Goal: Information Seeking & Learning: Compare options

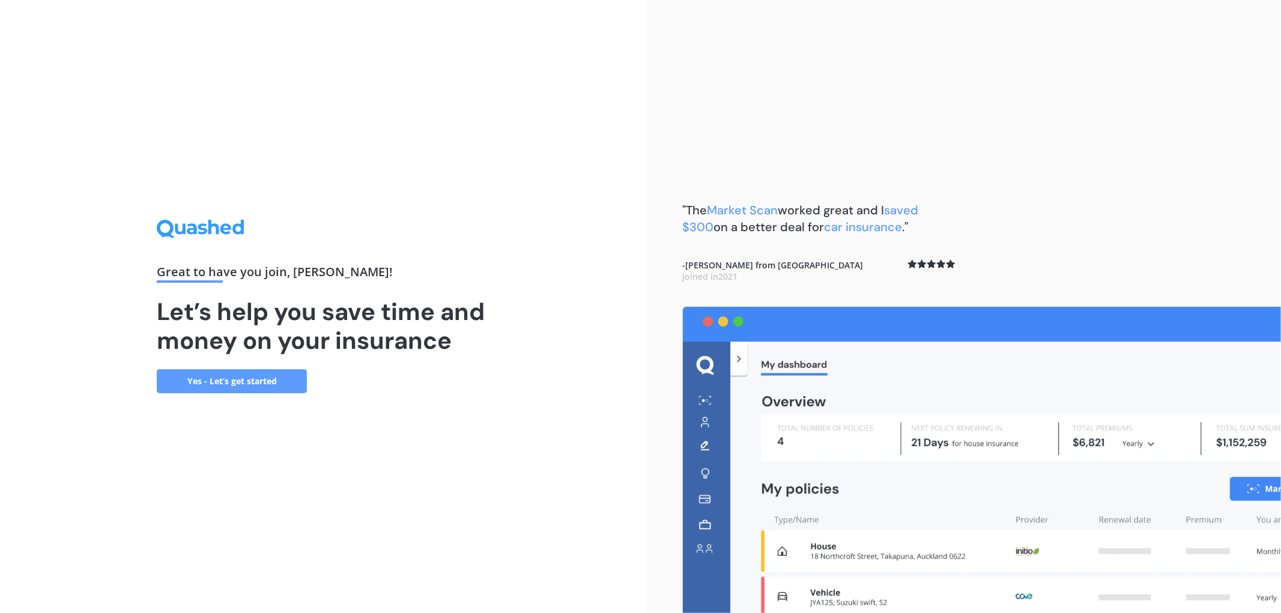
click at [216, 388] on link "Yes - Let’s get started" at bounding box center [232, 381] width 150 height 24
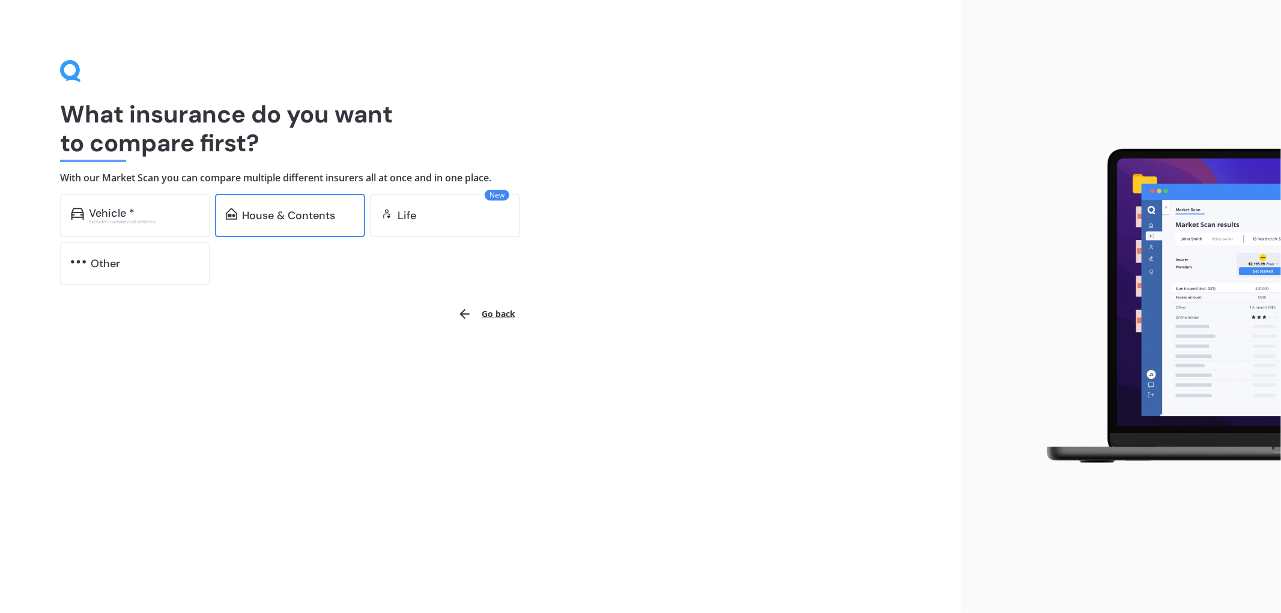
click at [301, 210] on div "House & Contents" at bounding box center [288, 216] width 93 height 12
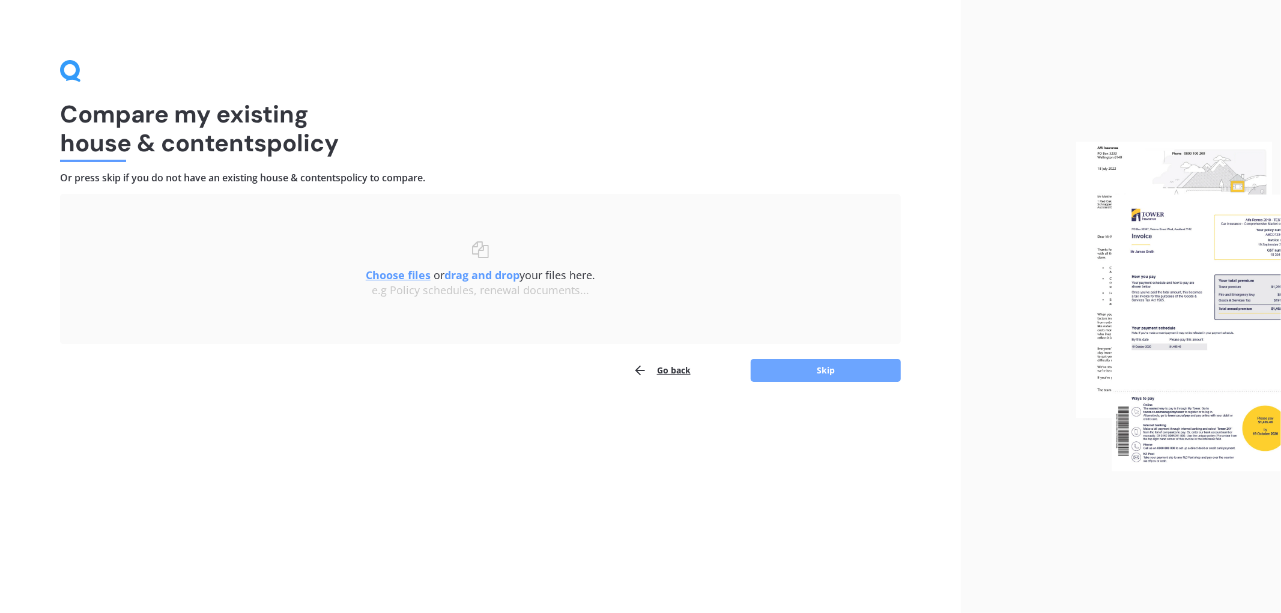
click at [856, 373] on button "Skip" at bounding box center [826, 370] width 150 height 23
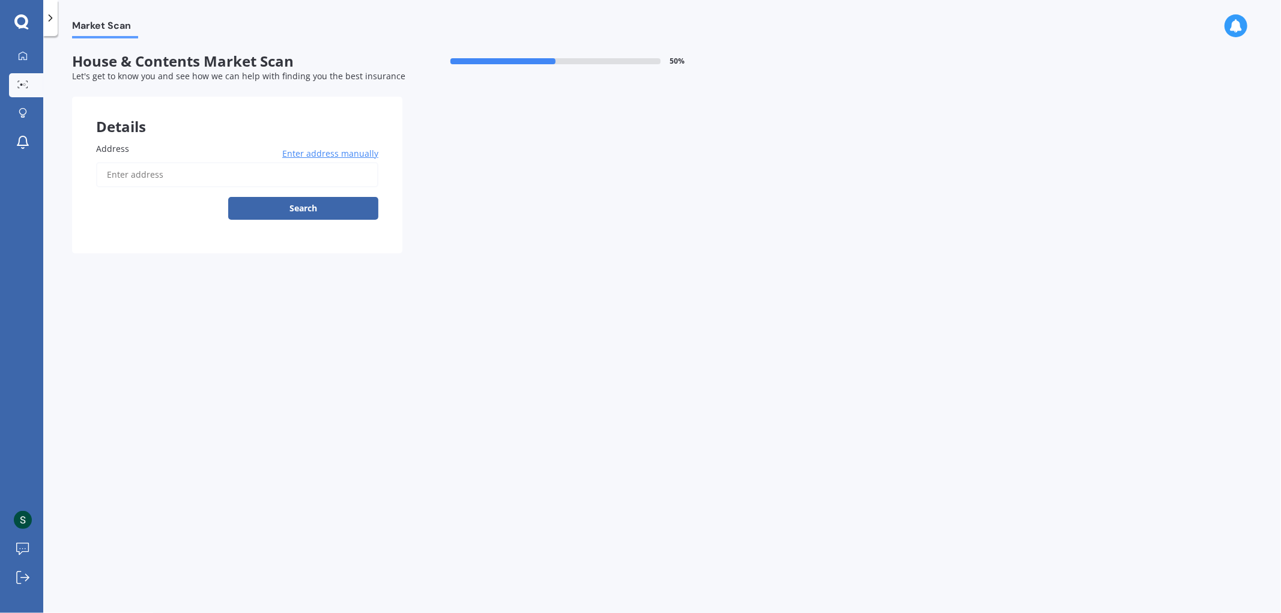
click at [124, 139] on div "Address Enter address manually Search" at bounding box center [237, 185] width 330 height 135
drag, startPoint x: 133, startPoint y: 148, endPoint x: 148, endPoint y: 171, distance: 26.5
click at [133, 149] on label "Address" at bounding box center [234, 148] width 277 height 13
click at [133, 162] on input "Address" at bounding box center [237, 174] width 282 height 25
click at [151, 175] on input "Address" at bounding box center [237, 174] width 282 height 25
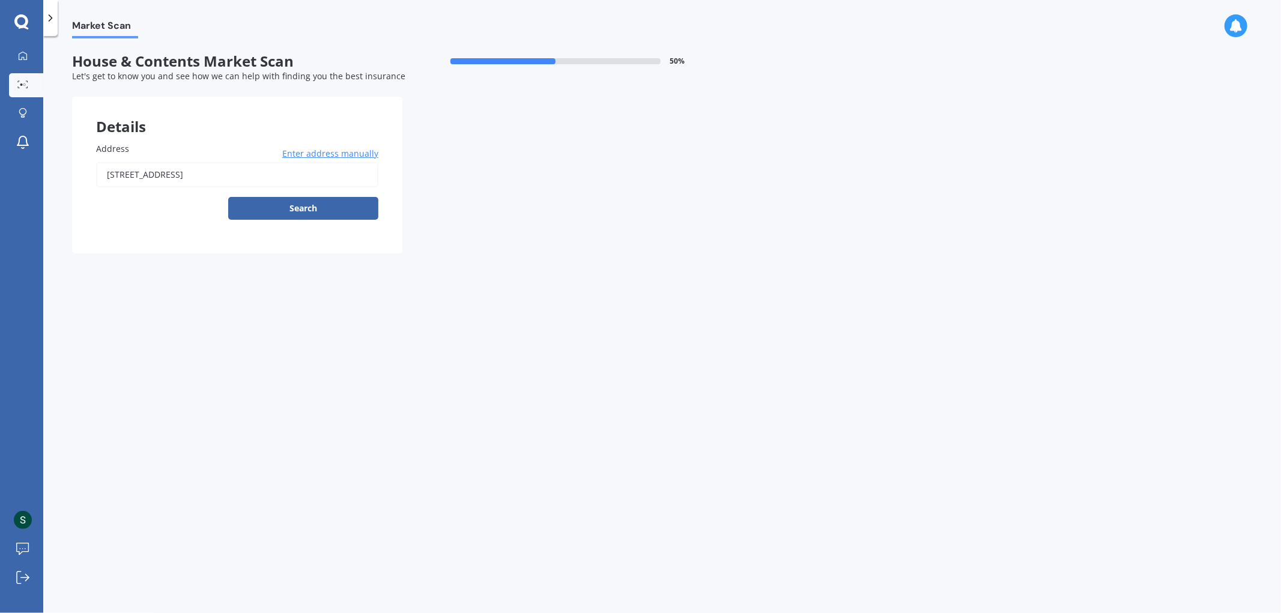
type input "[STREET_ADDRESS][PERSON_NAME]"
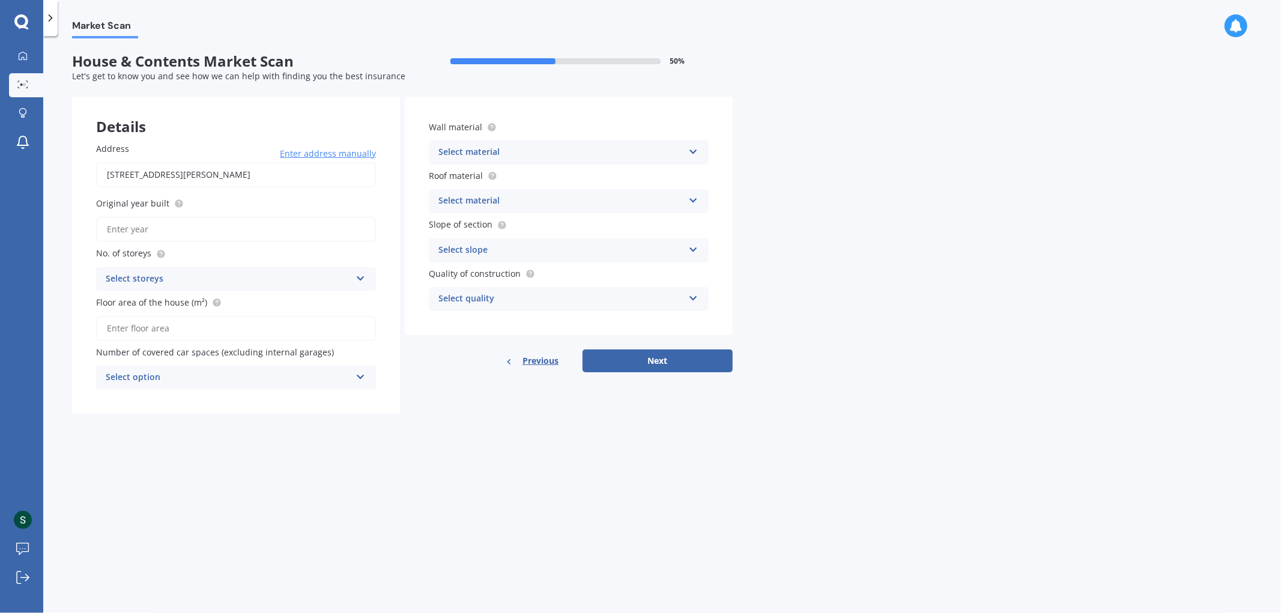
click at [292, 232] on input "Original year built" at bounding box center [236, 229] width 280 height 25
type input "1991"
click at [257, 283] on div "Select storeys" at bounding box center [228, 279] width 245 height 14
click at [120, 301] on div "1" at bounding box center [236, 303] width 279 height 22
click at [229, 326] on input "Floor area of the house (m²)" at bounding box center [236, 328] width 280 height 25
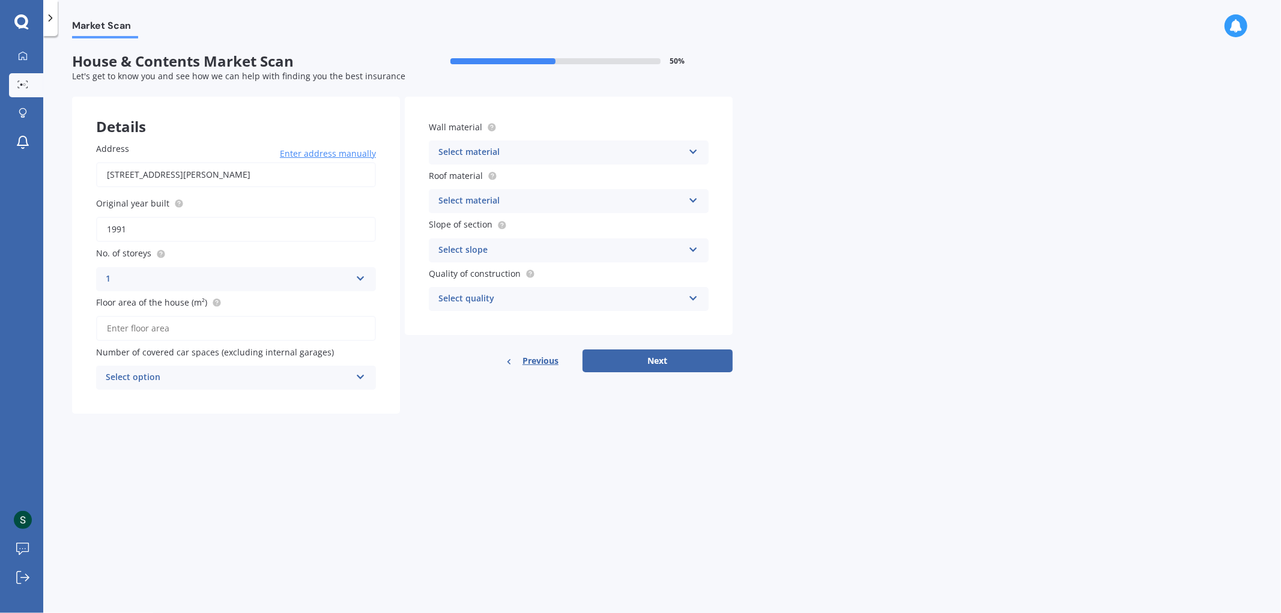
click at [148, 319] on input "Floor area of the house (m²)" at bounding box center [236, 328] width 280 height 25
type input "112"
click at [267, 371] on div "Select option" at bounding box center [228, 378] width 245 height 14
click at [482, 434] on div "Market Scan House & Contents Market Scan 50 % Let's get to know you and see how…" at bounding box center [662, 326] width 1238 height 577
click at [593, 163] on div "Select material Artificial weatherboard/plank cladding Blockwork Brick veneer D…" at bounding box center [569, 153] width 280 height 24
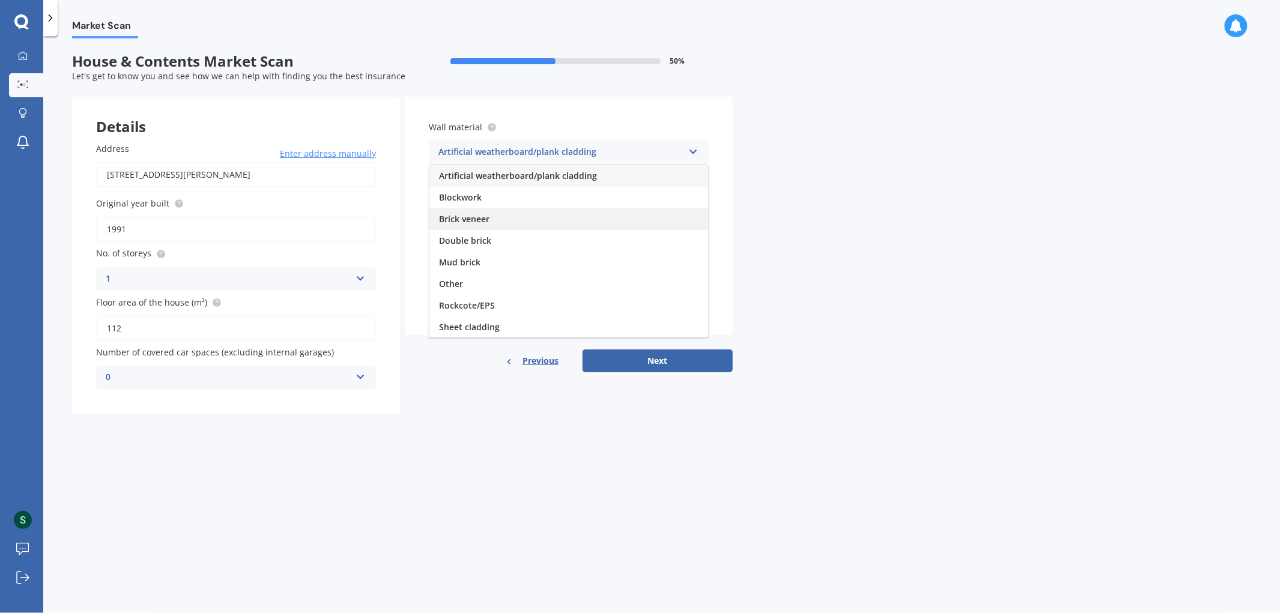
click at [475, 217] on span "Brick veneer" at bounding box center [464, 218] width 50 height 11
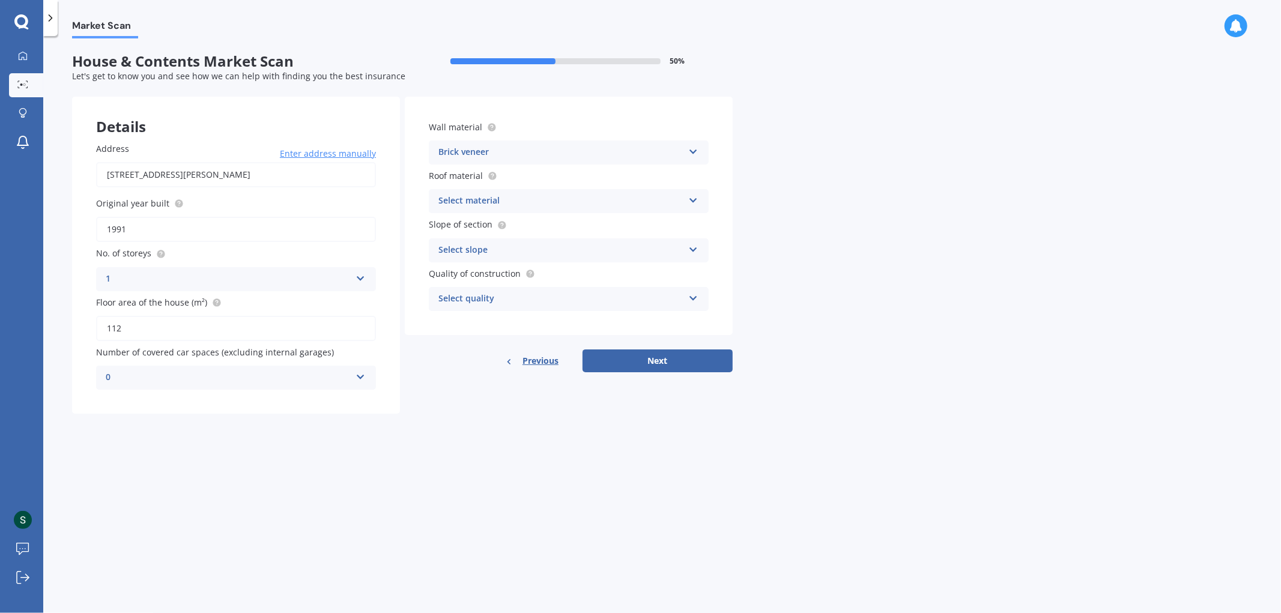
click at [572, 200] on div "Select material" at bounding box center [560, 201] width 245 height 14
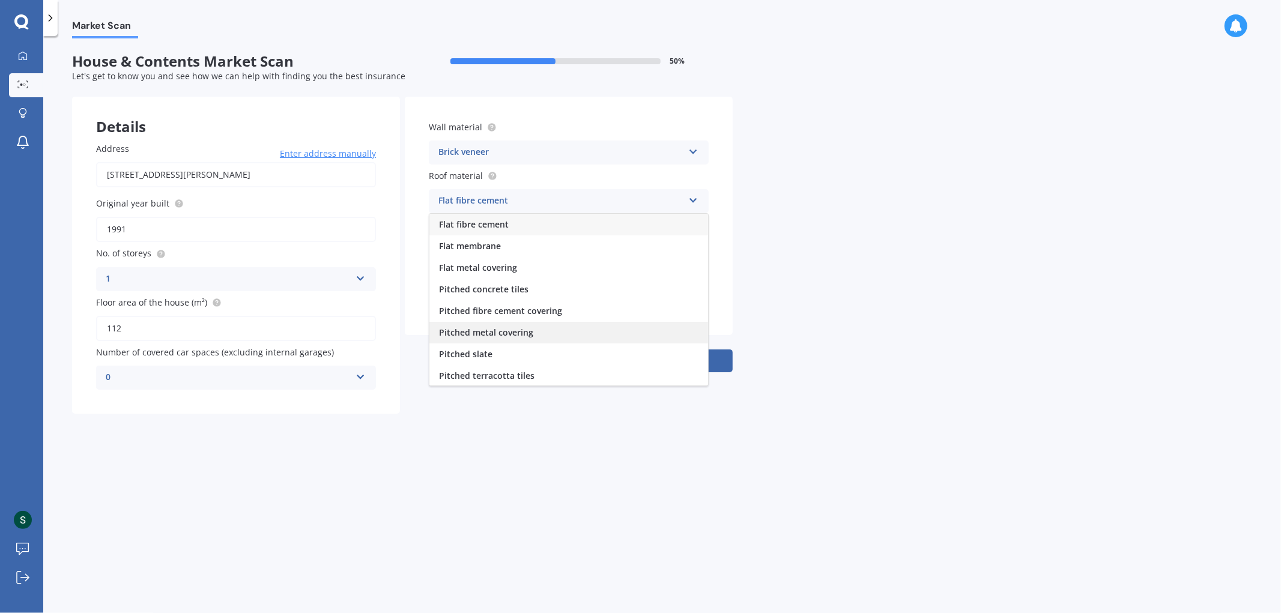
click at [524, 332] on span "Pitched metal covering" at bounding box center [486, 332] width 94 height 11
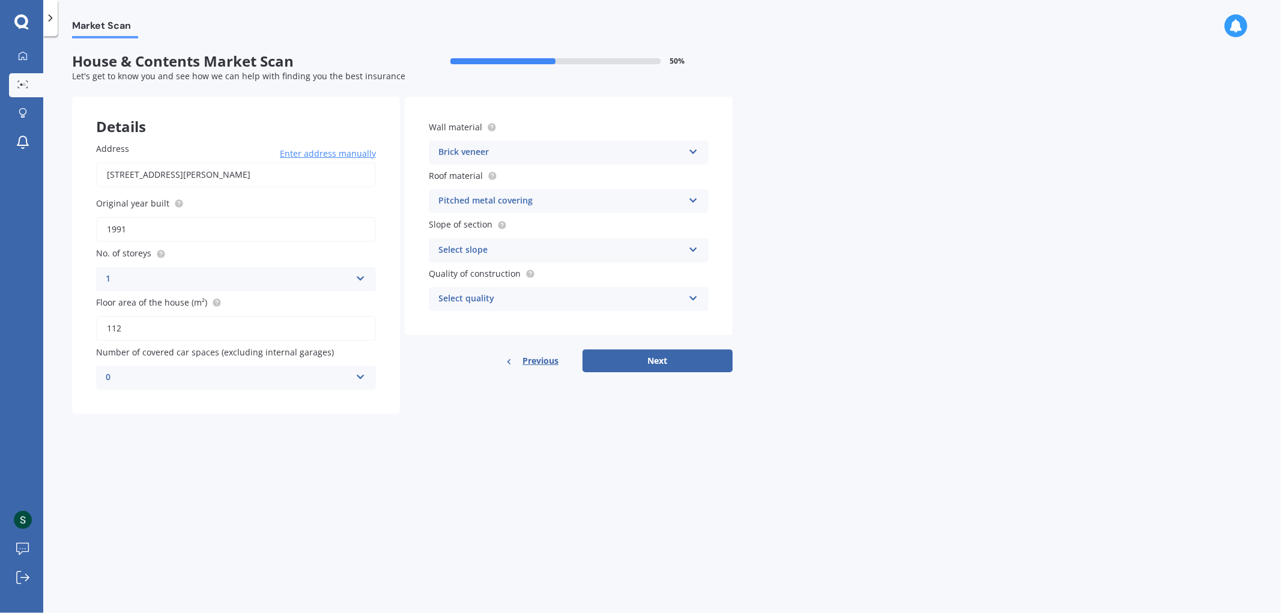
click at [513, 141] on div "Brick veneer Artificial weatherboard/plank cladding Blockwork Brick veneer Doub…" at bounding box center [569, 153] width 280 height 24
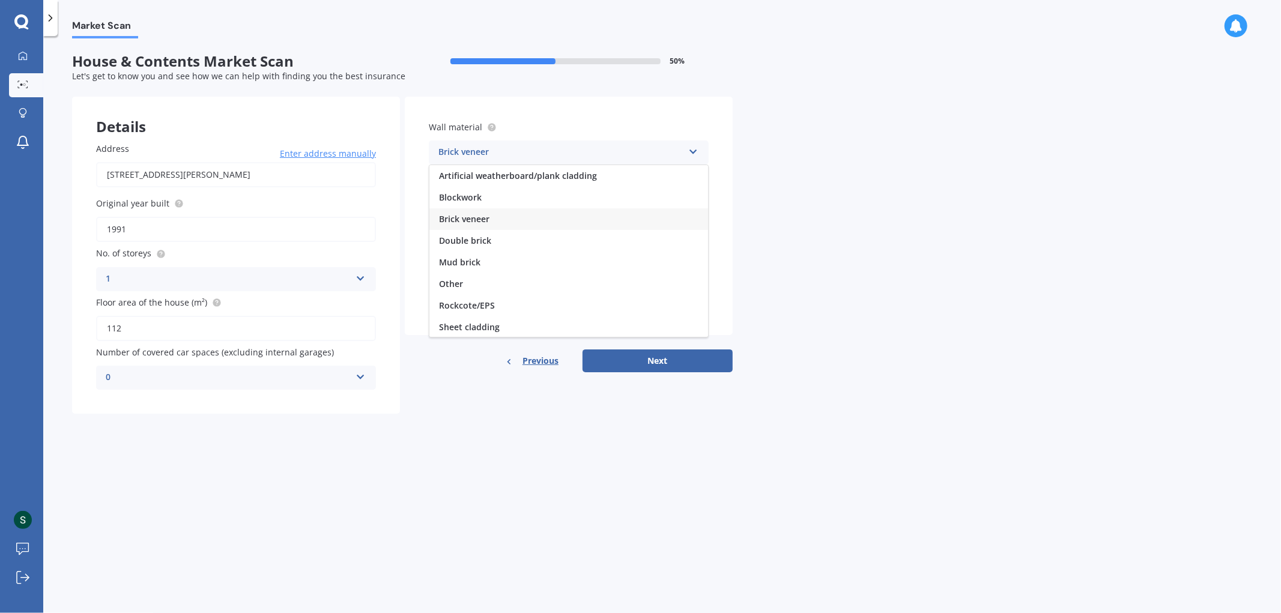
click at [494, 222] on div "Brick veneer" at bounding box center [568, 219] width 279 height 22
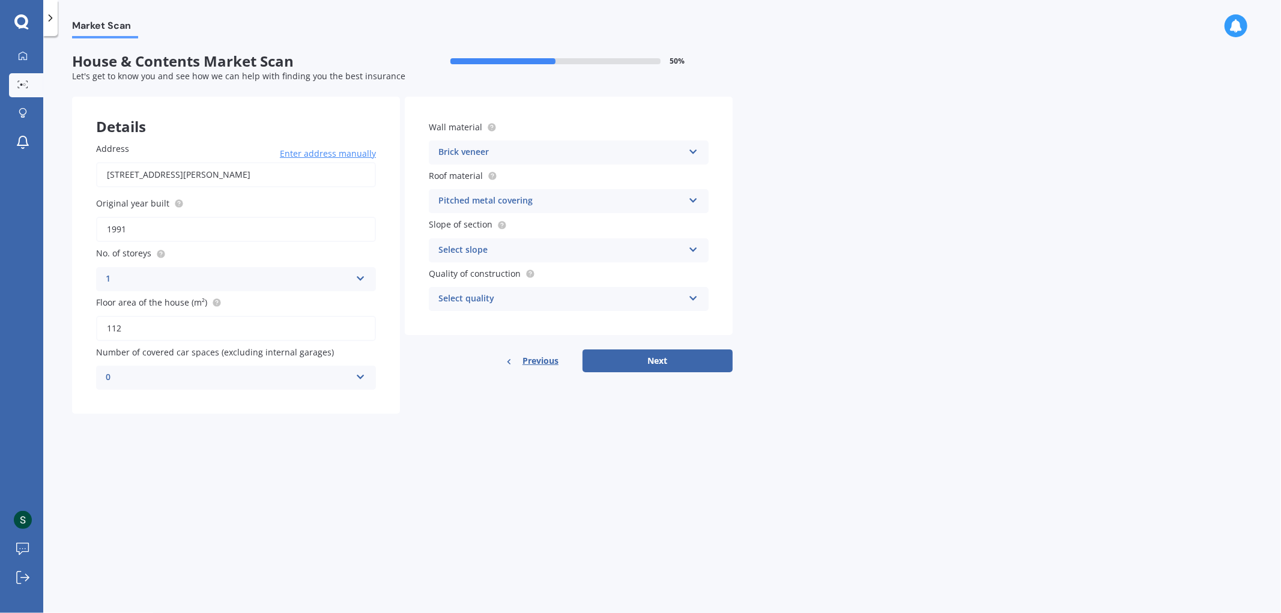
click at [586, 250] on div "Select slope" at bounding box center [560, 250] width 245 height 14
click at [532, 274] on span "Flat or gentle slope (up to about 5°)" at bounding box center [512, 273] width 147 height 11
click at [539, 292] on div "Select quality" at bounding box center [560, 299] width 245 height 14
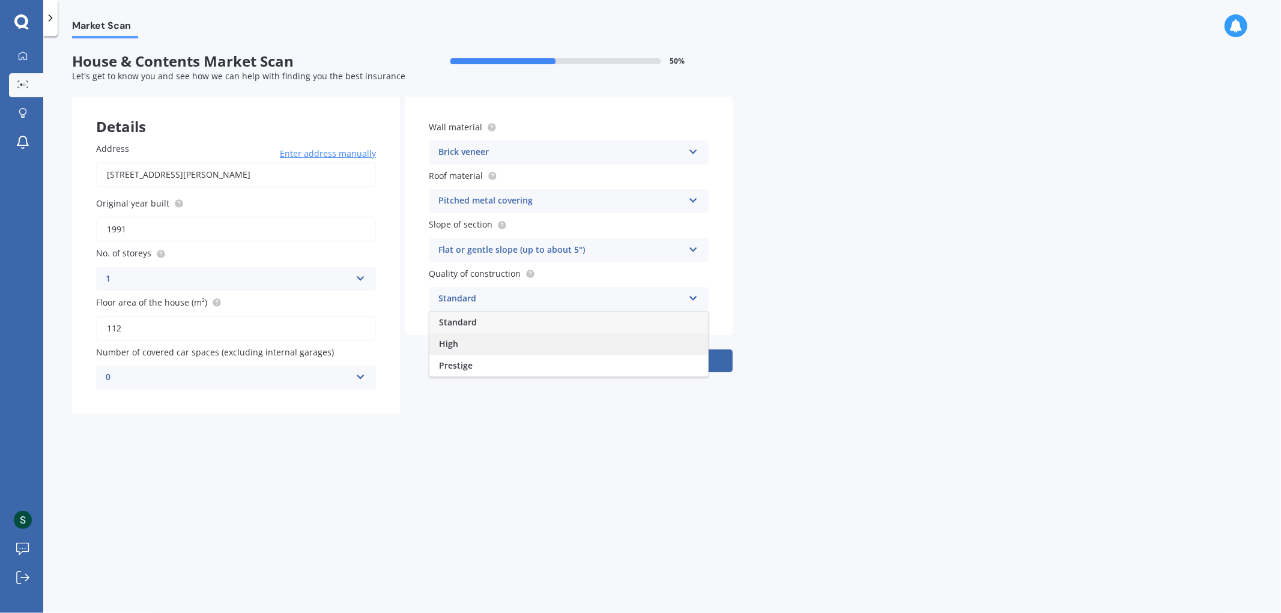
click at [479, 344] on div "High" at bounding box center [568, 344] width 279 height 22
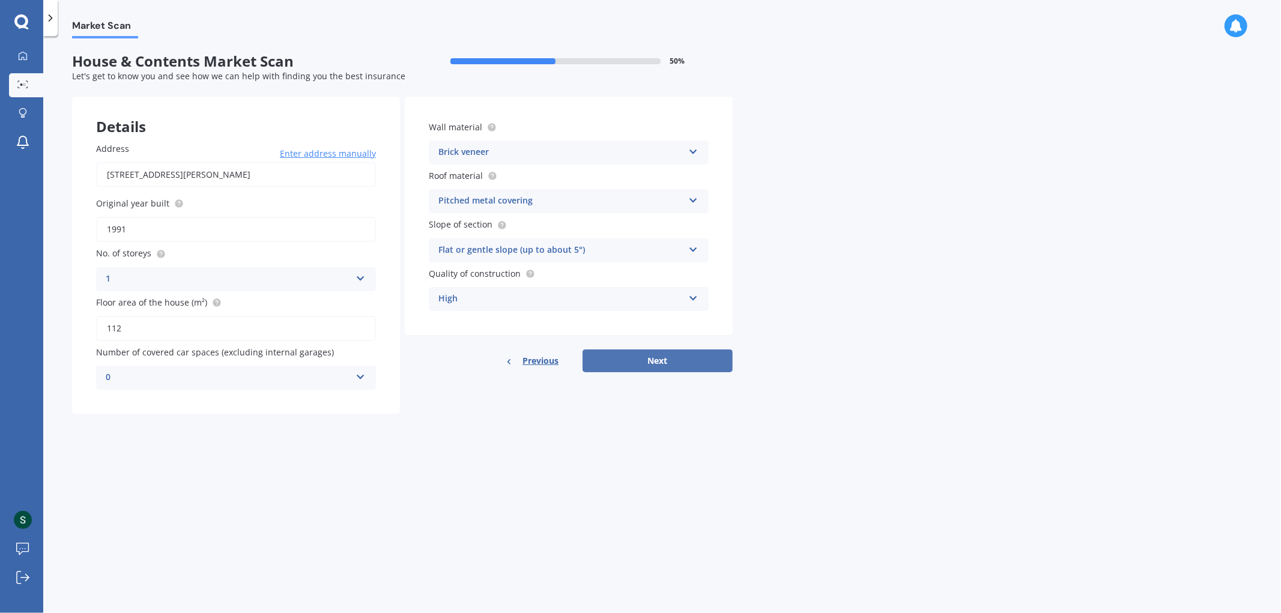
click at [609, 362] on button "Next" at bounding box center [658, 361] width 150 height 23
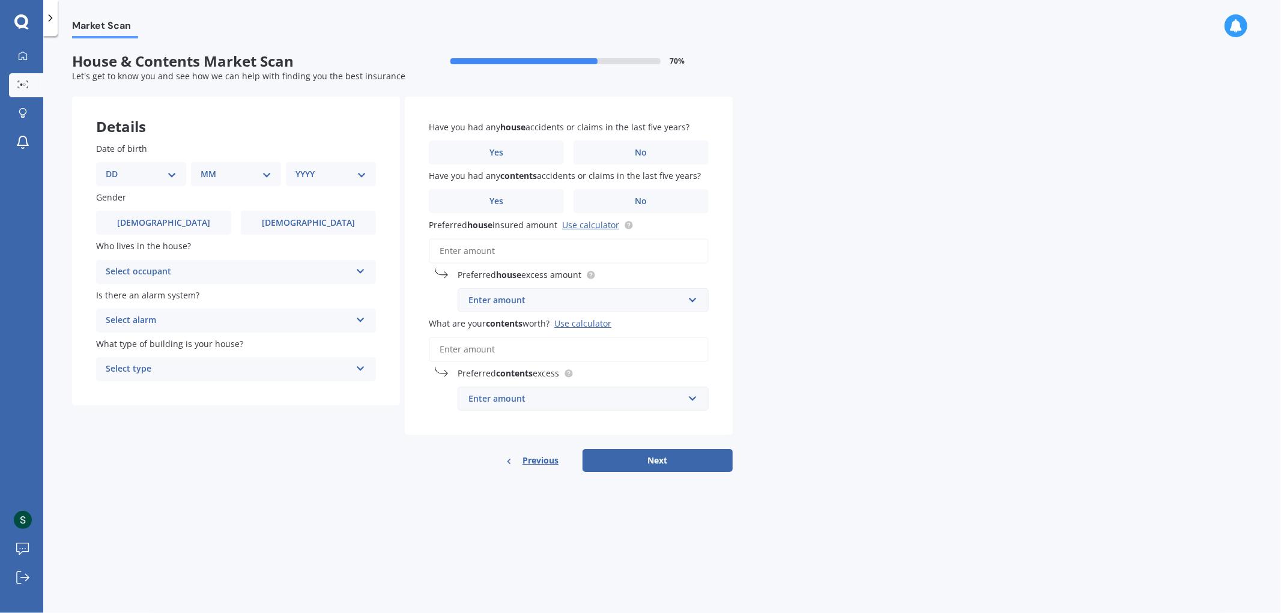
click at [150, 164] on div "DD 01 02 03 04 05 06 07 08 09 10 11 12 13 14 15 16 17 18 19 20 21 22 23 24 25 2…" at bounding box center [141, 174] width 90 height 24
click at [169, 169] on select "DD 01 02 03 04 05 06 07 08 09 10 11 12 13 14 15 16 17 18 19 20 21 22 23 24 25 2…" at bounding box center [141, 174] width 71 height 13
select select "08"
click at [115, 168] on select "DD 01 02 03 04 05 06 07 08 09 10 11 12 13 14 15 16 17 18 19 20 21 22 23 24 25 2…" at bounding box center [141, 174] width 71 height 13
click at [237, 181] on div "MM 01 02 03 04 05 06 07 08 09 10 11 12" at bounding box center [238, 174] width 85 height 24
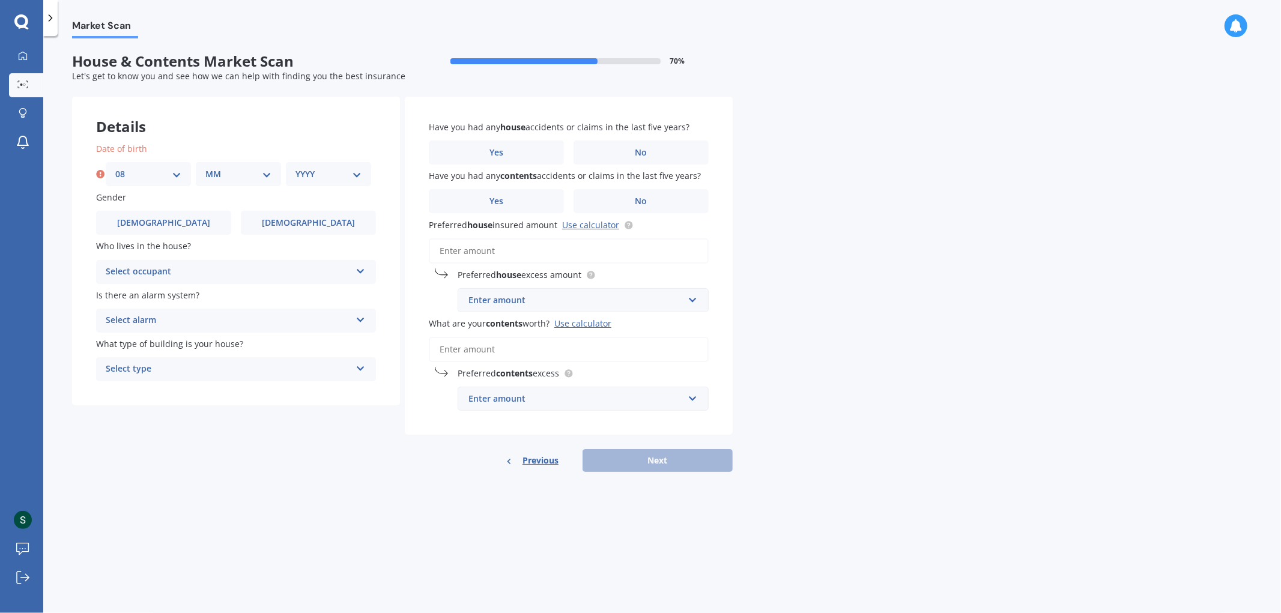
click at [240, 177] on select "MM 01 02 03 04 05 06 07 08 09 10 11 12" at bounding box center [238, 174] width 66 height 13
select select "06"
click at [205, 168] on select "MM 01 02 03 04 05 06 07 08 09 10 11 12" at bounding box center [238, 174] width 66 height 13
click at [322, 170] on select "YYYY 2009 2008 2007 2006 2005 2004 2003 2002 2001 2000 1999 1998 1997 1996 1995…" at bounding box center [328, 174] width 66 height 13
select select "1995"
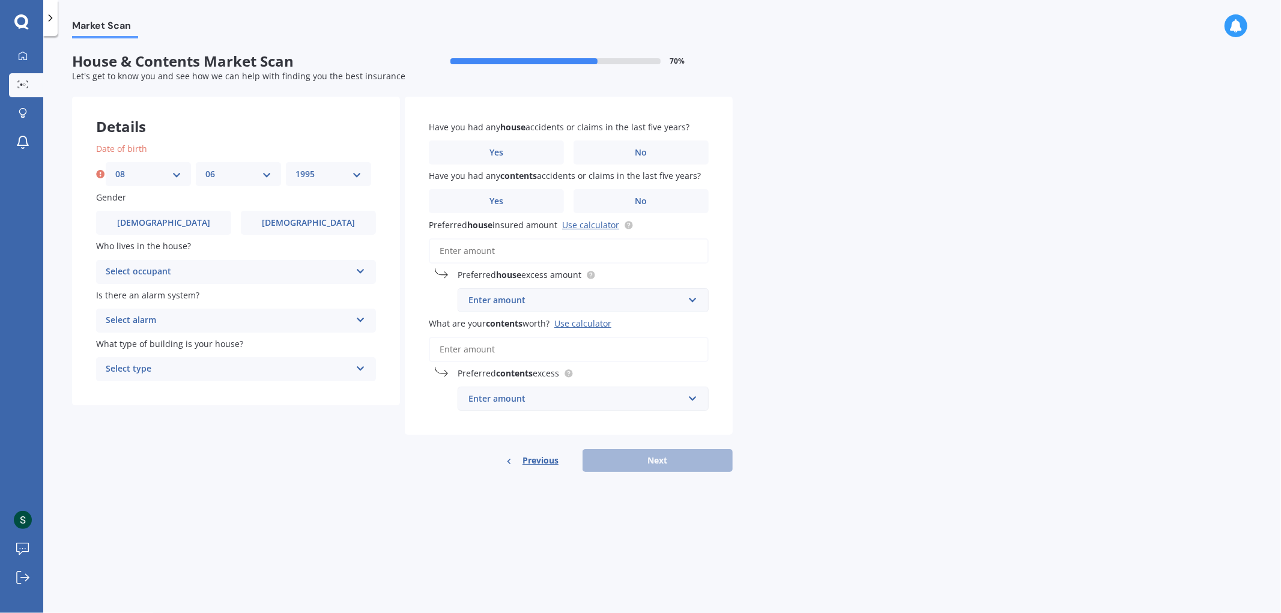
click at [295, 168] on select "YYYY 2009 2008 2007 2006 2005 2004 2003 2002 2001 2000 1999 1998 1997 1996 1995…" at bounding box center [328, 174] width 66 height 13
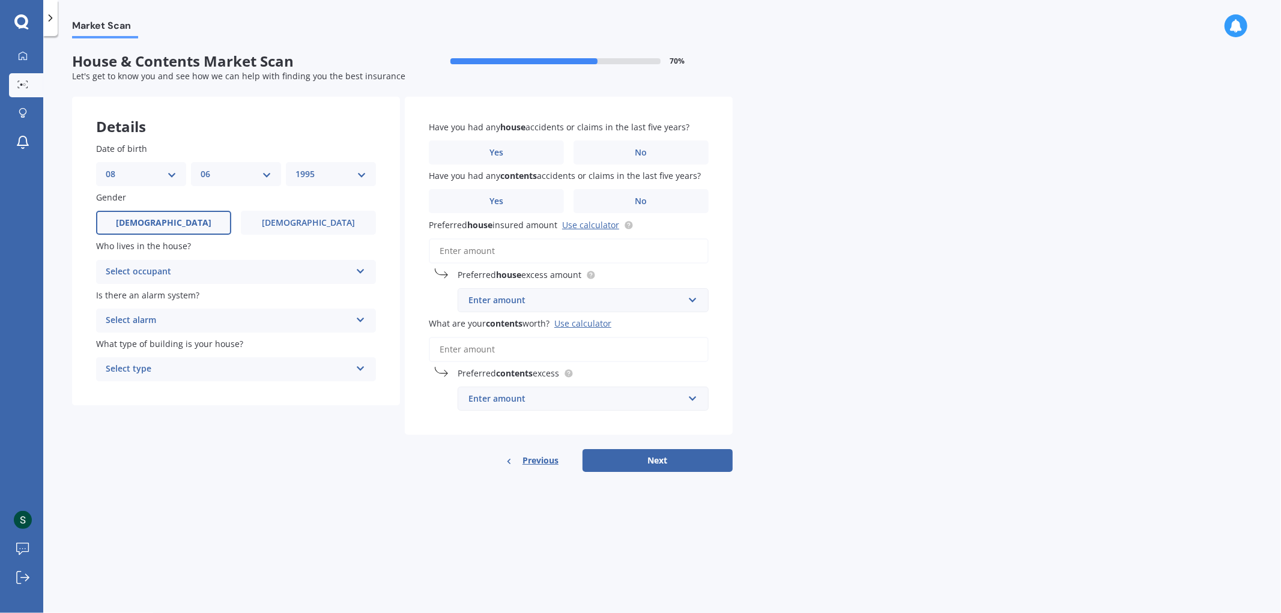
click at [163, 225] on span "[DEMOGRAPHIC_DATA]" at bounding box center [163, 223] width 95 height 10
click at [0, 0] on input "[DEMOGRAPHIC_DATA]" at bounding box center [0, 0] width 0 height 0
click at [177, 265] on div "Select occupant" at bounding box center [228, 272] width 245 height 14
click at [160, 295] on div "Owner" at bounding box center [236, 296] width 279 height 22
click at [170, 273] on div "Owner" at bounding box center [228, 272] width 245 height 14
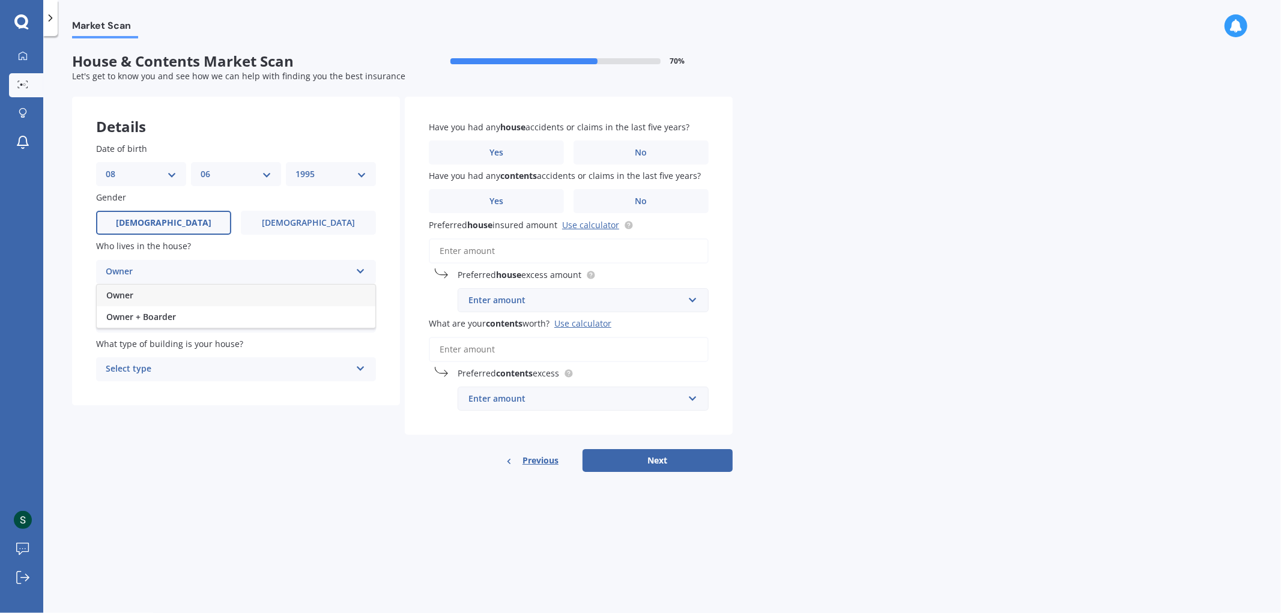
click at [170, 273] on div "Owner" at bounding box center [228, 272] width 245 height 14
click at [163, 313] on div "Select alarm" at bounding box center [228, 320] width 245 height 14
click at [163, 313] on div "Yes, monitored" at bounding box center [228, 320] width 245 height 14
click at [163, 314] on div "Select alarm" at bounding box center [230, 320] width 239 height 13
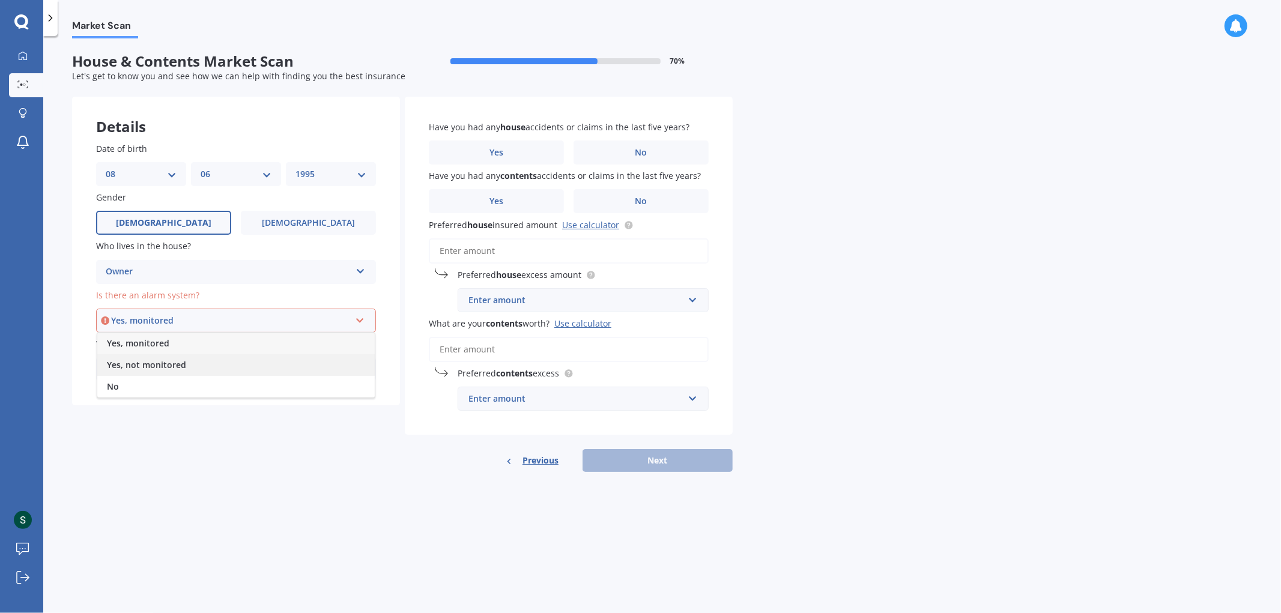
click at [173, 365] on span "Yes, not monitored" at bounding box center [146, 364] width 79 height 11
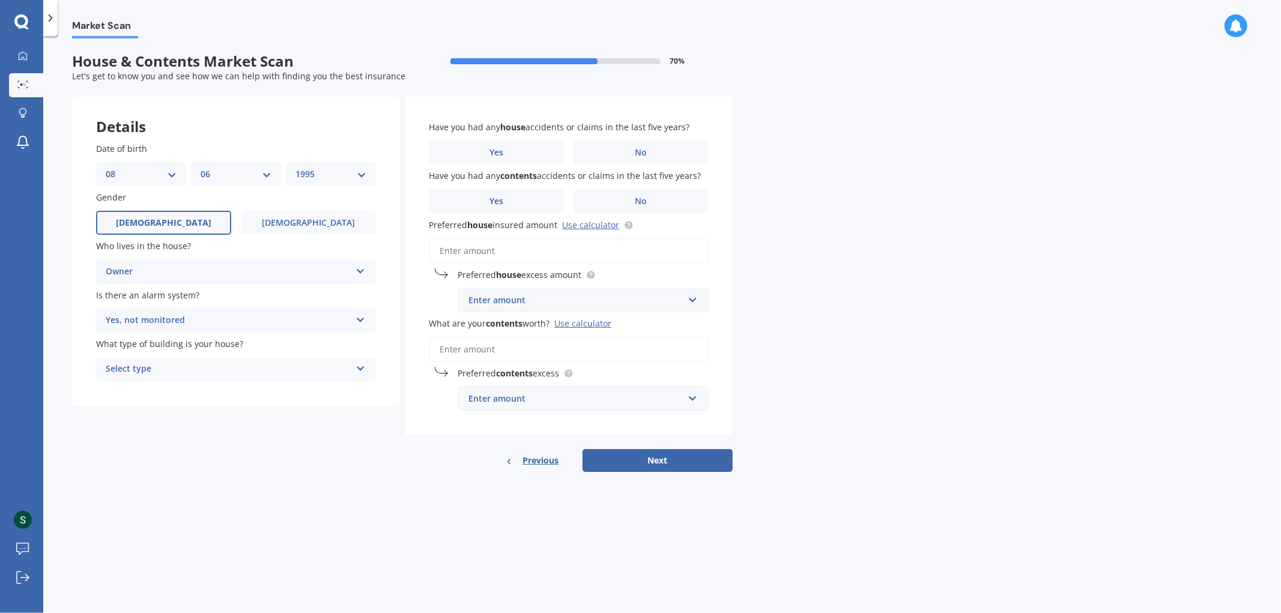
click at [174, 368] on div "Select type" at bounding box center [228, 369] width 245 height 14
click at [174, 384] on div "Freestanding" at bounding box center [236, 393] width 279 height 22
click at [625, 156] on label "No" at bounding box center [641, 153] width 135 height 24
click at [0, 0] on input "No" at bounding box center [0, 0] width 0 height 0
click at [637, 207] on label "No" at bounding box center [641, 201] width 135 height 24
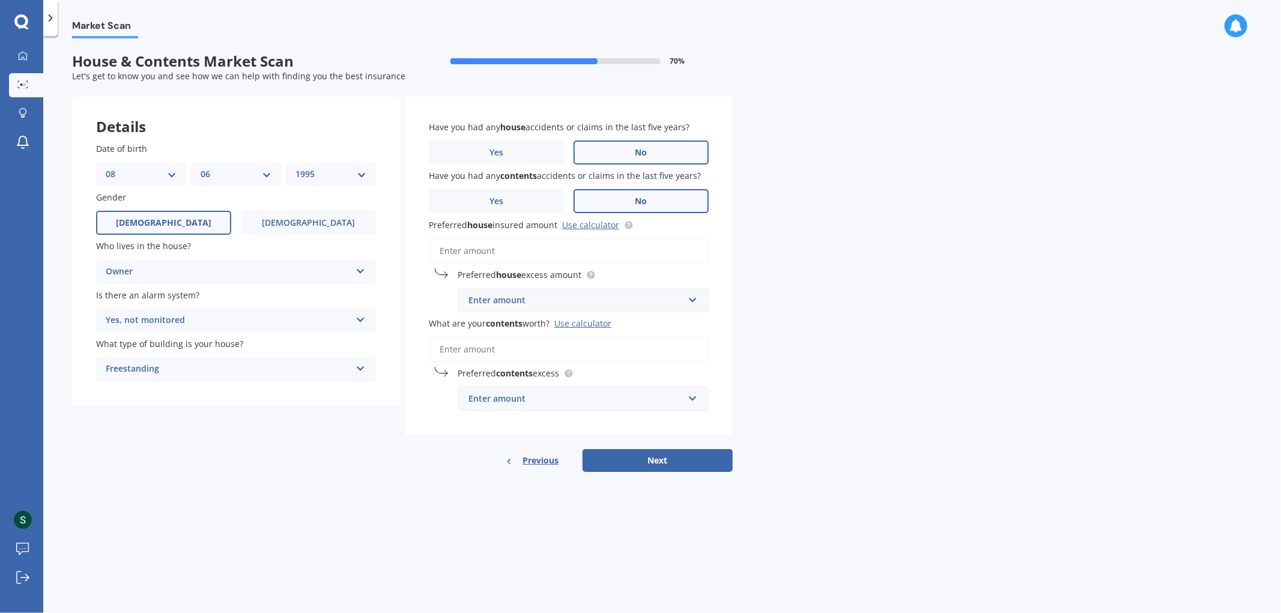
click at [0, 0] on input "No" at bounding box center [0, 0] width 0 height 0
click at [518, 255] on input "Preferred house insured amount Use calculator" at bounding box center [569, 250] width 280 height 25
click at [596, 220] on link "Use calculator" at bounding box center [590, 224] width 57 height 11
click at [531, 250] on input "Preferred house insured amount Use calculator" at bounding box center [569, 250] width 280 height 25
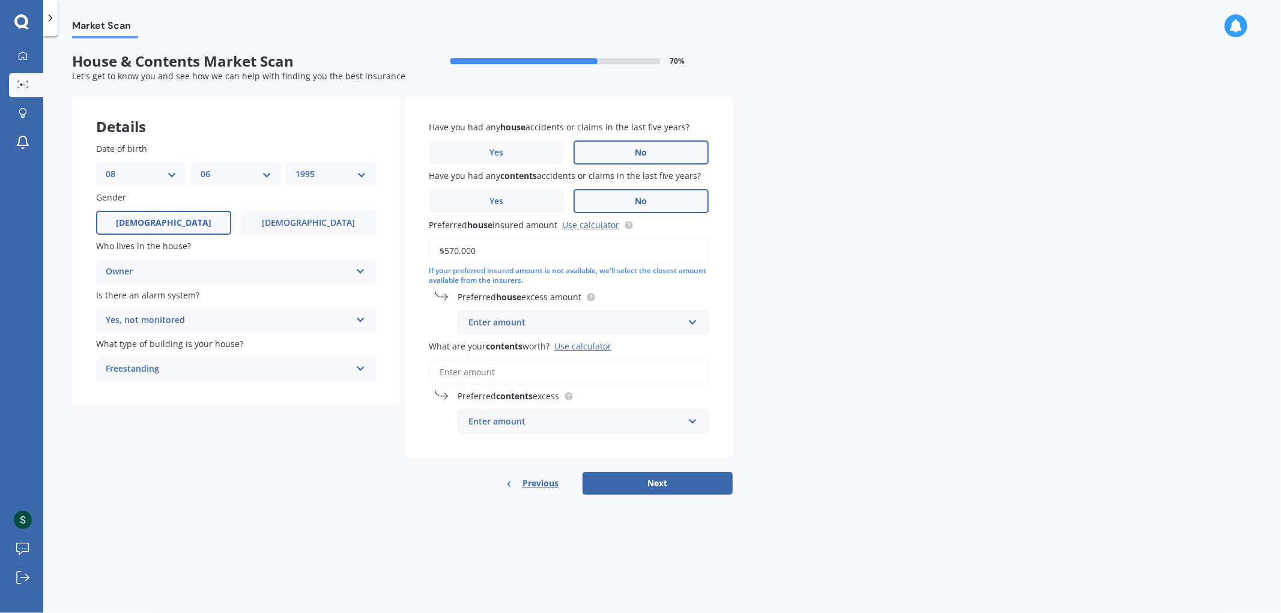
type input "$570,000"
click at [587, 322] on div "Enter amount" at bounding box center [575, 322] width 215 height 13
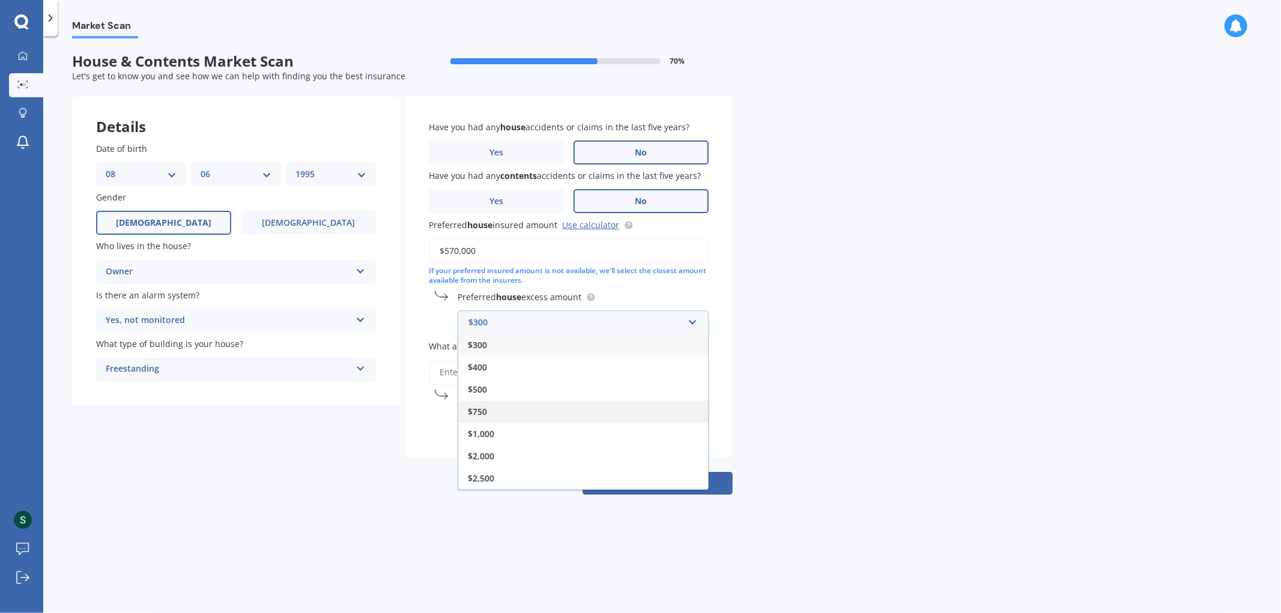
click at [489, 407] on div "$750" at bounding box center [583, 412] width 250 height 22
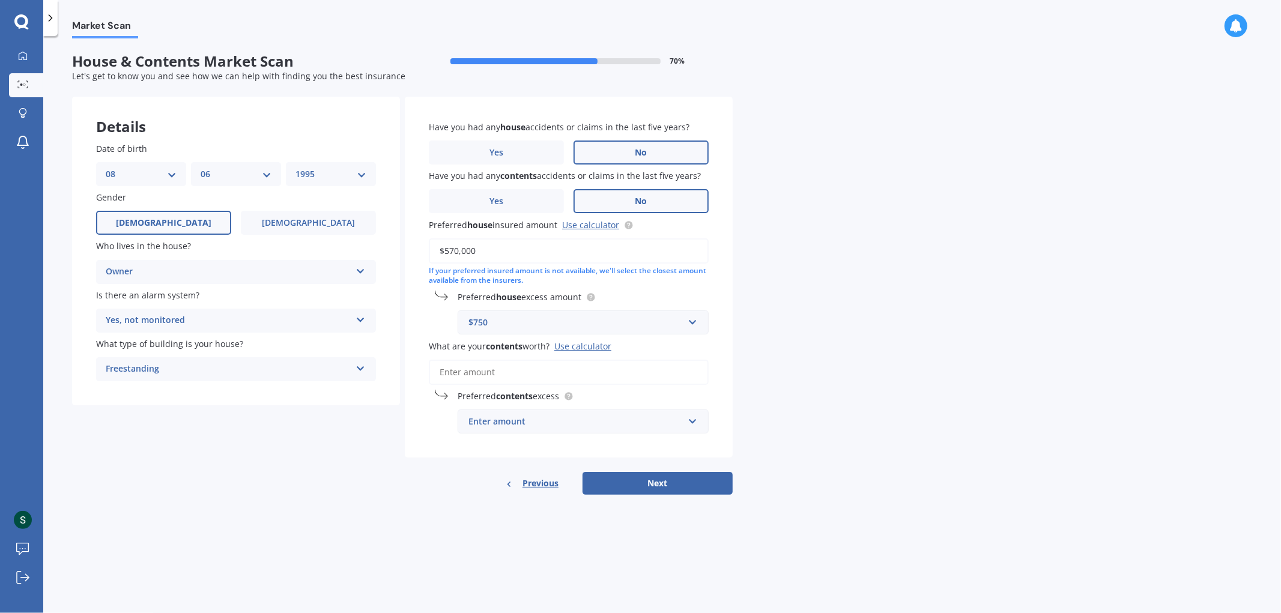
click at [527, 371] on input "What are your contents worth? Use calculator" at bounding box center [569, 372] width 280 height 25
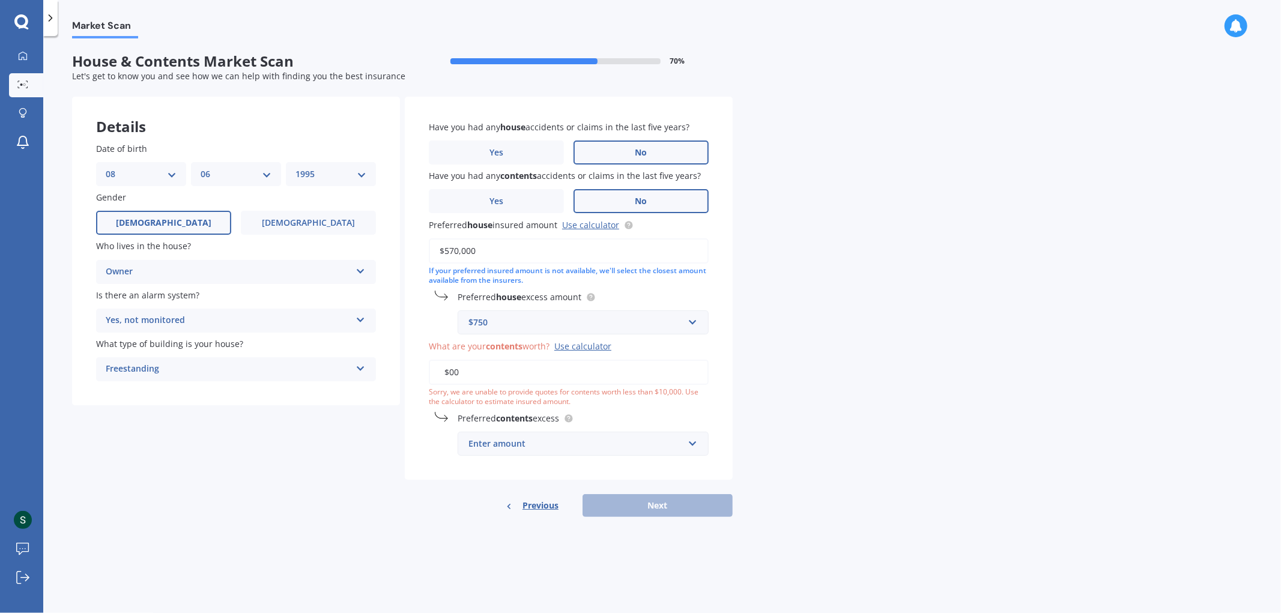
type input "$0"
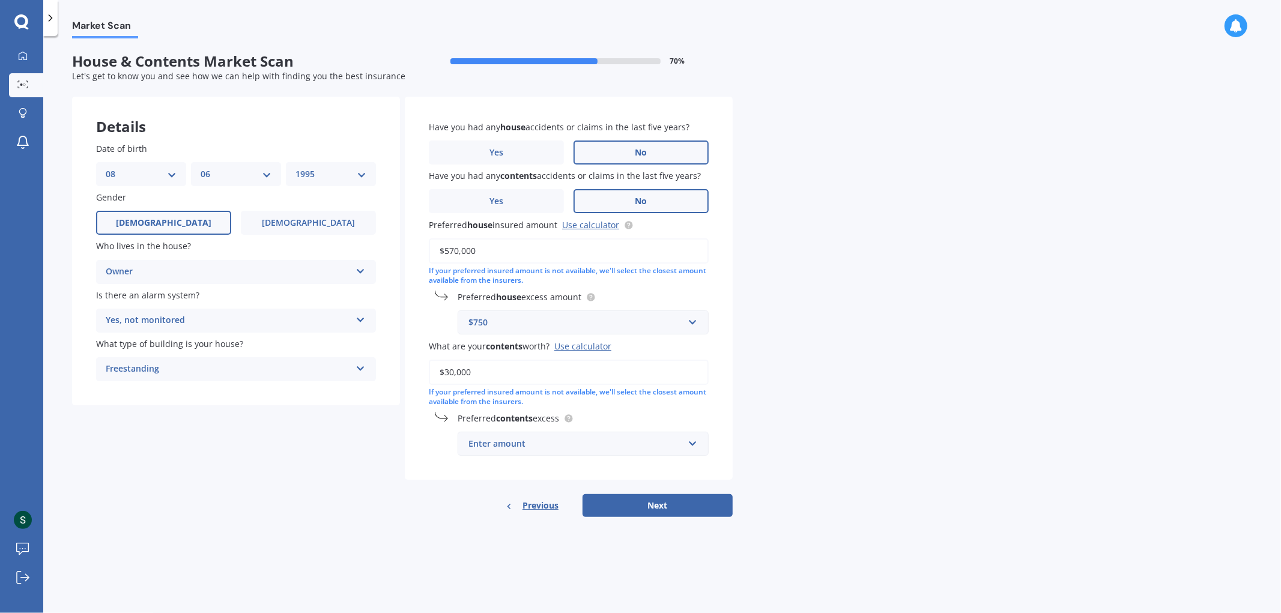
type input "$30,000"
click at [591, 439] on div "Enter amount" at bounding box center [575, 443] width 215 height 13
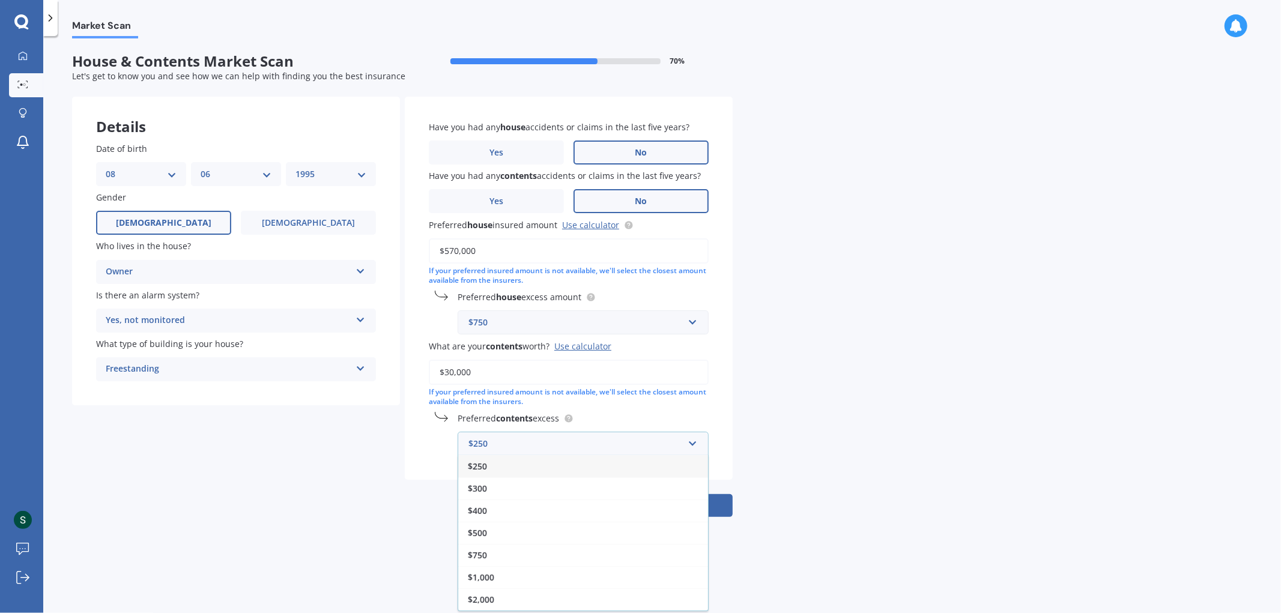
click at [513, 466] on div "$250" at bounding box center [583, 466] width 250 height 22
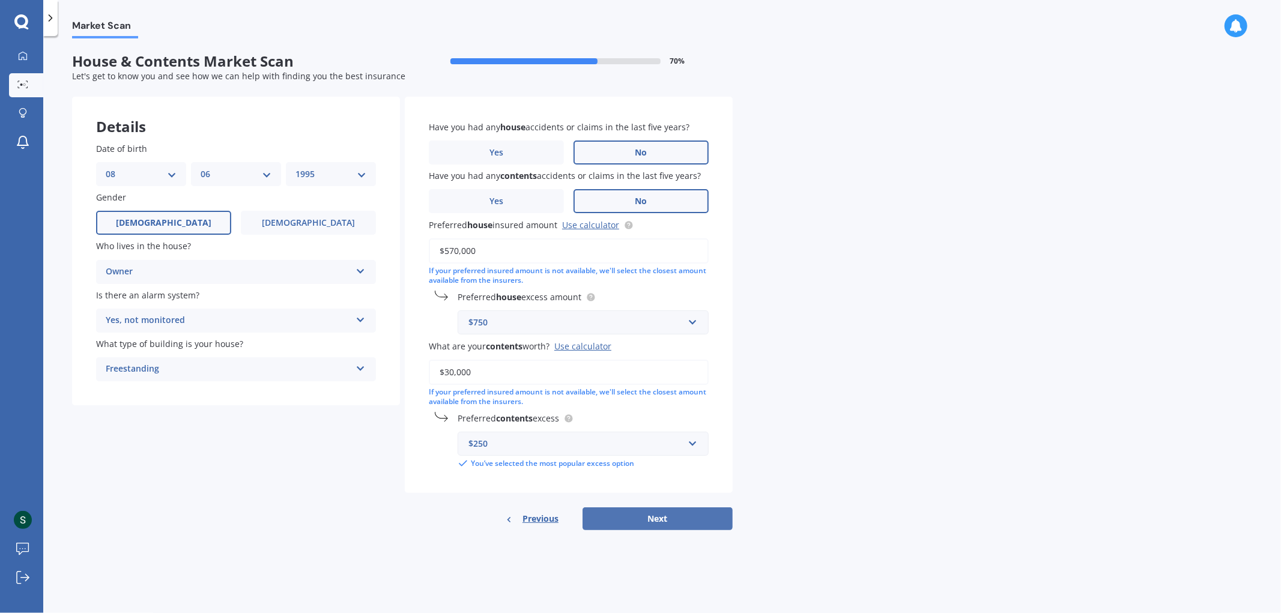
click at [638, 509] on button "Next" at bounding box center [658, 518] width 150 height 23
select select "08"
select select "06"
select select "1995"
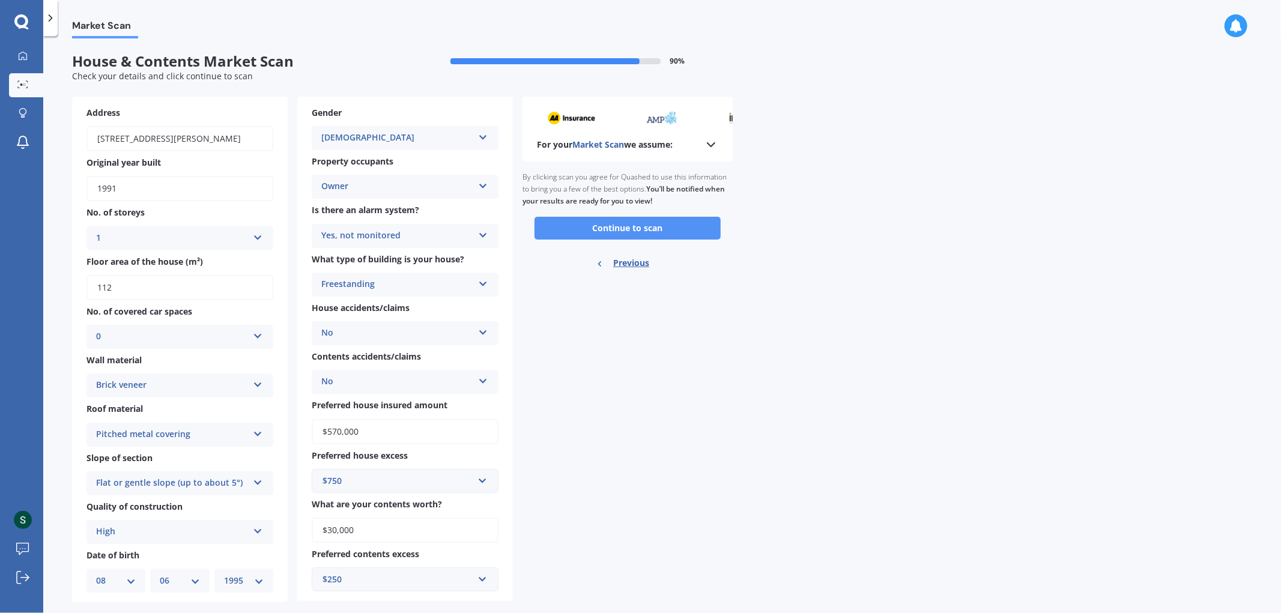
click at [637, 226] on button "Continue to scan" at bounding box center [627, 228] width 186 height 23
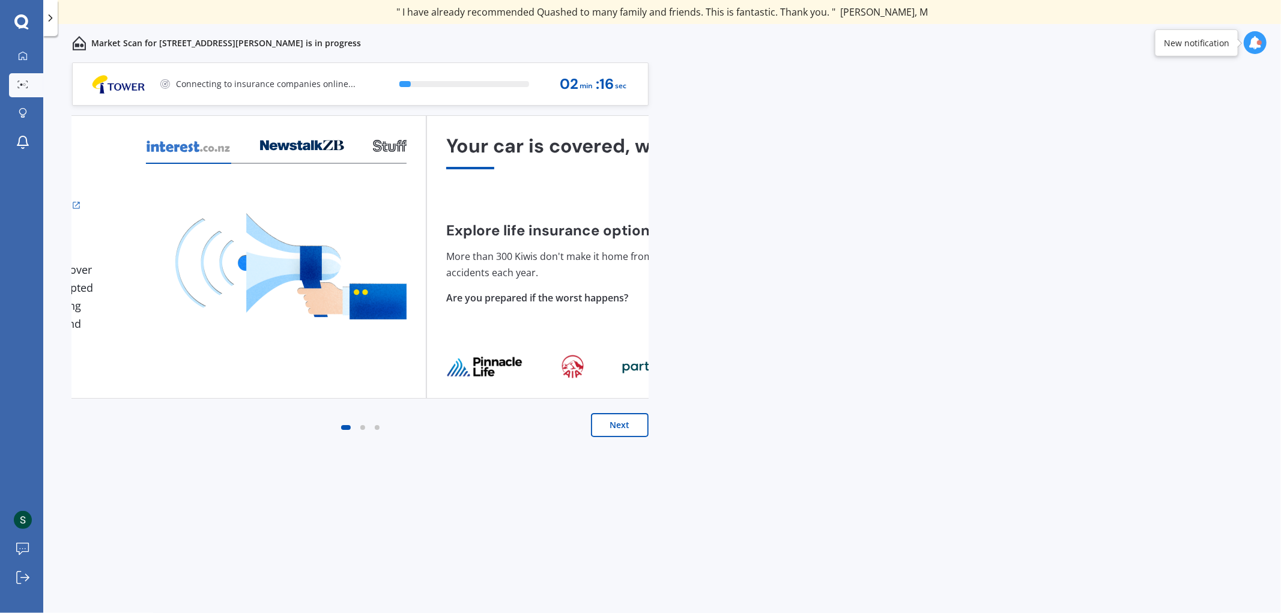
drag, startPoint x: 500, startPoint y: 264, endPoint x: 199, endPoint y: 354, distance: 314.1
click at [202, 352] on div "Quashed in the news Insurance premiums rise nationwide 1 NZ insurance premiums …" at bounding box center [138, 257] width 537 height 244
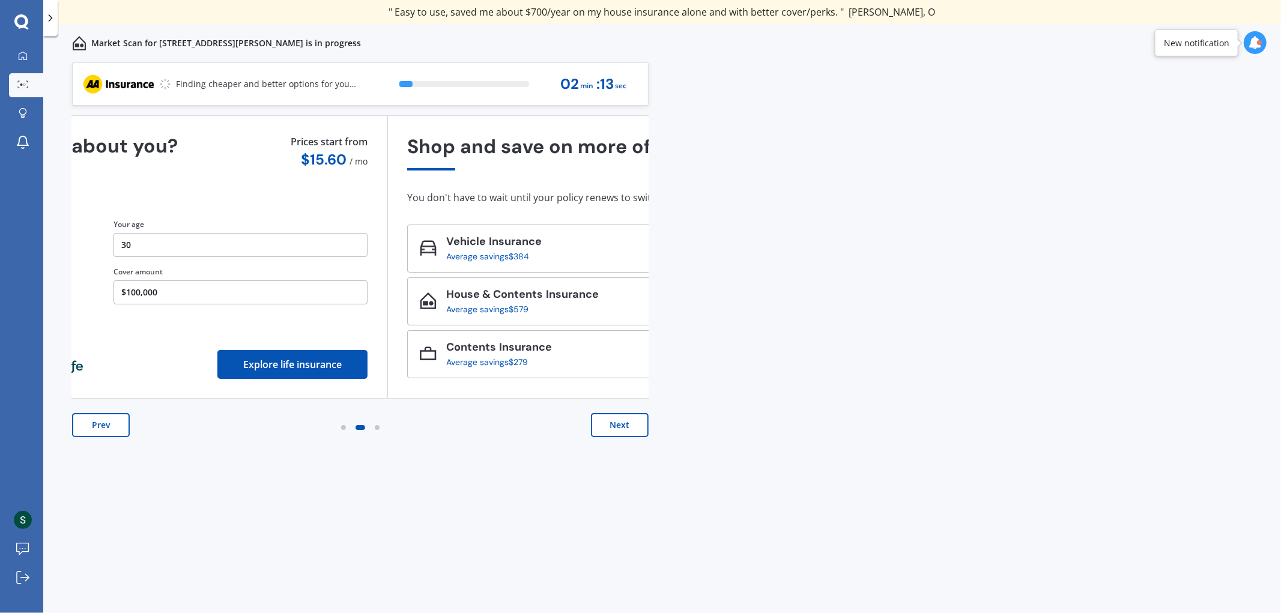
drag, startPoint x: 604, startPoint y: 352, endPoint x: 103, endPoint y: 374, distance: 501.3
click at [217, 374] on button "Explore life insurance" at bounding box center [292, 364] width 150 height 29
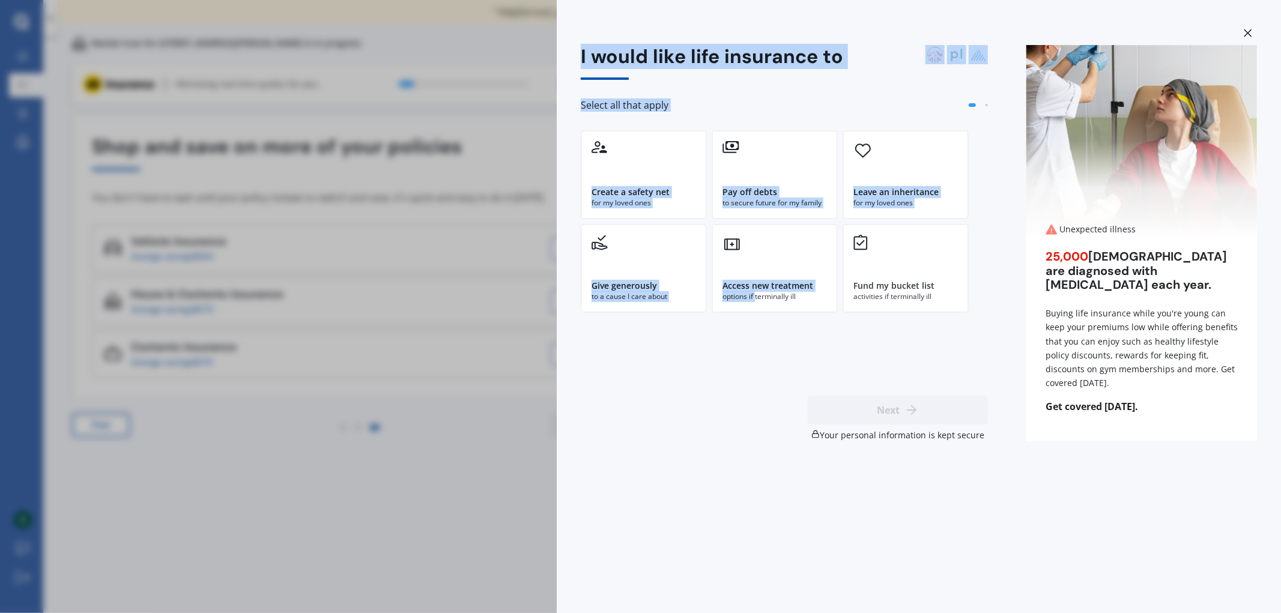
drag, startPoint x: 405, startPoint y: 303, endPoint x: 725, endPoint y: 284, distance: 320.7
click at [754, 295] on div "I would like life insurance to Select all that apply Create a safety net for my…" at bounding box center [640, 306] width 1281 height 613
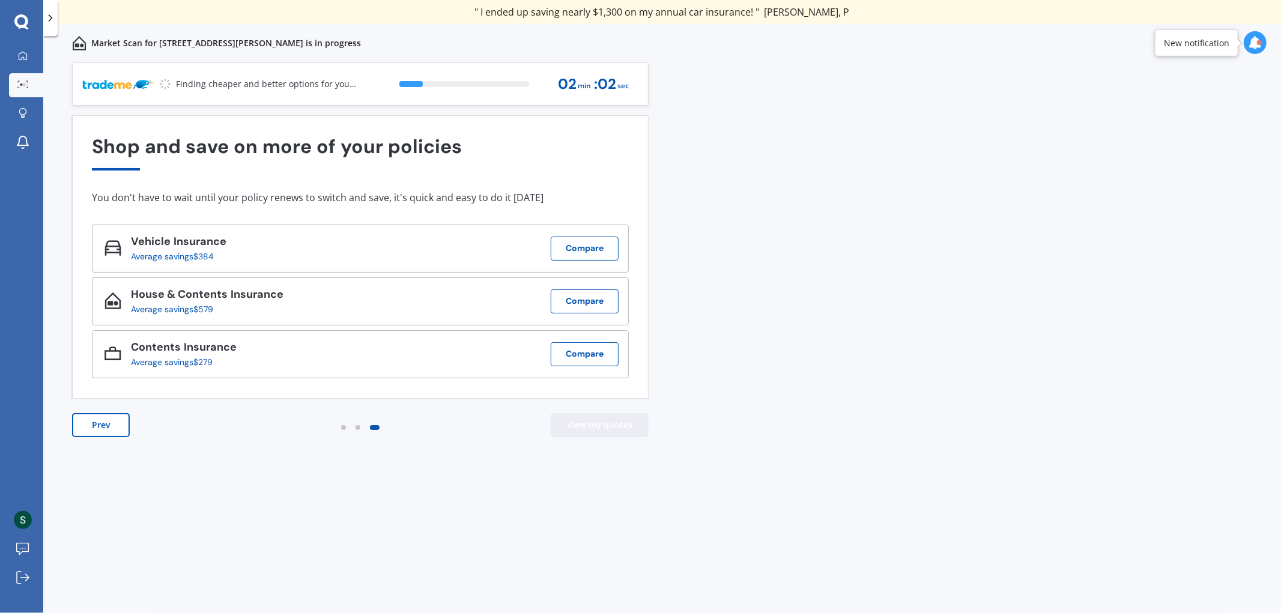
click at [610, 426] on button "View my quotes" at bounding box center [600, 425] width 98 height 24
drag, startPoint x: 610, startPoint y: 426, endPoint x: 977, endPoint y: 268, distance: 398.9
click at [977, 268] on div "Previous 80,000+ Kiwi consumers have signed up to shop and save their insurance…" at bounding box center [662, 350] width 1238 height 577
click at [357, 428] on div at bounding box center [358, 427] width 5 height 5
click at [347, 425] on div at bounding box center [343, 427] width 14 height 14
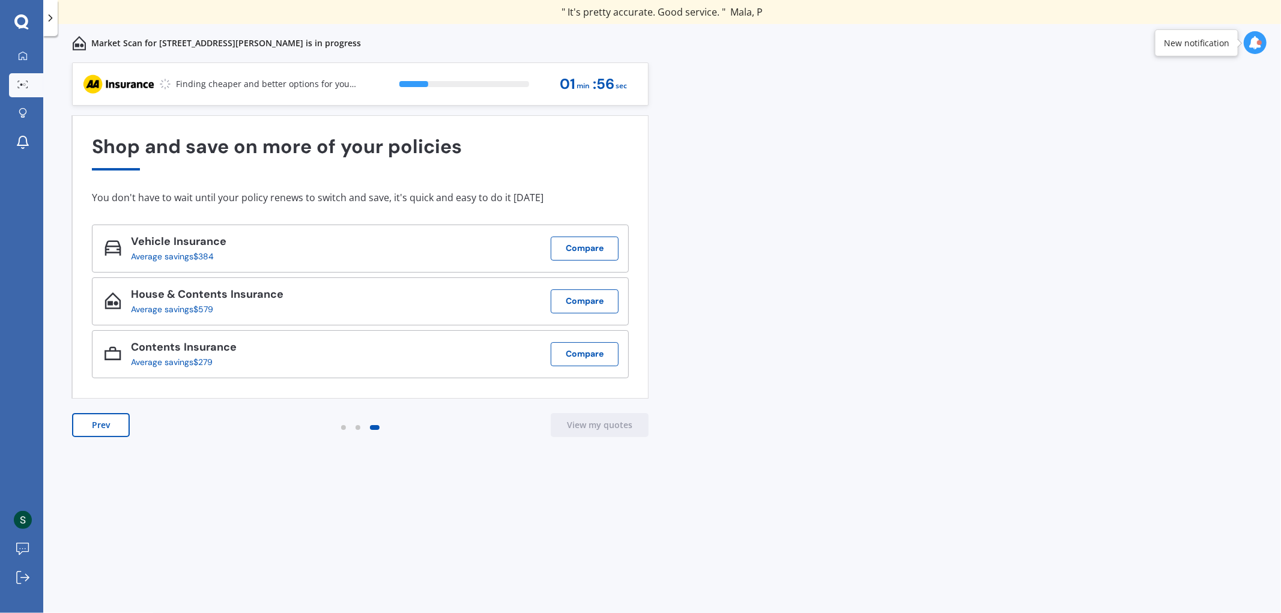
click at [345, 426] on div at bounding box center [343, 427] width 14 height 14
click at [101, 424] on button "Prev" at bounding box center [101, 425] width 58 height 24
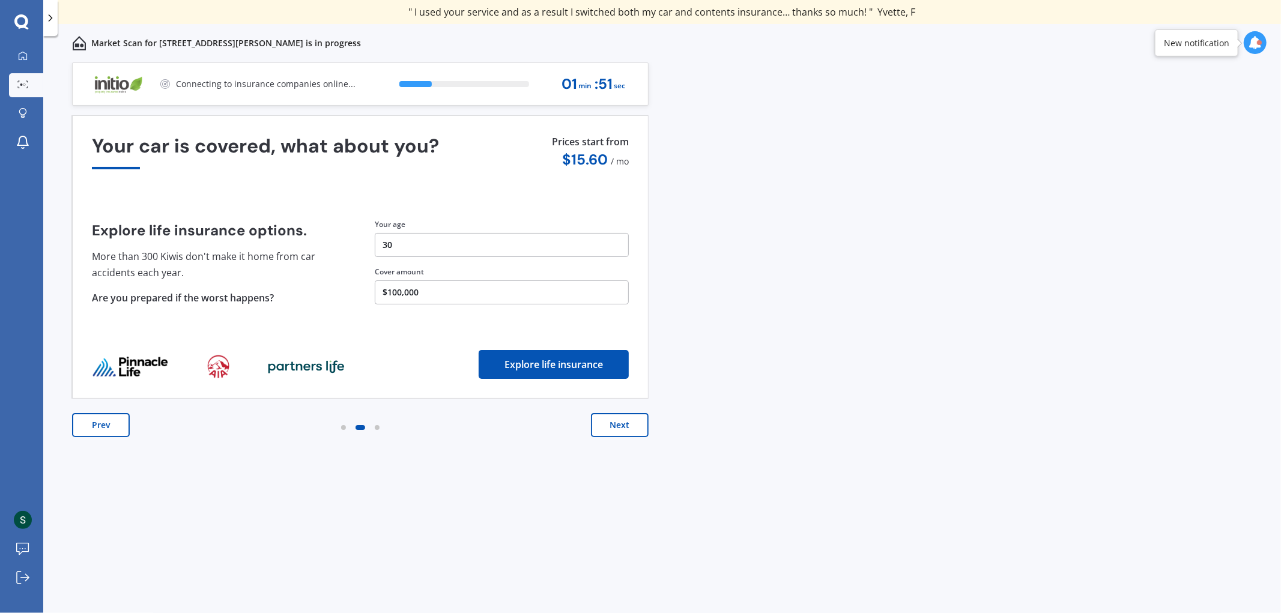
click at [95, 417] on button "Prev" at bounding box center [101, 425] width 58 height 24
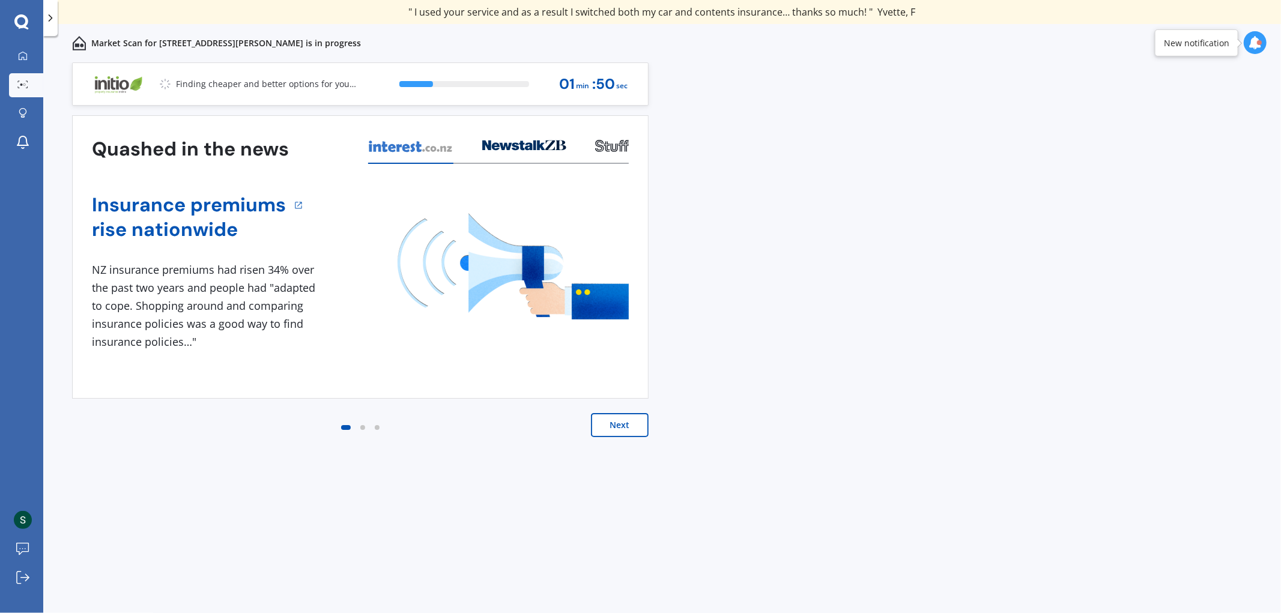
click at [616, 420] on button "Next" at bounding box center [620, 425] width 58 height 24
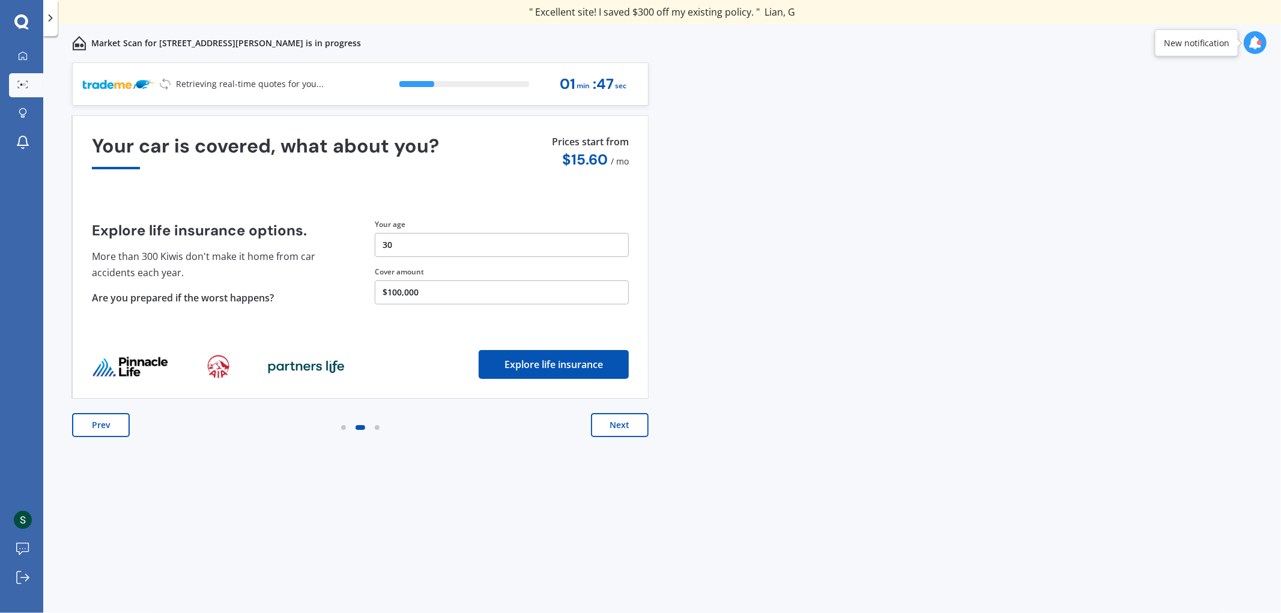
click at [398, 233] on button "30" at bounding box center [502, 245] width 254 height 24
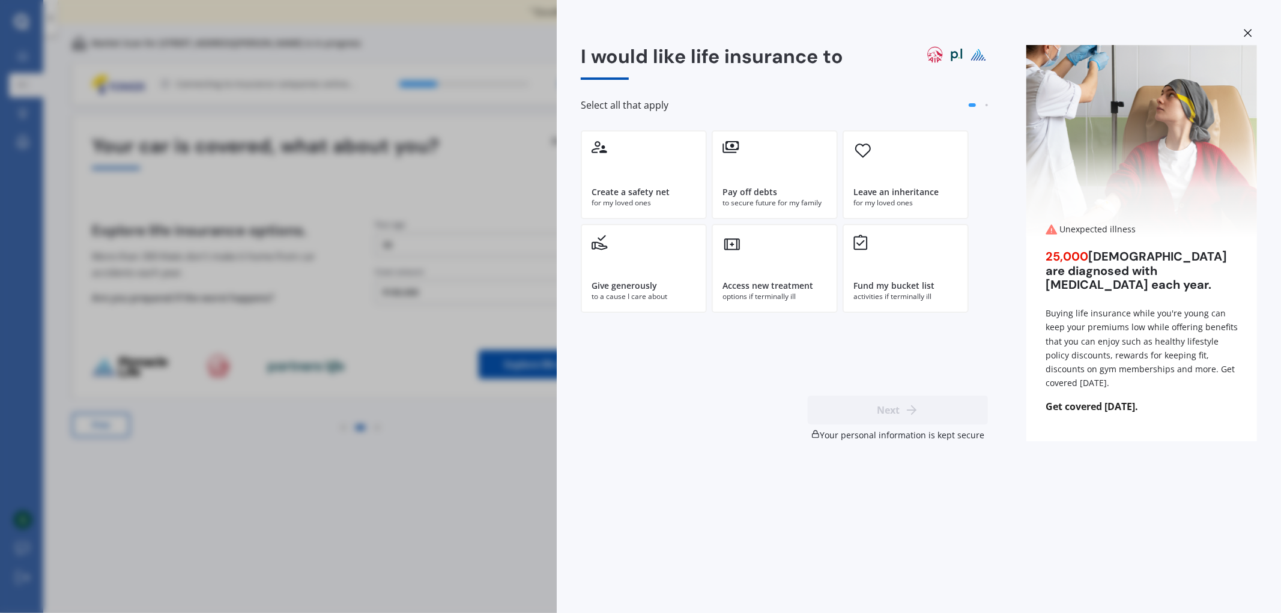
click at [395, 244] on div "I would like life insurance to Select all that apply Create a safety net for my…" at bounding box center [640, 306] width 1281 height 613
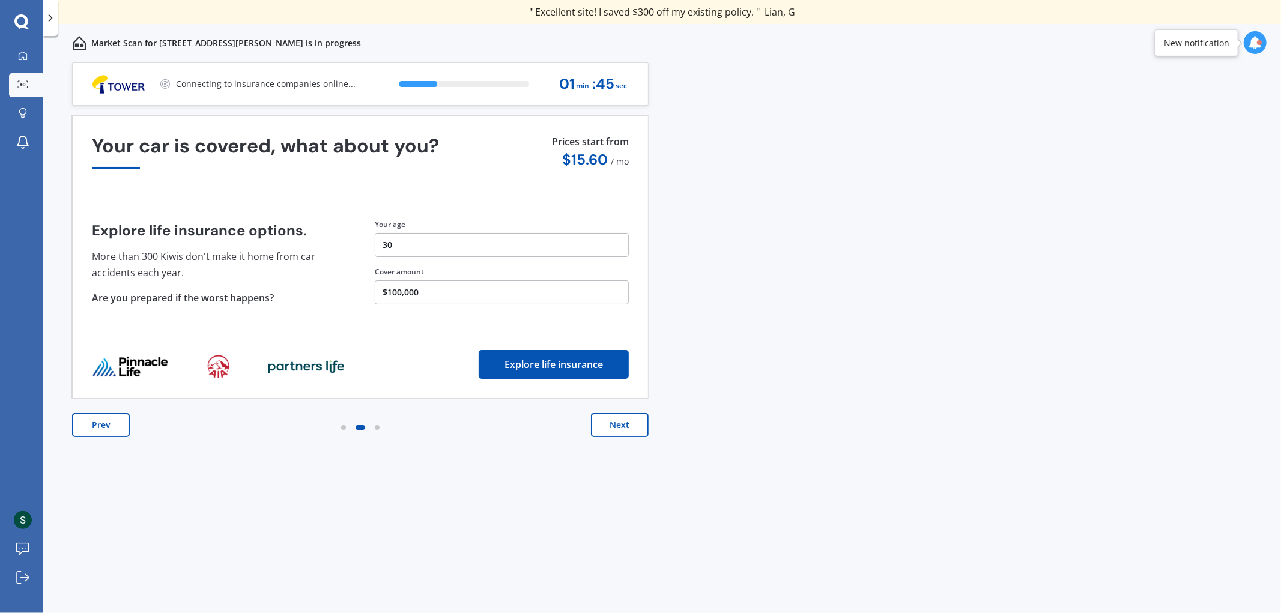
click at [625, 427] on button "Next" at bounding box center [620, 425] width 58 height 24
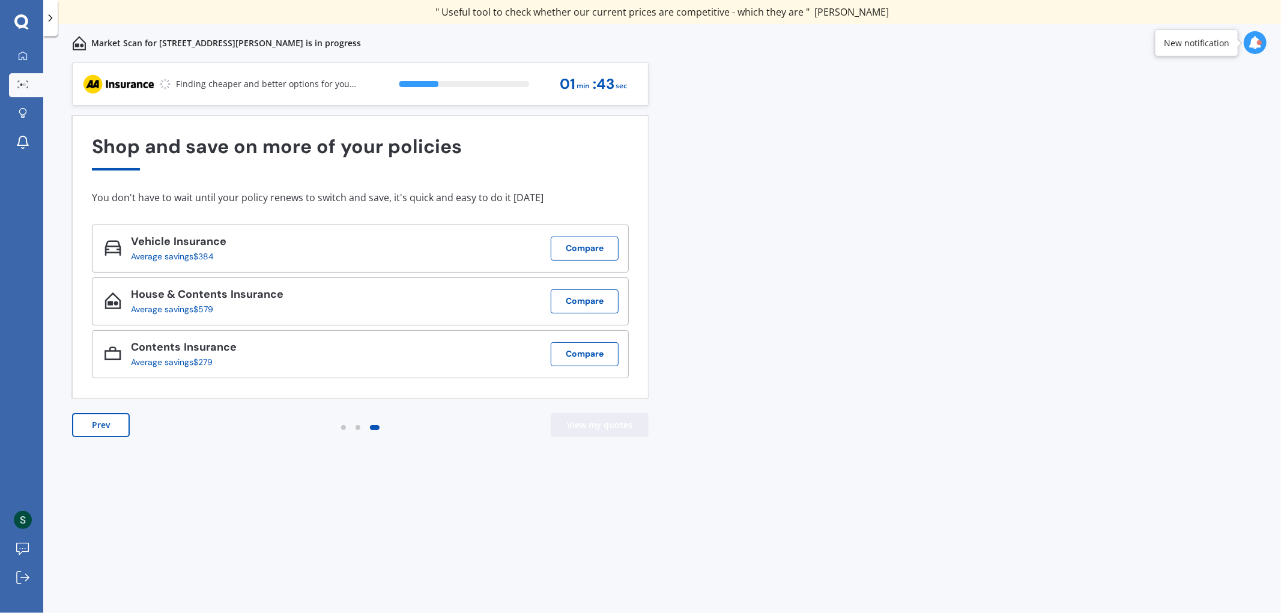
click at [626, 426] on button "View my quotes" at bounding box center [600, 425] width 98 height 24
click at [577, 250] on button "Compare" at bounding box center [585, 249] width 68 height 24
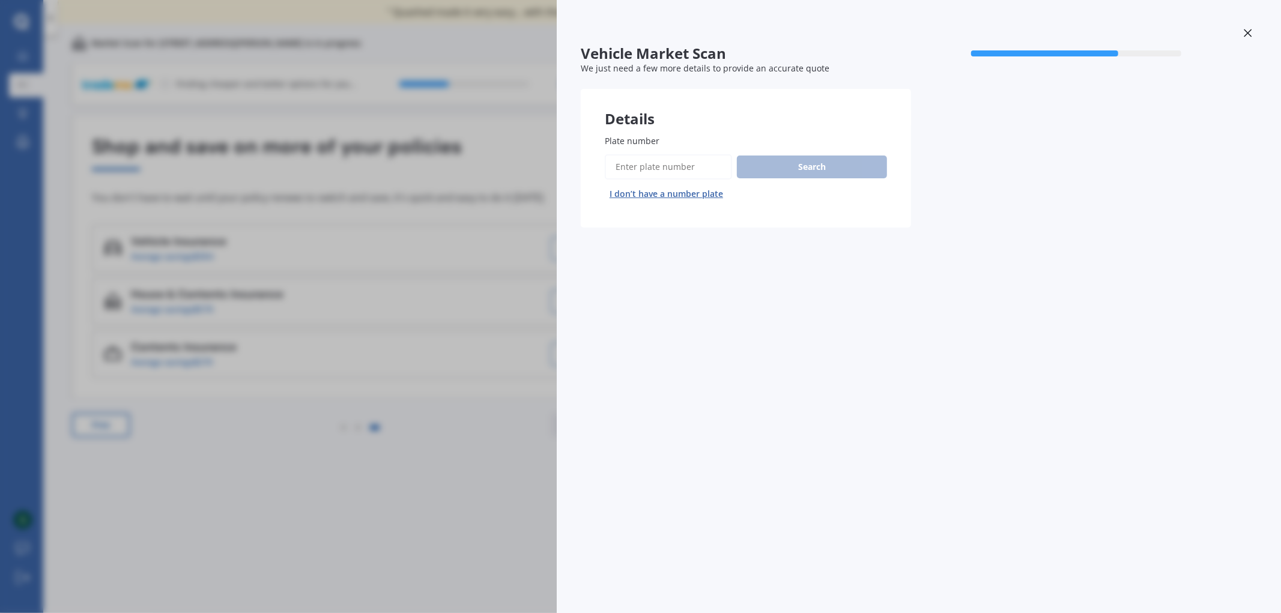
click at [670, 167] on input "Plate number" at bounding box center [668, 166] width 127 height 25
type input "b"
type input "nhw626"
click at [877, 162] on button "Search" at bounding box center [812, 167] width 150 height 23
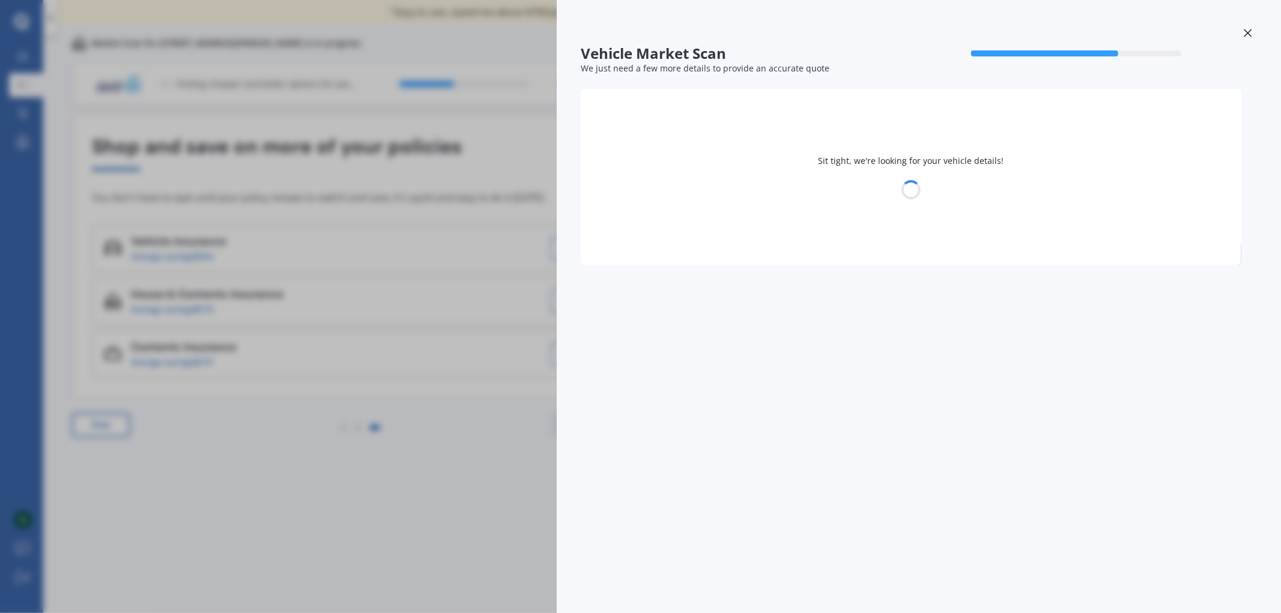
select select "MAZDA"
select select "DEMIO"
select select "08"
select select "06"
select select "1995"
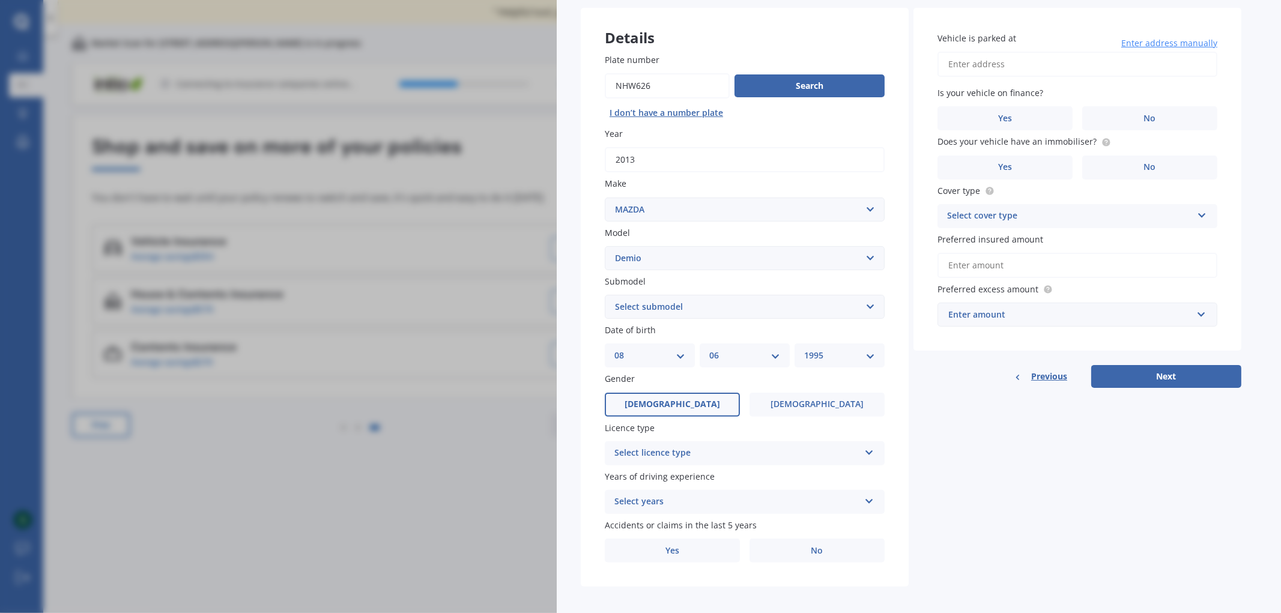
scroll to position [82, 0]
click at [729, 446] on div "Select licence type" at bounding box center [736, 452] width 245 height 14
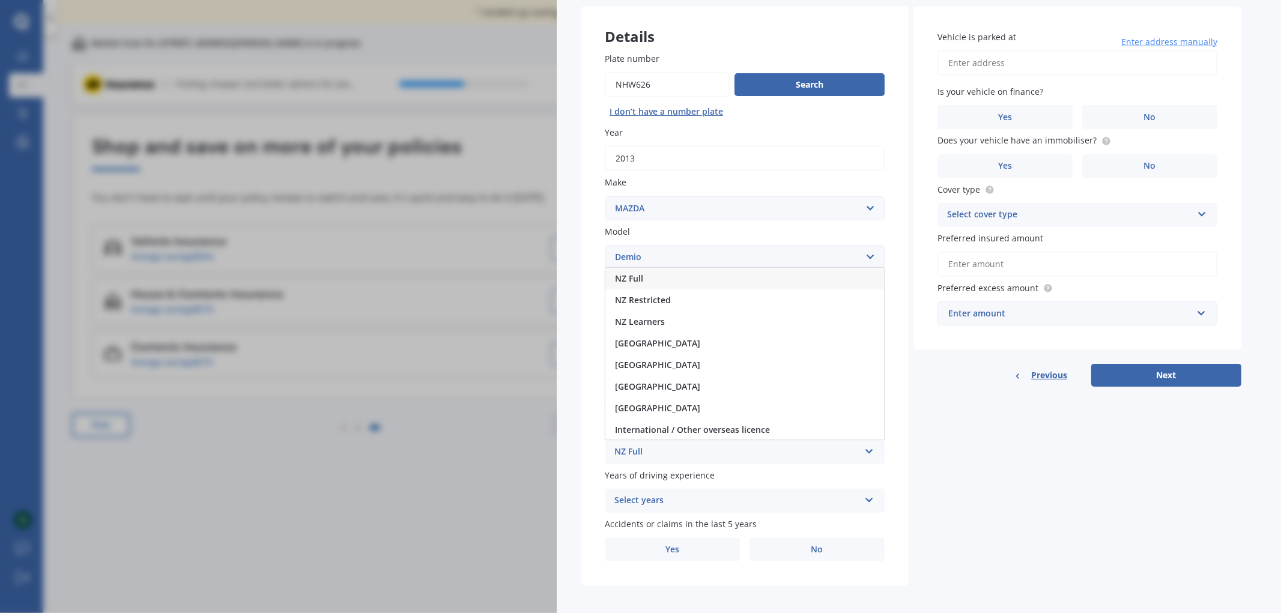
click at [670, 274] on div "NZ Full" at bounding box center [744, 279] width 279 height 22
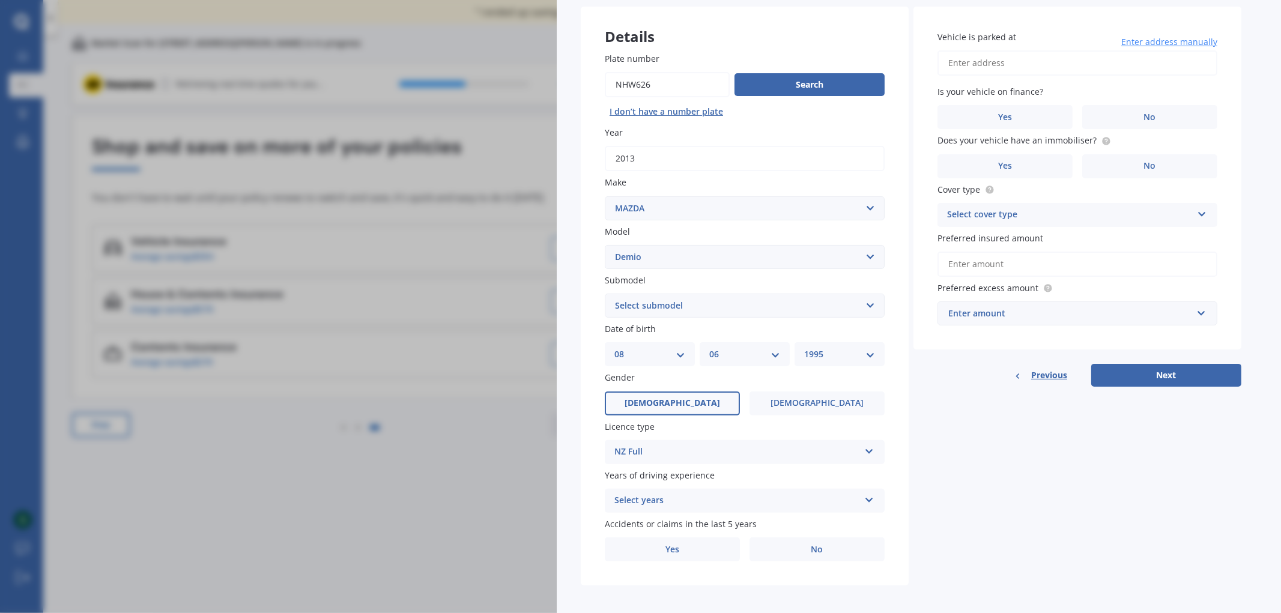
click at [743, 496] on div "Select years" at bounding box center [736, 501] width 245 height 14
click at [657, 385] on span "5 or more years" at bounding box center [647, 390] width 65 height 11
click at [712, 545] on label "Yes" at bounding box center [672, 550] width 135 height 24
click at [0, 0] on input "Yes" at bounding box center [0, 0] width 0 height 0
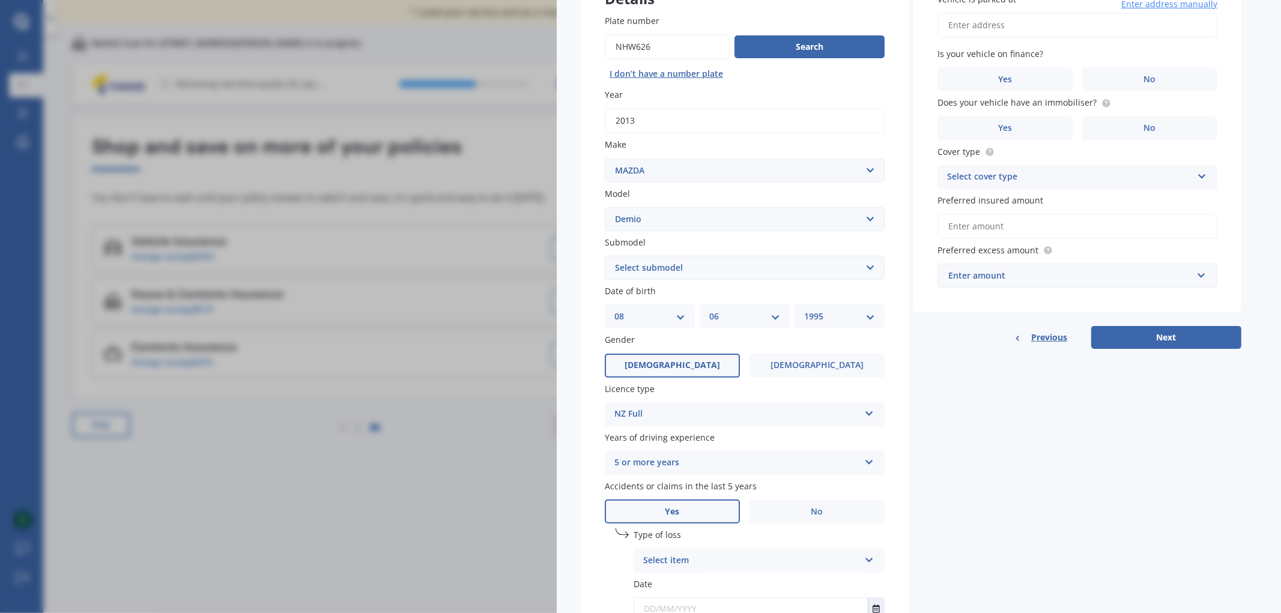
scroll to position [212, 0]
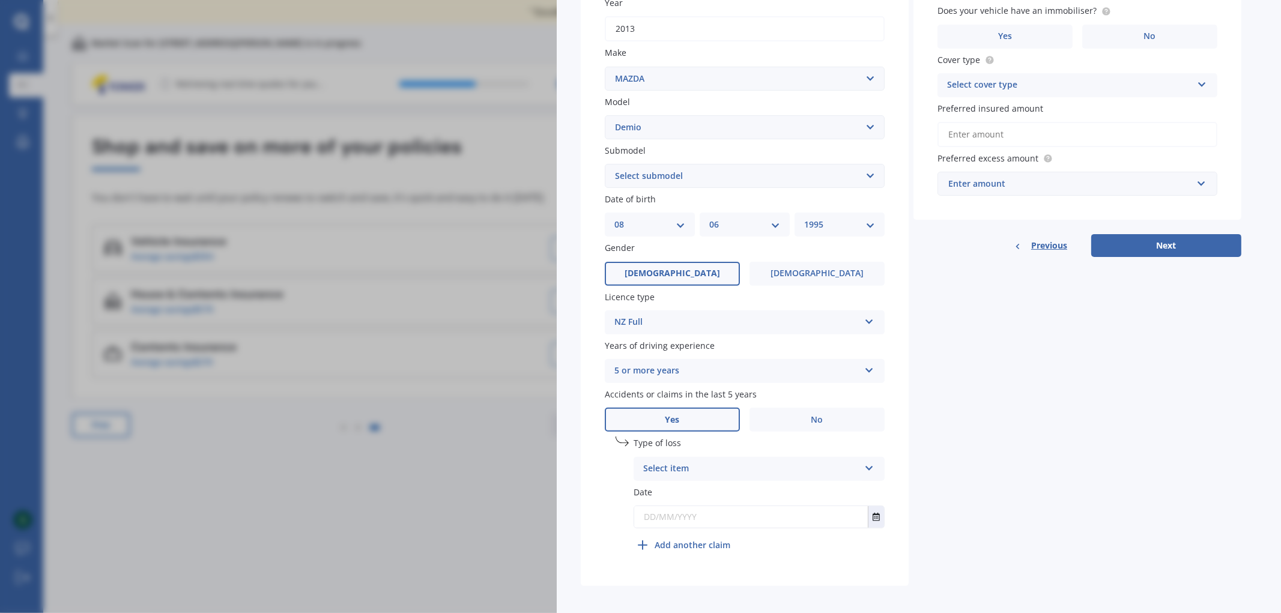
click at [742, 457] on div "Select item At fault accident Not at fault accident" at bounding box center [759, 469] width 251 height 24
click at [796, 419] on label "No" at bounding box center [816, 420] width 135 height 24
click at [0, 0] on input "No" at bounding box center [0, 0] width 0 height 0
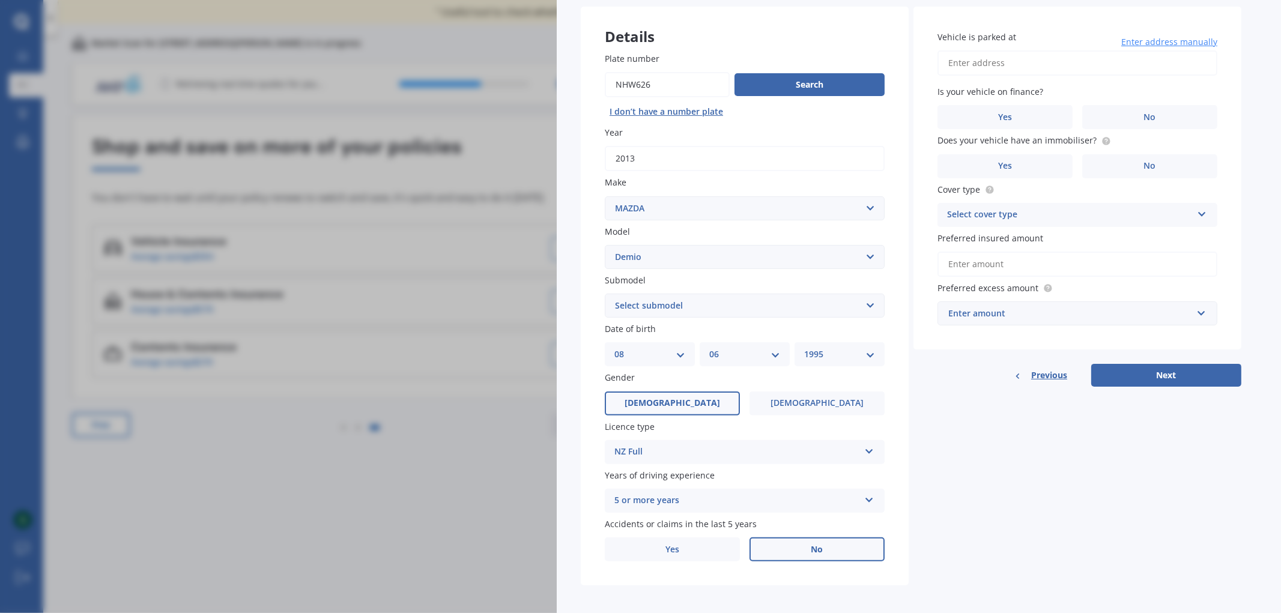
click at [1026, 68] on input "Vehicle is parked at" at bounding box center [1077, 62] width 280 height 25
type input "2"
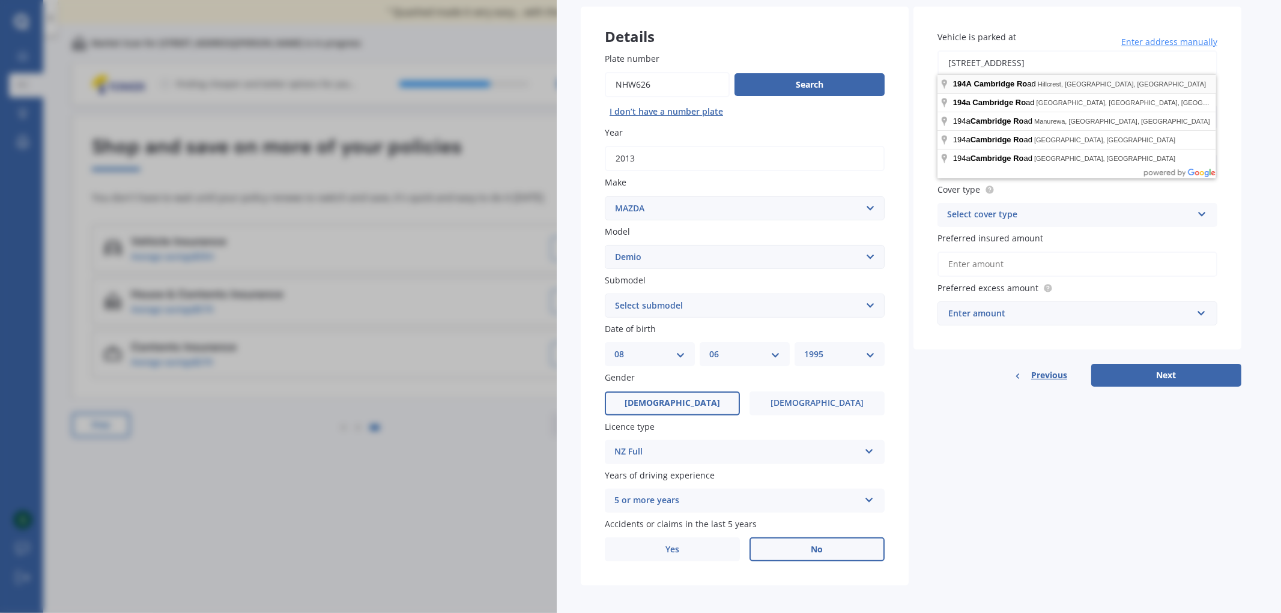
type input "[STREET_ADDRESS][PERSON_NAME]"
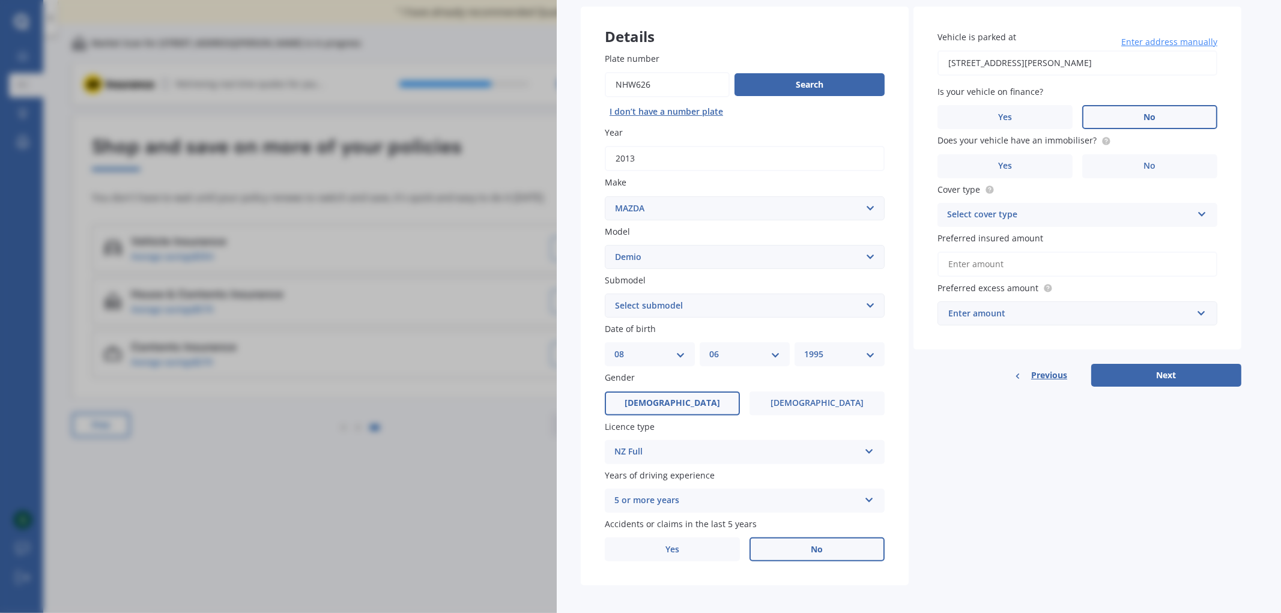
click at [1113, 111] on label "No" at bounding box center [1149, 117] width 135 height 24
click at [0, 0] on input "No" at bounding box center [0, 0] width 0 height 0
click at [1133, 158] on label "No" at bounding box center [1149, 166] width 135 height 24
click at [0, 0] on input "No" at bounding box center [0, 0] width 0 height 0
click at [1118, 204] on div "Select cover type Comprehensive Third Party, Fire & Theft Third Party" at bounding box center [1077, 215] width 280 height 24
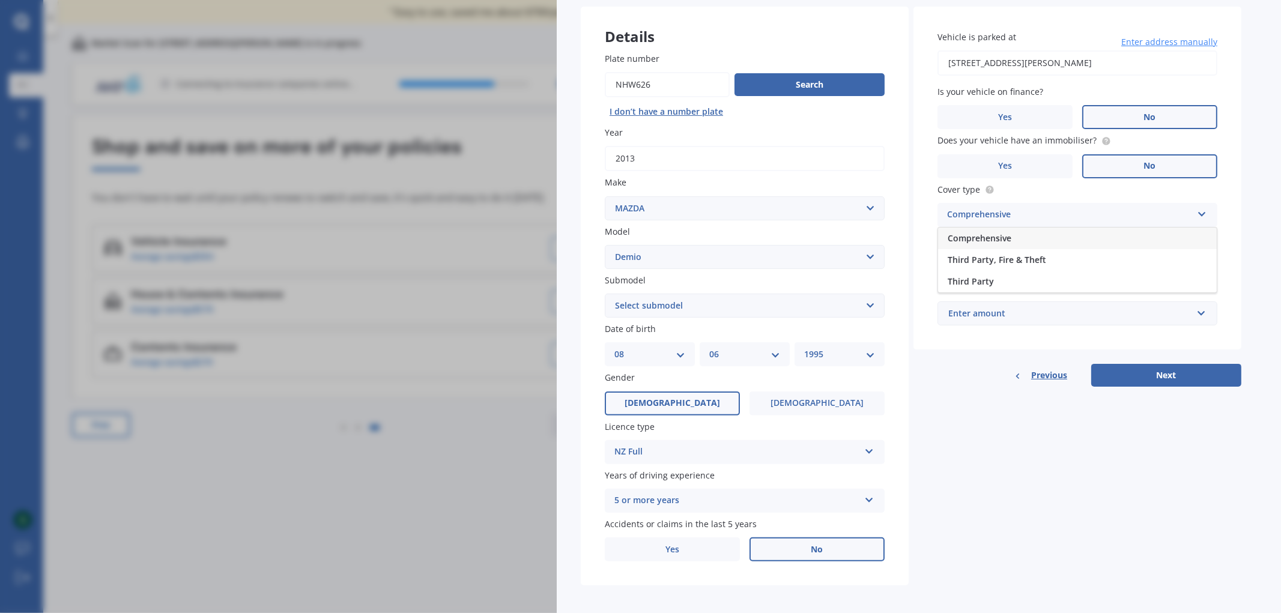
click at [1037, 237] on div "Comprehensive" at bounding box center [1077, 239] width 279 height 22
click at [1047, 259] on input "Preferred insured amount" at bounding box center [1077, 264] width 280 height 25
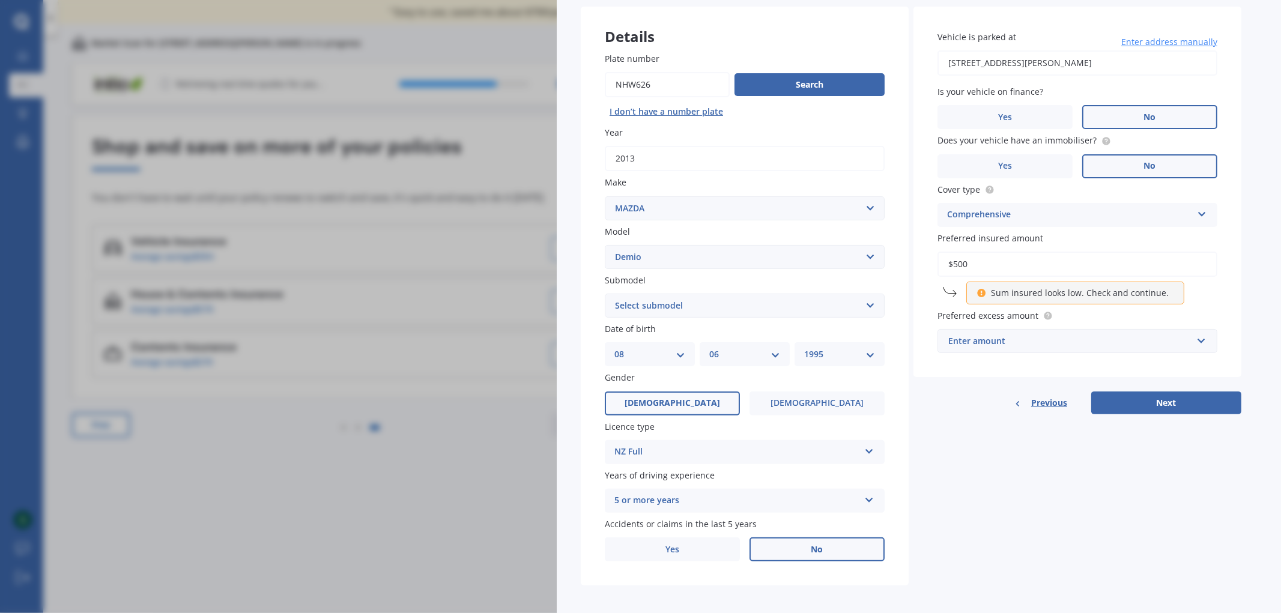
click at [1007, 475] on div "Details Plate number Search I don’t have a number plate Year 2013 Make Select m…" at bounding box center [911, 297] width 661 height 580
click at [1031, 338] on div "Enter amount" at bounding box center [1070, 341] width 244 height 13
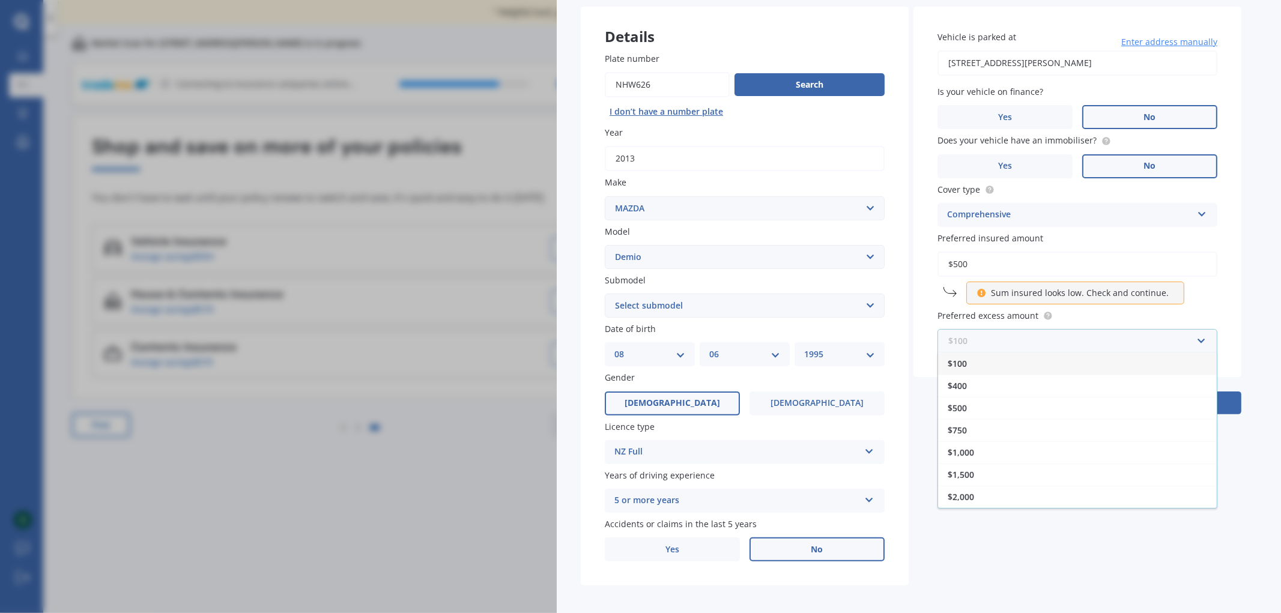
click at [1152, 330] on input "text" at bounding box center [1073, 341] width 269 height 23
click at [1152, 261] on input "$500" at bounding box center [1077, 264] width 280 height 25
drag, startPoint x: 975, startPoint y: 260, endPoint x: 777, endPoint y: 280, distance: 199.2
click at [777, 280] on div "Details Plate number Search I don’t have a number plate Year 2013 Make Select m…" at bounding box center [911, 297] width 661 height 580
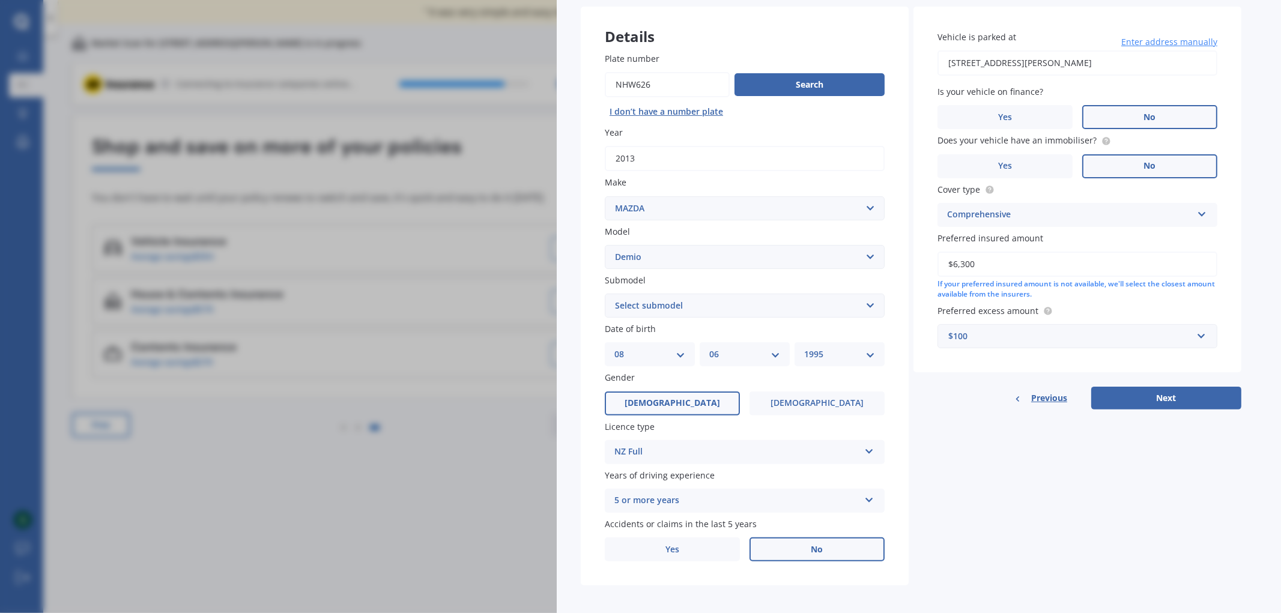
type input "$6,300"
click at [1010, 330] on div "$100" at bounding box center [1070, 336] width 244 height 13
click at [981, 401] on div "$500" at bounding box center [1077, 403] width 279 height 22
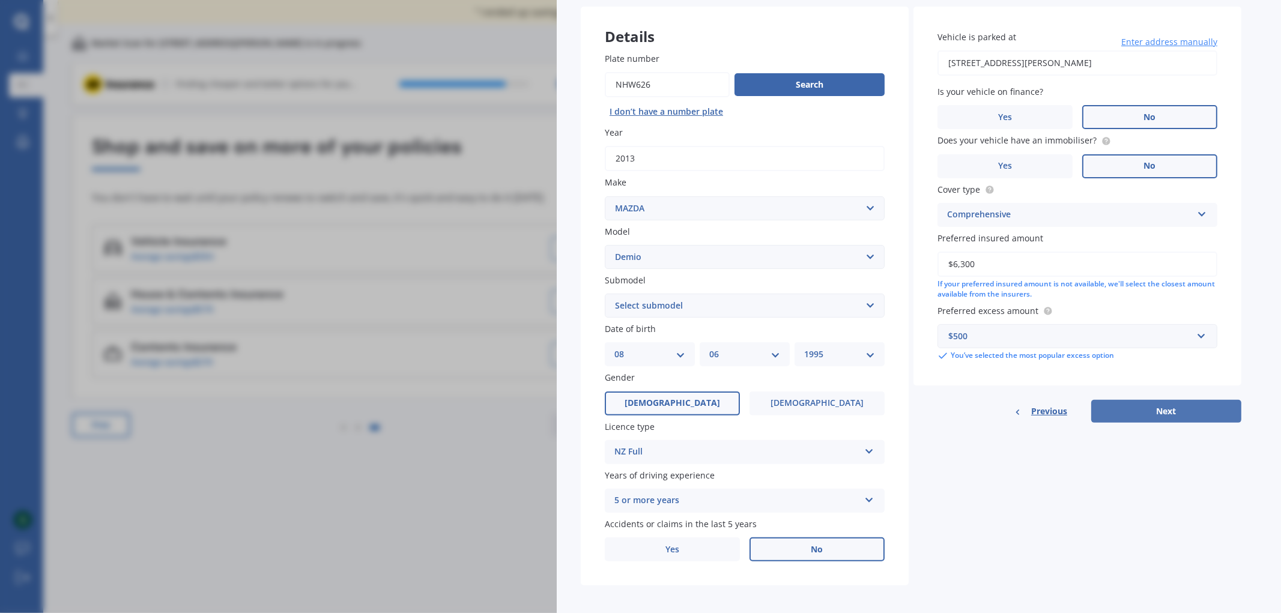
click at [1152, 400] on button "Next" at bounding box center [1166, 411] width 150 height 23
drag, startPoint x: 647, startPoint y: 284, endPoint x: 675, endPoint y: 307, distance: 36.7
click at [647, 284] on div "Submodel Select submodel (All) Diesel Petrol XD Touring Turbo Diesel" at bounding box center [745, 296] width 280 height 44
drag, startPoint x: 727, startPoint y: 301, endPoint x: 778, endPoint y: 299, distance: 51.1
click at [728, 301] on select "Select submodel (All) Diesel Petrol XD Touring Turbo Diesel" at bounding box center [745, 306] width 280 height 24
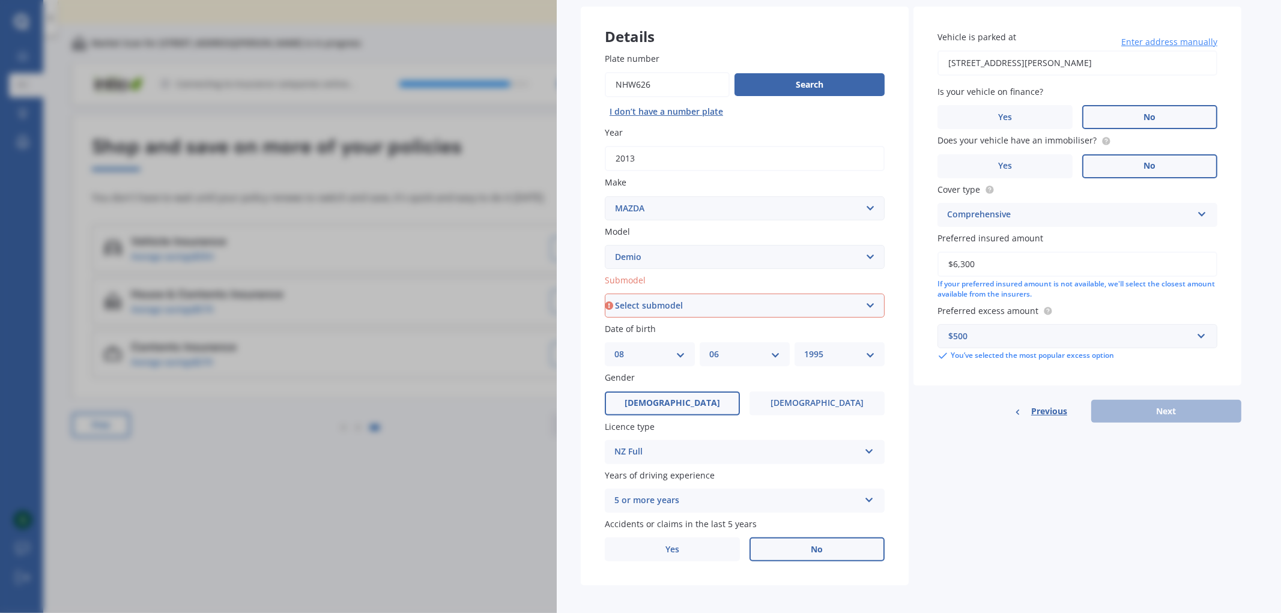
select select "PETROL"
click at [605, 294] on select "Select submodel (All) Diesel Petrol XD Touring Turbo Diesel" at bounding box center [745, 306] width 280 height 24
click at [1152, 406] on button "Next" at bounding box center [1166, 411] width 150 height 23
select select "08"
select select "06"
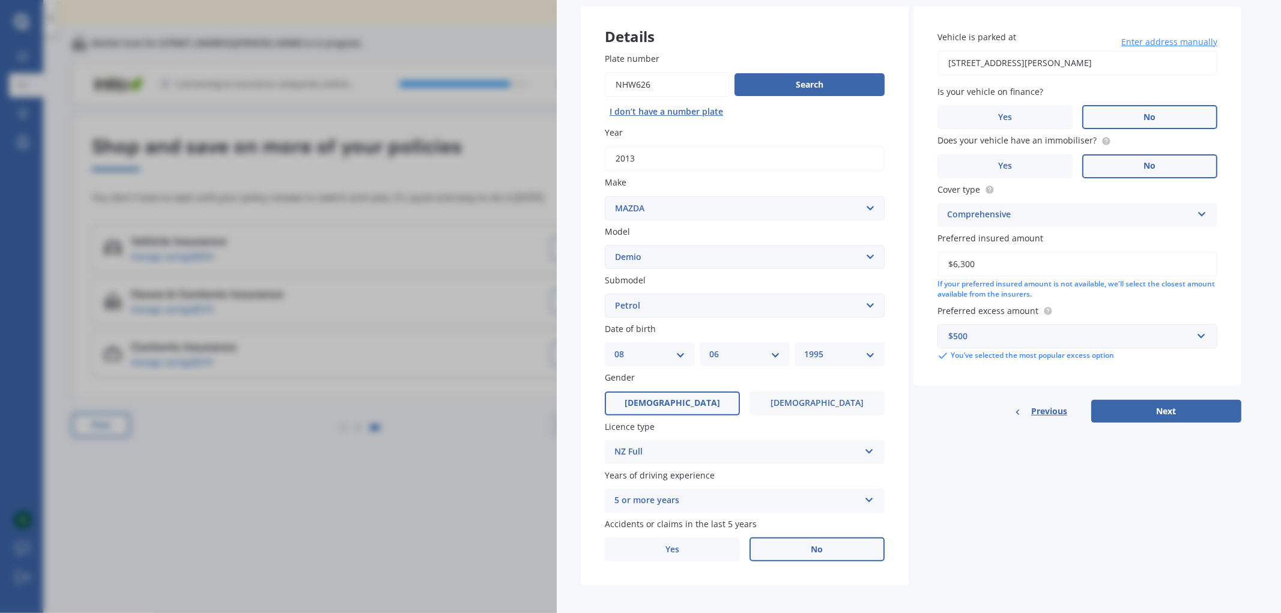
select select "1995"
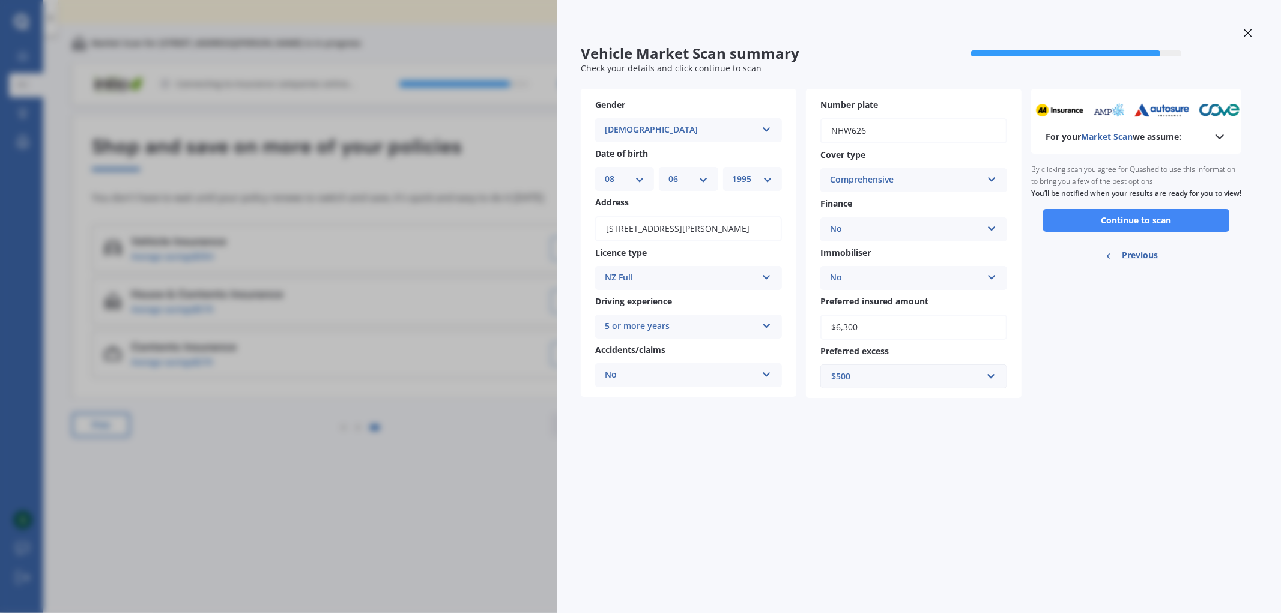
scroll to position [0, 0]
click at [1148, 232] on button "Continue to scan" at bounding box center [1136, 220] width 186 height 23
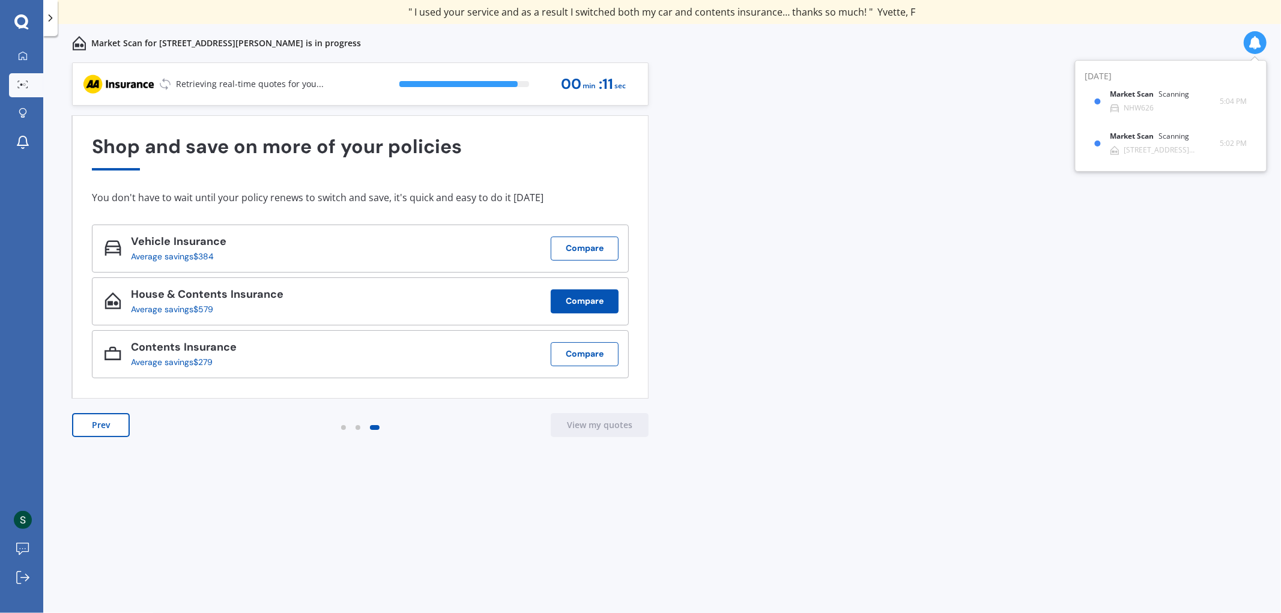
click at [601, 310] on button "Compare" at bounding box center [585, 301] width 68 height 24
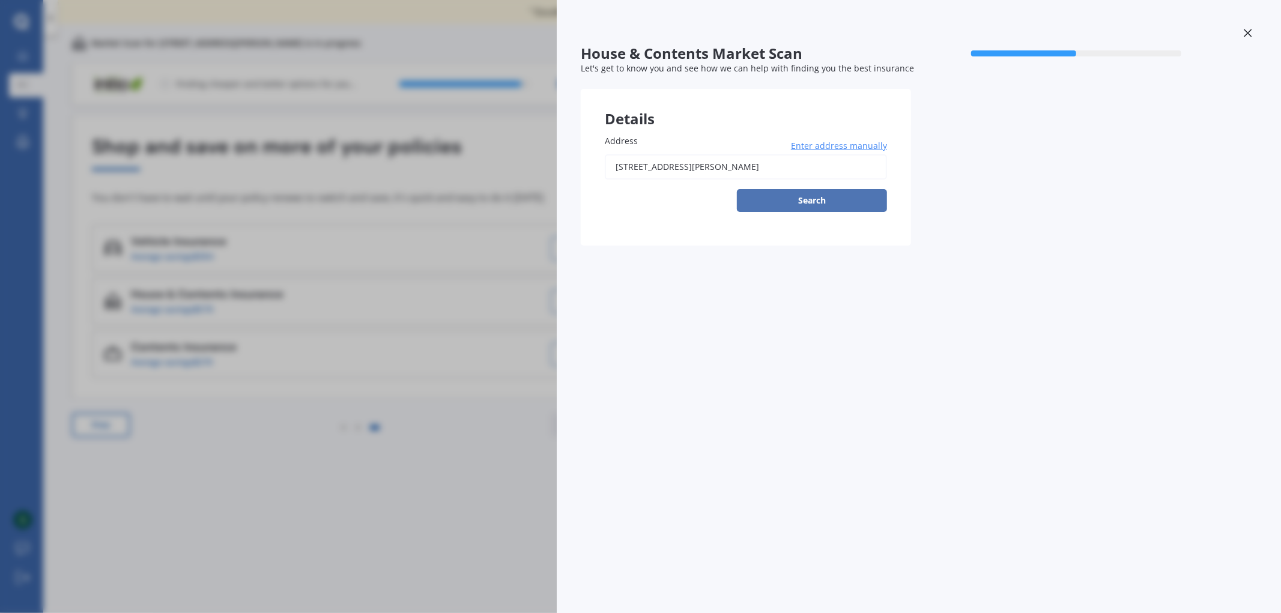
click at [852, 199] on button "Search" at bounding box center [812, 200] width 150 height 23
click at [815, 161] on input "[STREET_ADDRESS][PERSON_NAME]" at bounding box center [746, 166] width 282 height 25
type input "[STREET_ADDRESS][PERSON_NAME]"
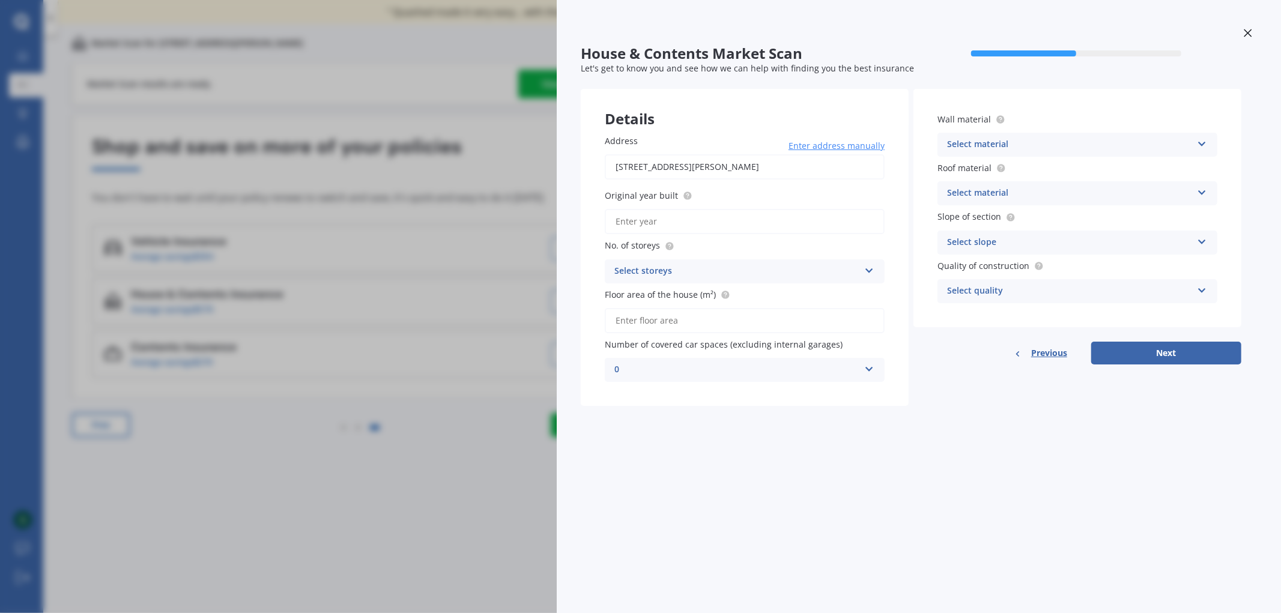
click at [1152, 28] on div at bounding box center [1248, 34] width 18 height 21
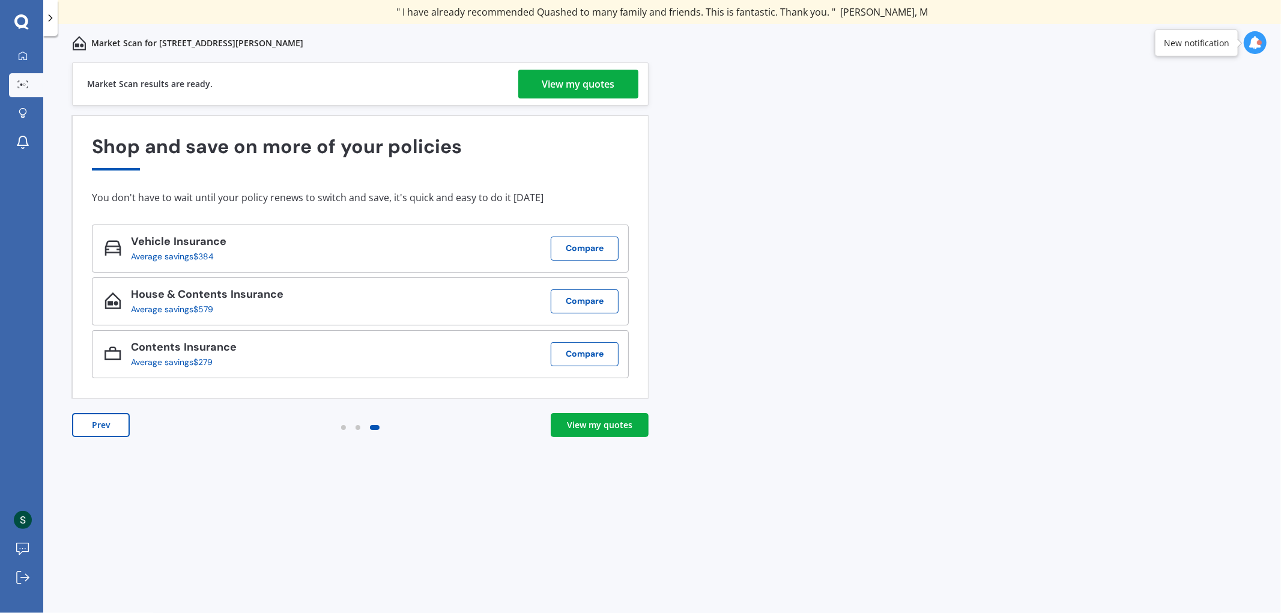
click at [591, 92] on div "View my quotes" at bounding box center [578, 84] width 73 height 29
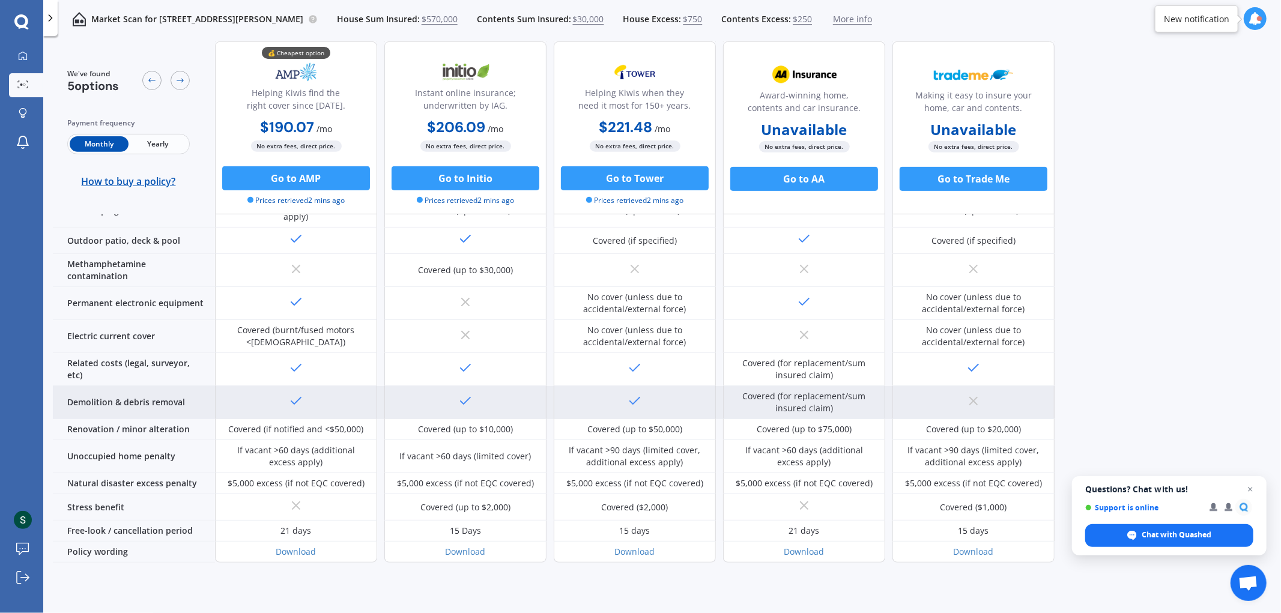
scroll to position [400, 0]
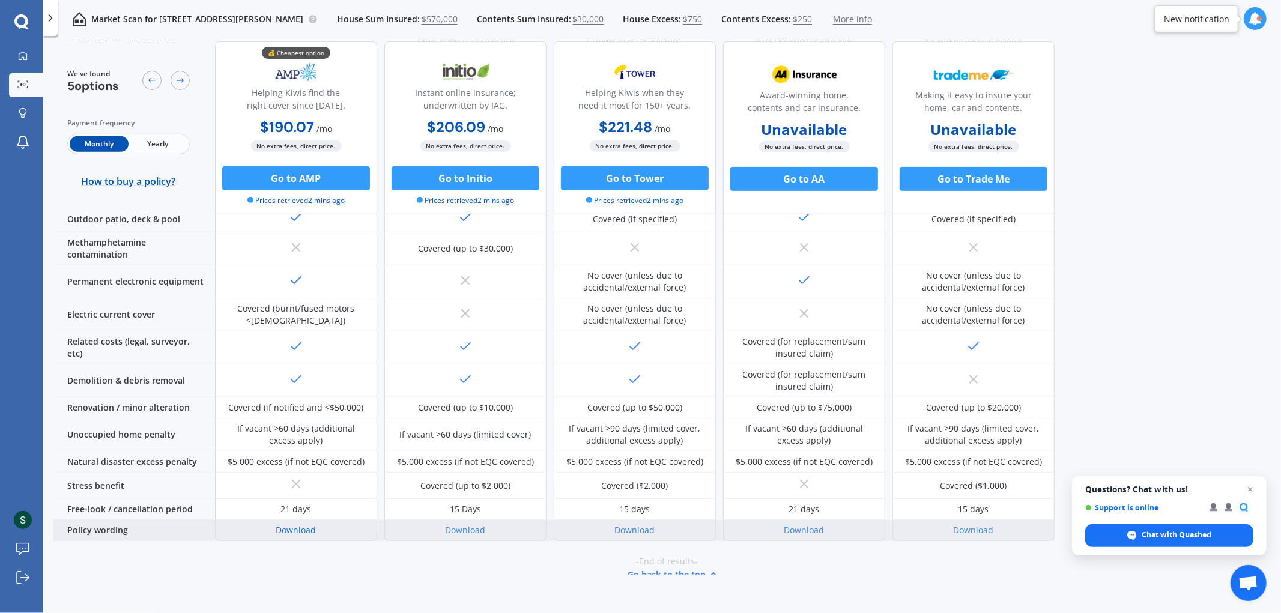
click at [292, 524] on link "Download" at bounding box center [296, 529] width 40 height 11
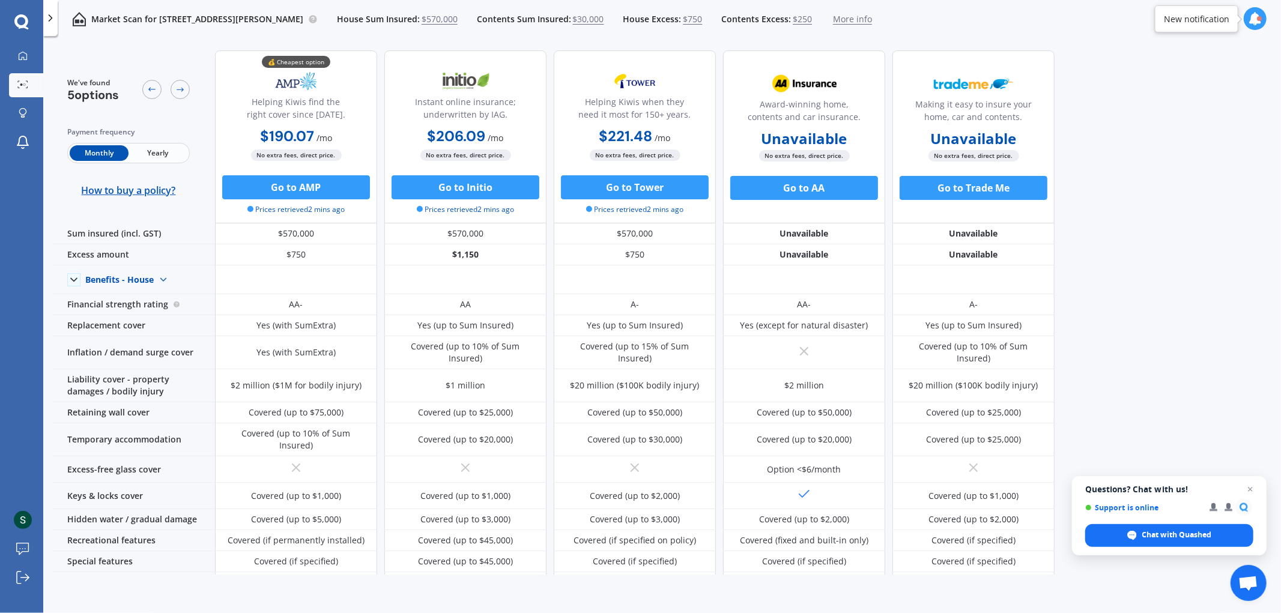
scroll to position [0, 0]
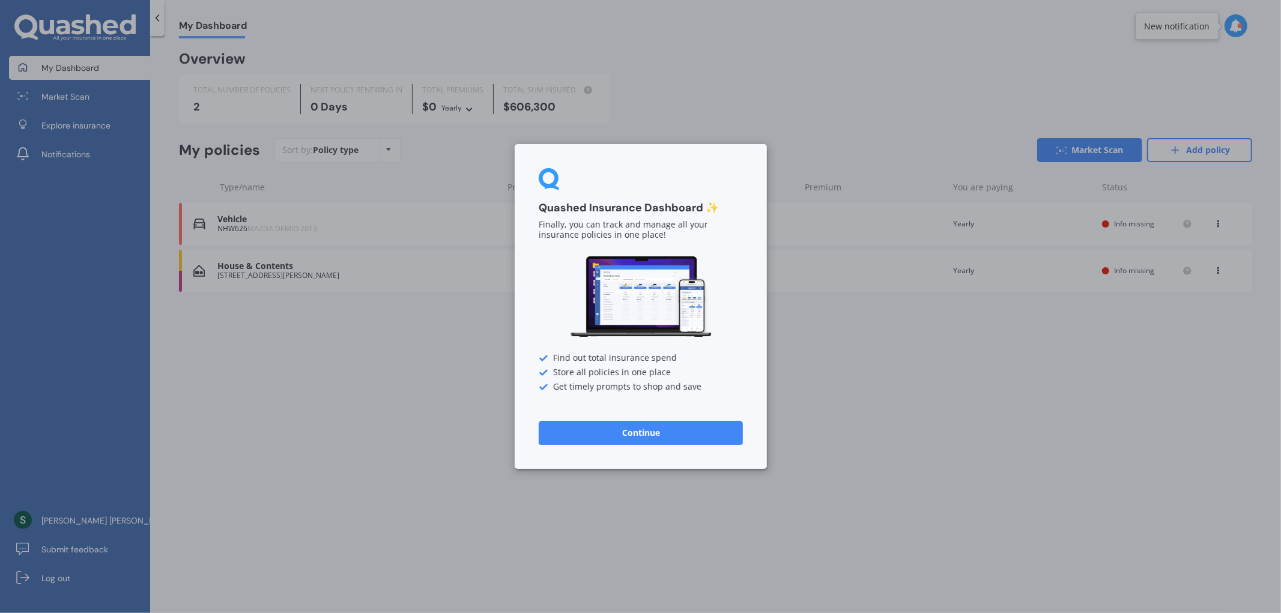
click at [657, 117] on div "Quashed Insurance Dashboard ✨ Finally, you can track and manage all your insura…" at bounding box center [640, 306] width 1281 height 613
click at [586, 97] on div "Quashed Insurance Dashboard ✨ Finally, you can track and manage all your insura…" at bounding box center [640, 306] width 1281 height 613
click at [658, 440] on button "Continue" at bounding box center [641, 433] width 204 height 24
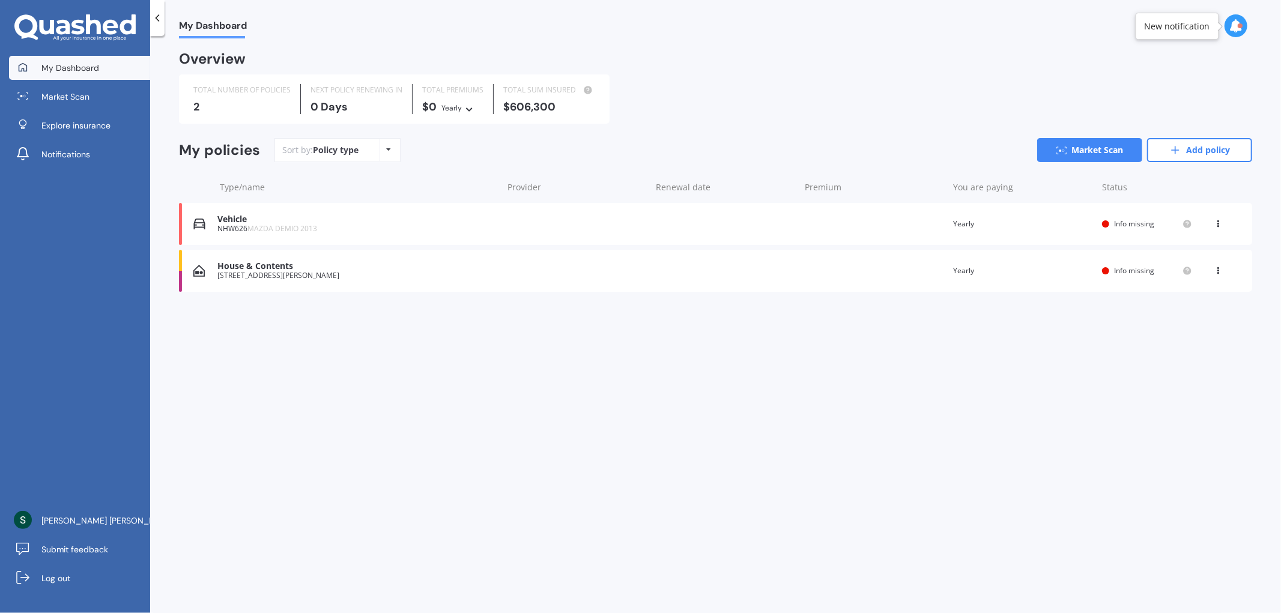
click at [536, 98] on div "TOTAL SUM INSURED $606,300" at bounding box center [549, 99] width 111 height 30
click at [544, 108] on div "$606,300" at bounding box center [549, 107] width 92 height 12
click at [576, 94] on div at bounding box center [585, 90] width 19 height 10
drag, startPoint x: 554, startPoint y: 103, endPoint x: 492, endPoint y: 114, distance: 62.3
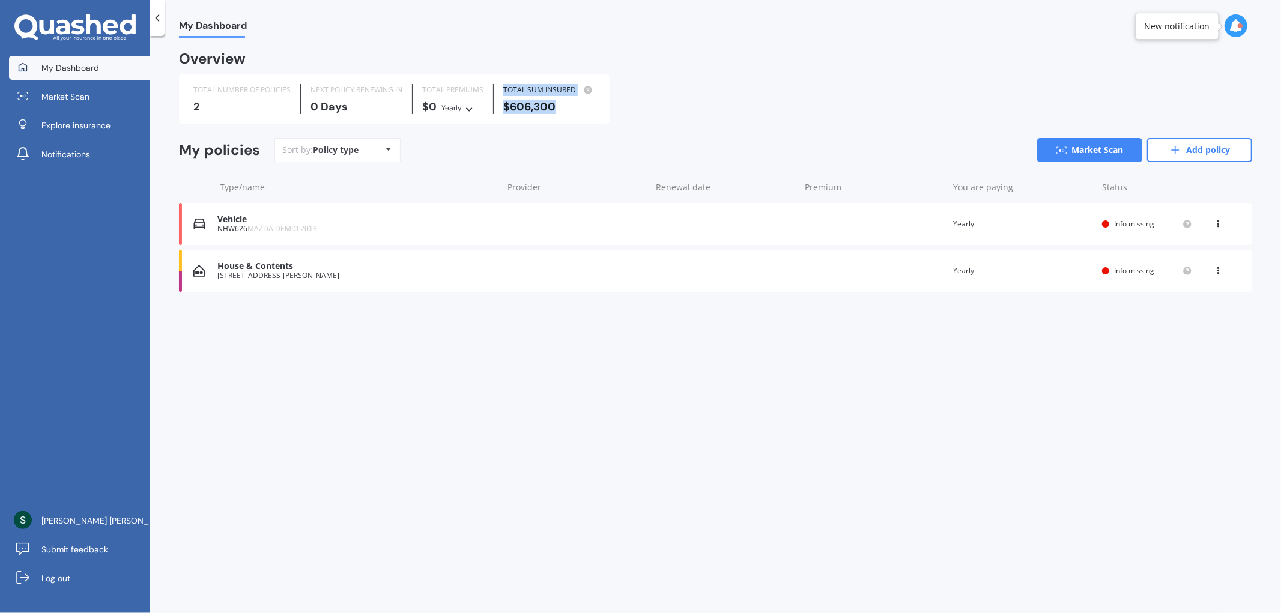
click at [492, 114] on div "TOTAL NUMBER OF POLICIES 2 NEXT POLICY RENEWING [DATE] TOTAL PREMIUMS $0 Yearly…" at bounding box center [394, 98] width 431 height 49
drag, startPoint x: 791, startPoint y: 426, endPoint x: 755, endPoint y: 417, distance: 37.1
click at [791, 425] on div "My Dashboard Overview TOTAL NUMBER OF POLICIES 2 NEXT POLICY RENEWING [DATE] TO…" at bounding box center [715, 326] width 1131 height 577
click at [1217, 221] on icon at bounding box center [1218, 221] width 8 height 7
click at [1068, 237] on div "Vehicle NHW626 MAZDA DEMIO 2013 Renewal date Premium You are paying Yearly Stat…" at bounding box center [715, 224] width 1073 height 42
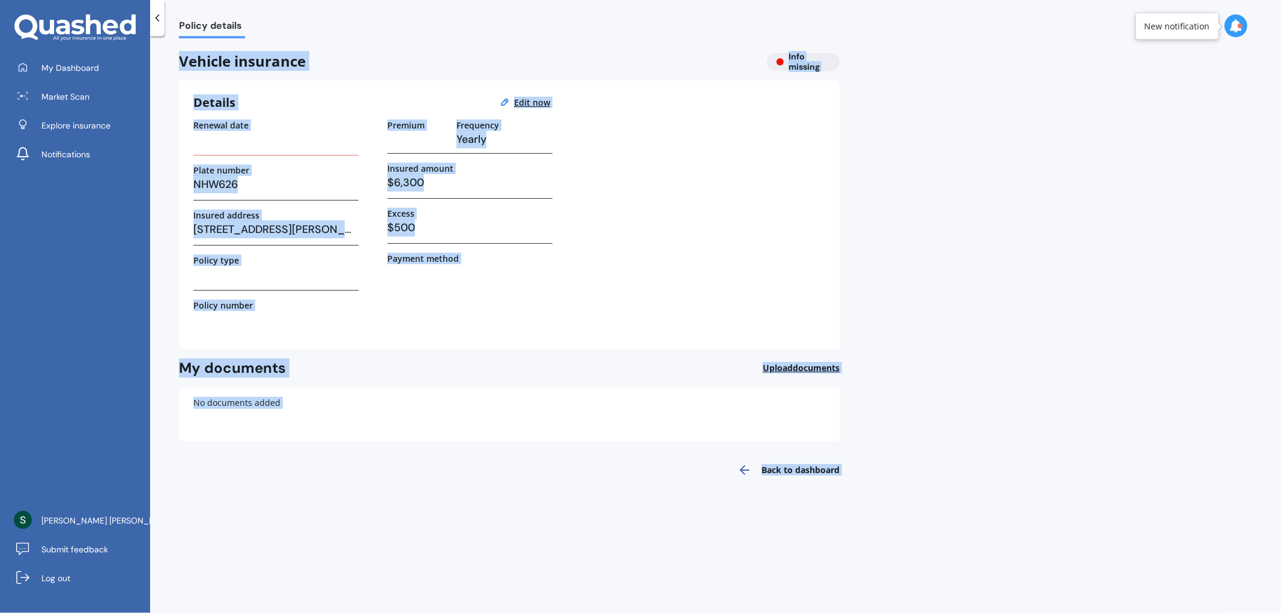
click at [533, 288] on div "Premium Frequency Yearly Insured amount $6,300 Excess $500 Payment method" at bounding box center [469, 227] width 165 height 215
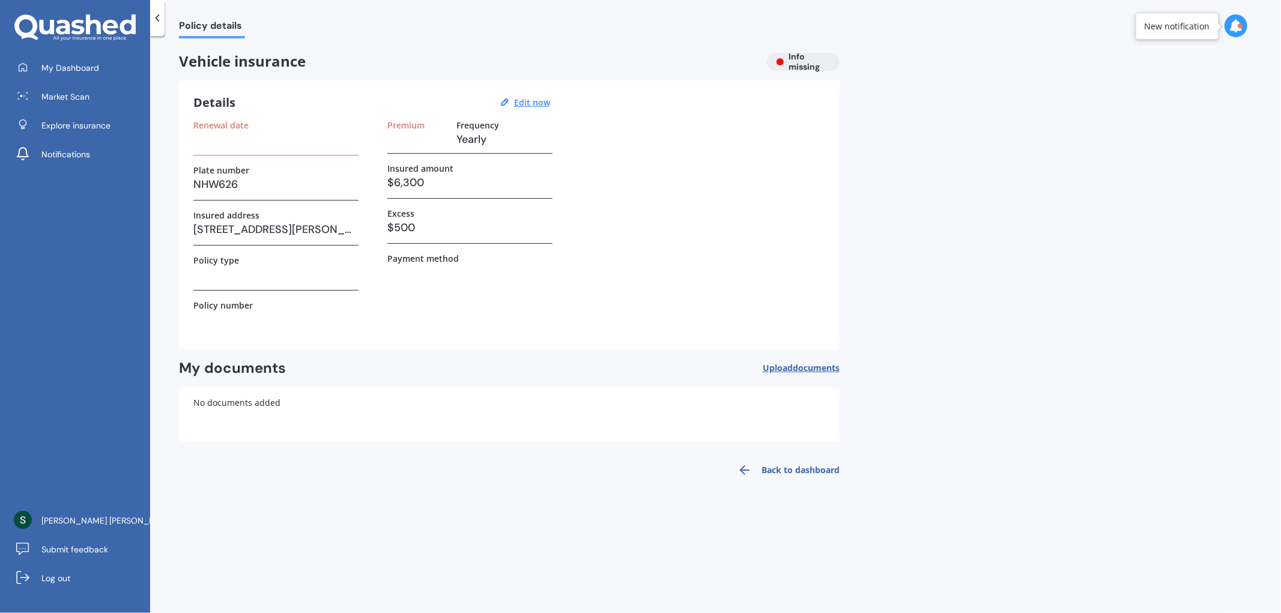
click at [482, 174] on h3 "$6,300" at bounding box center [469, 183] width 165 height 18
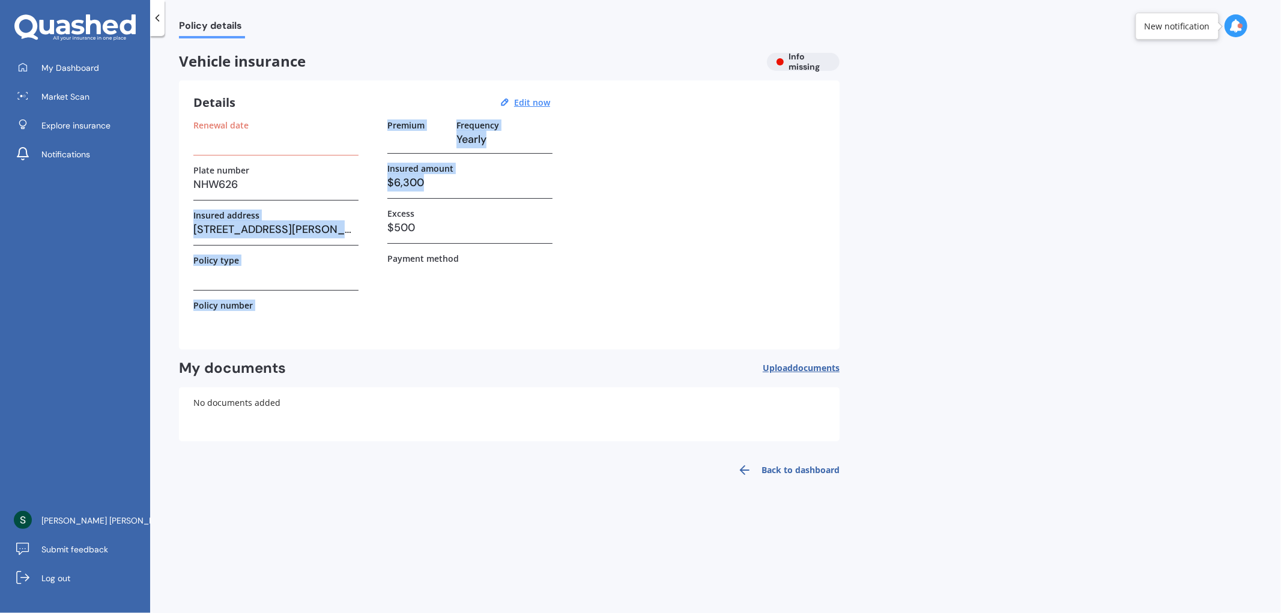
drag, startPoint x: 434, startPoint y: 187, endPoint x: 316, endPoint y: 193, distance: 117.3
click at [316, 193] on div "Renewal date Plate number NHW626 Insured address [STREET_ADDRESS][PERSON_NAME] …" at bounding box center [509, 227] width 632 height 215
click at [505, 196] on div "Insured amount $6,300" at bounding box center [469, 180] width 165 height 35
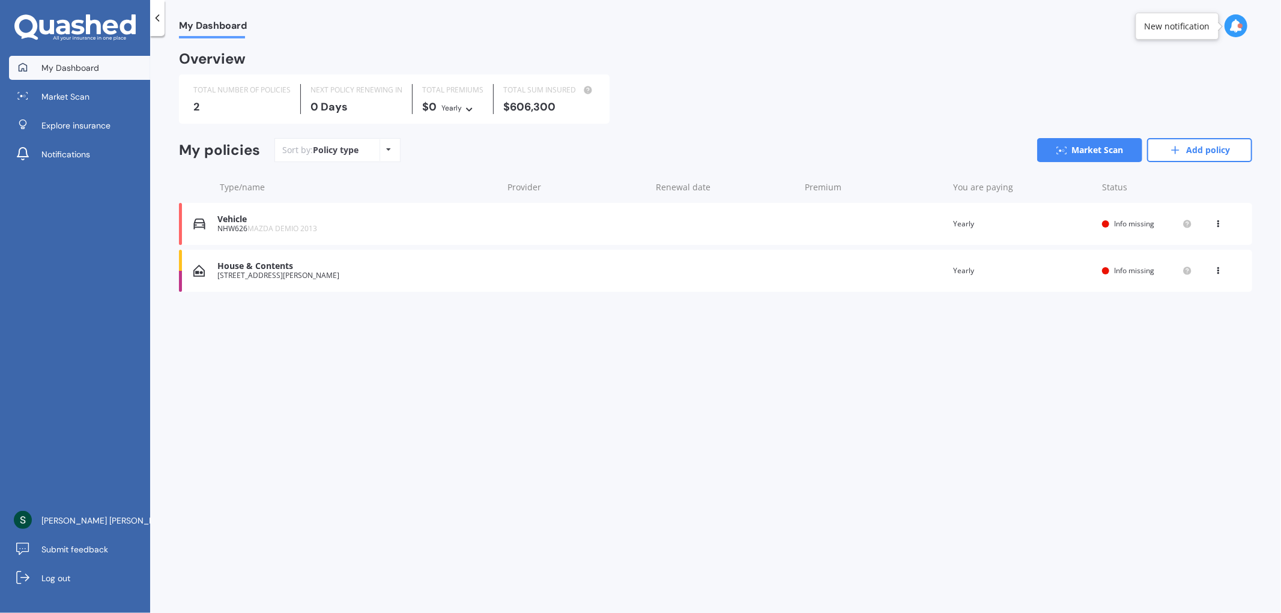
click at [912, 269] on div "House & Contents [STREET_ADDRESS][PERSON_NAME] Renewal date Premium You are pay…" at bounding box center [715, 271] width 1073 height 42
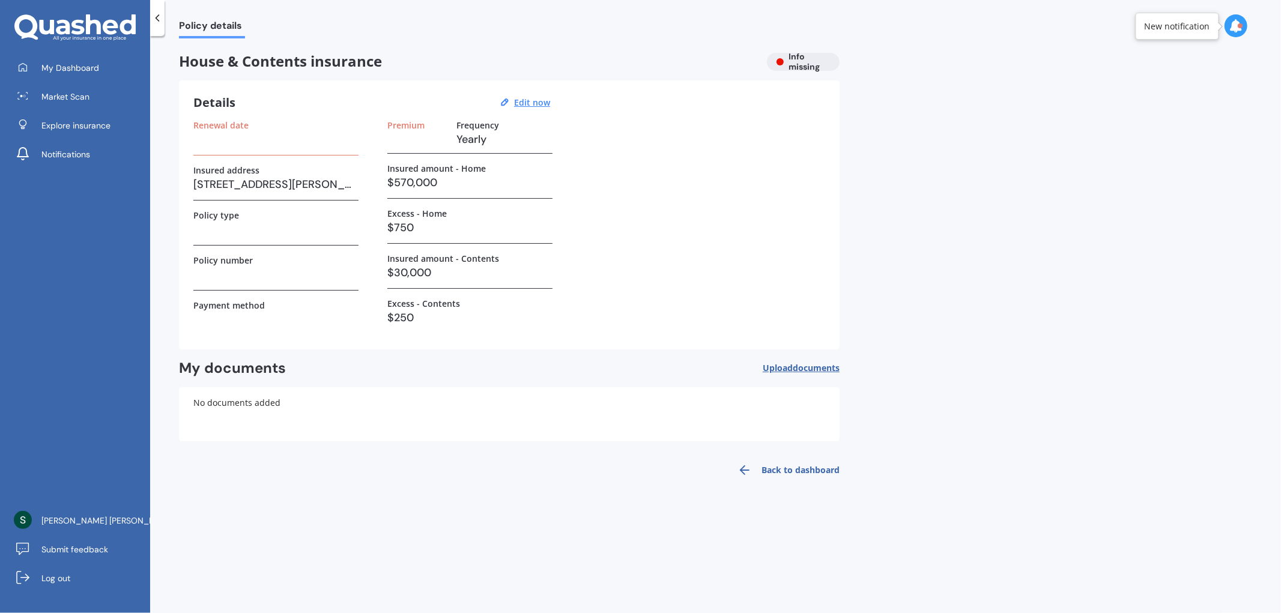
click at [400, 190] on h3 "$570,000" at bounding box center [469, 183] width 165 height 18
click at [428, 187] on h3 "$570,000" at bounding box center [469, 183] width 165 height 18
click at [429, 186] on h3 "$570,000" at bounding box center [469, 183] width 165 height 18
click at [519, 92] on div "Details Edit now Renewal date Insured address [STREET_ADDRESS][PERSON_NAME] Pol…" at bounding box center [509, 214] width 661 height 269
click at [518, 102] on u "Edit now" at bounding box center [532, 102] width 36 height 11
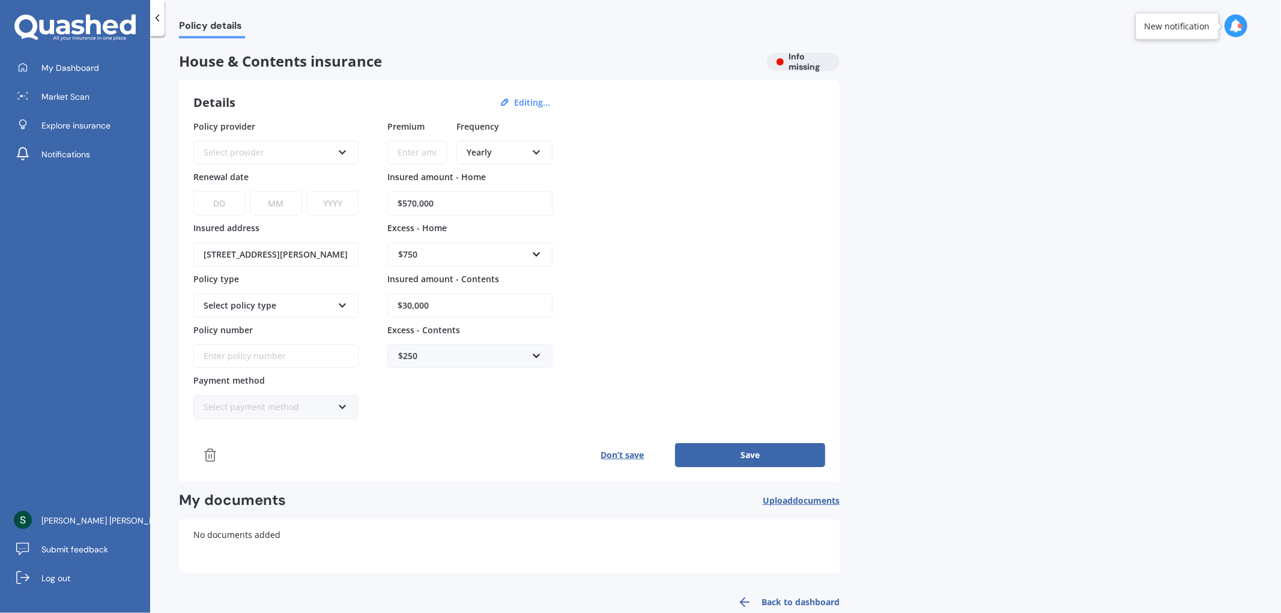
click at [411, 204] on input "$570,000" at bounding box center [469, 204] width 165 height 24
click at [363, 194] on div "Policy provider Select provider AA AMI AMP ANZ ASB Ando BNZ Co-Operative Bank F…" at bounding box center [509, 270] width 632 height 300
drag, startPoint x: 442, startPoint y: 204, endPoint x: 261, endPoint y: 183, distance: 182.0
click at [269, 193] on div "Policy provider Select provider AA AMI AMP ANZ ASB Ando BNZ Co-Operative Bank F…" at bounding box center [509, 270] width 632 height 300
type input "$421,444"
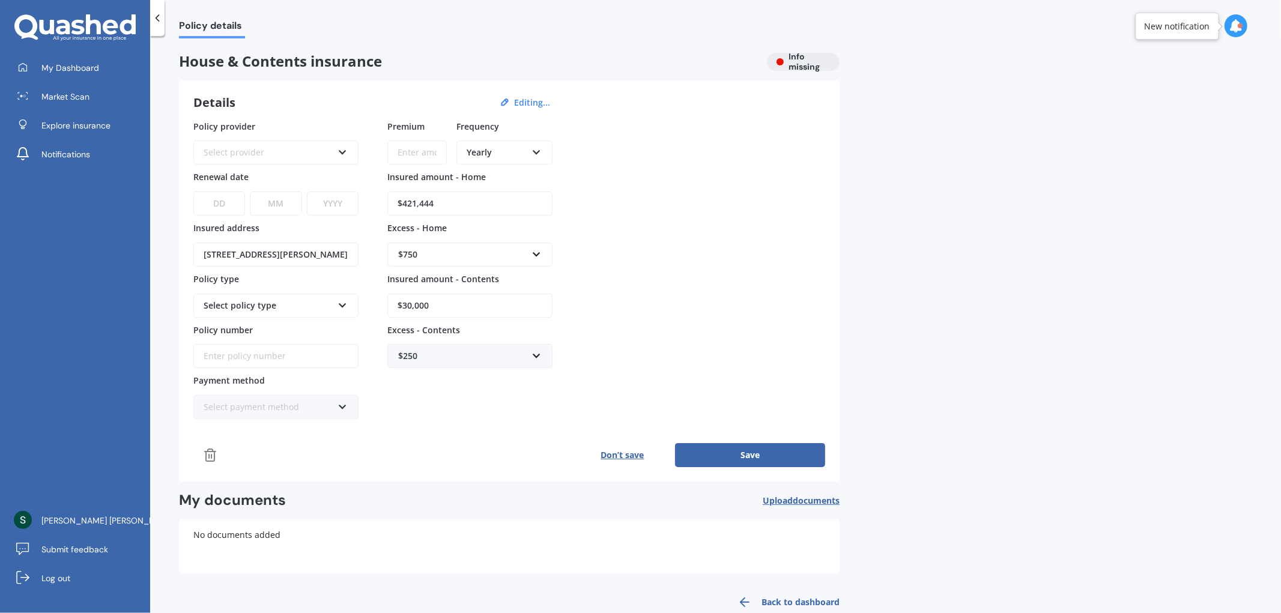
click at [439, 297] on input "$30,000" at bounding box center [469, 306] width 165 height 24
drag, startPoint x: 439, startPoint y: 295, endPoint x: 271, endPoint y: 295, distance: 168.2
click at [271, 295] on div "Policy provider Select provider AA AMI AMP ANZ ASB Ando BNZ Co-Operative Bank F…" at bounding box center [509, 270] width 632 height 300
type input "$20,000"
click at [650, 257] on div "Policy provider Select provider AA AMI AMP ANZ ASB Ando BNZ Co-Operative Bank F…" at bounding box center [509, 270] width 632 height 300
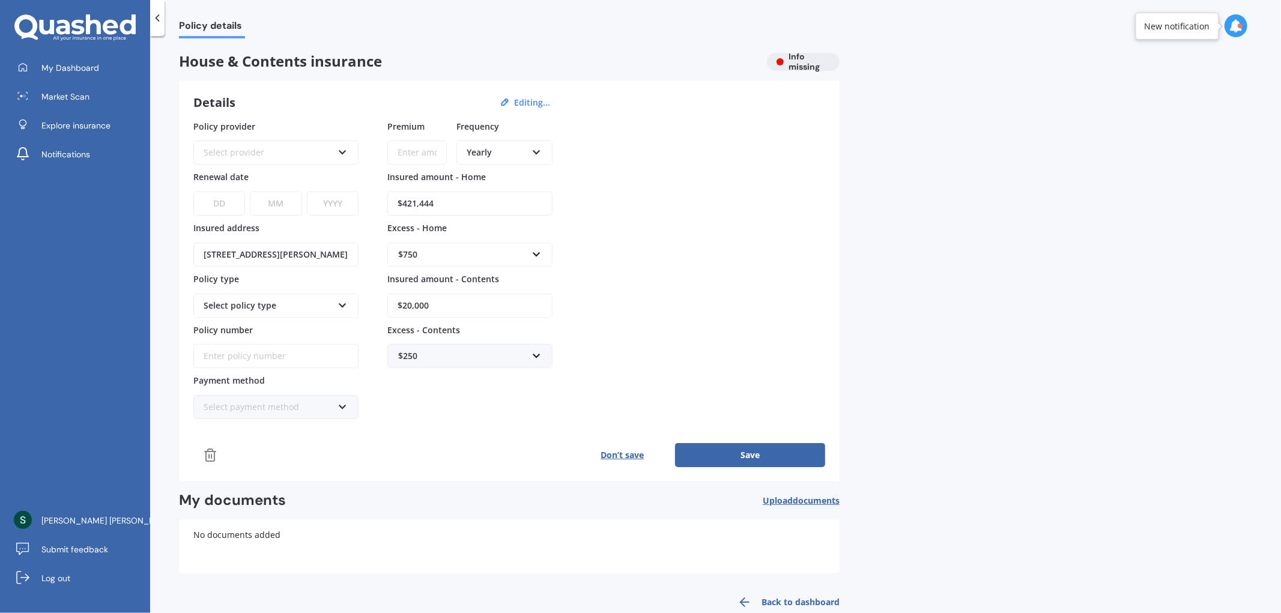
click at [226, 160] on div "Select provider AA AMI AMP ANZ ASB Ando BNZ Co-Operative Bank FMG Initio Kiwiba…" at bounding box center [275, 153] width 165 height 24
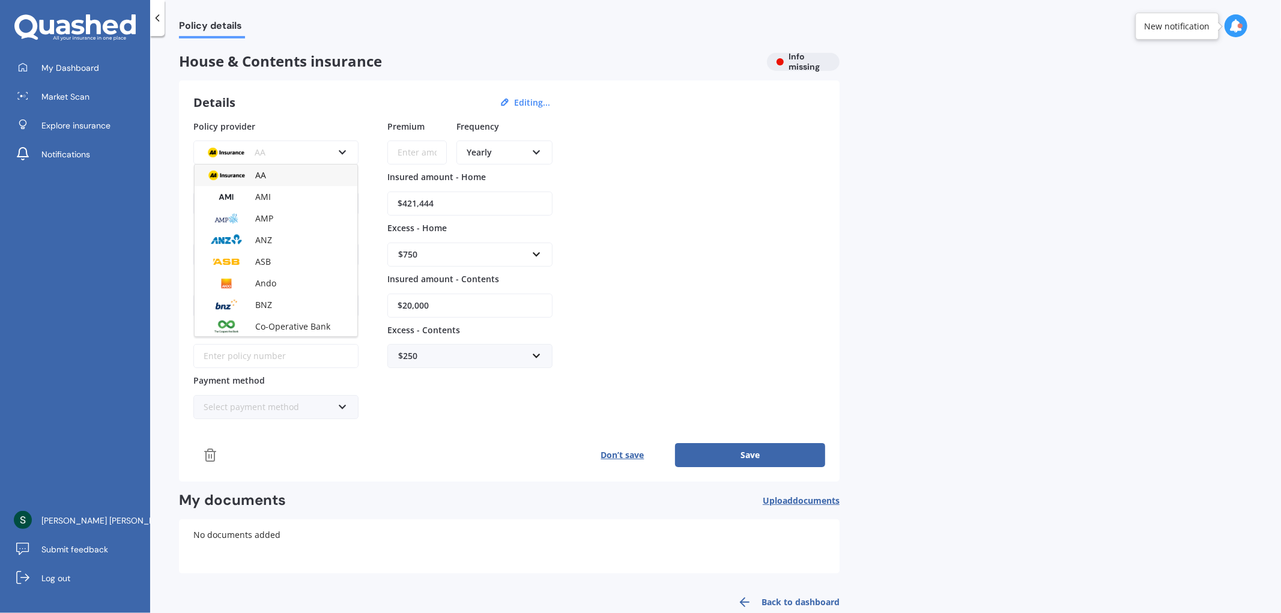
click at [233, 153] on img at bounding box center [226, 152] width 44 height 17
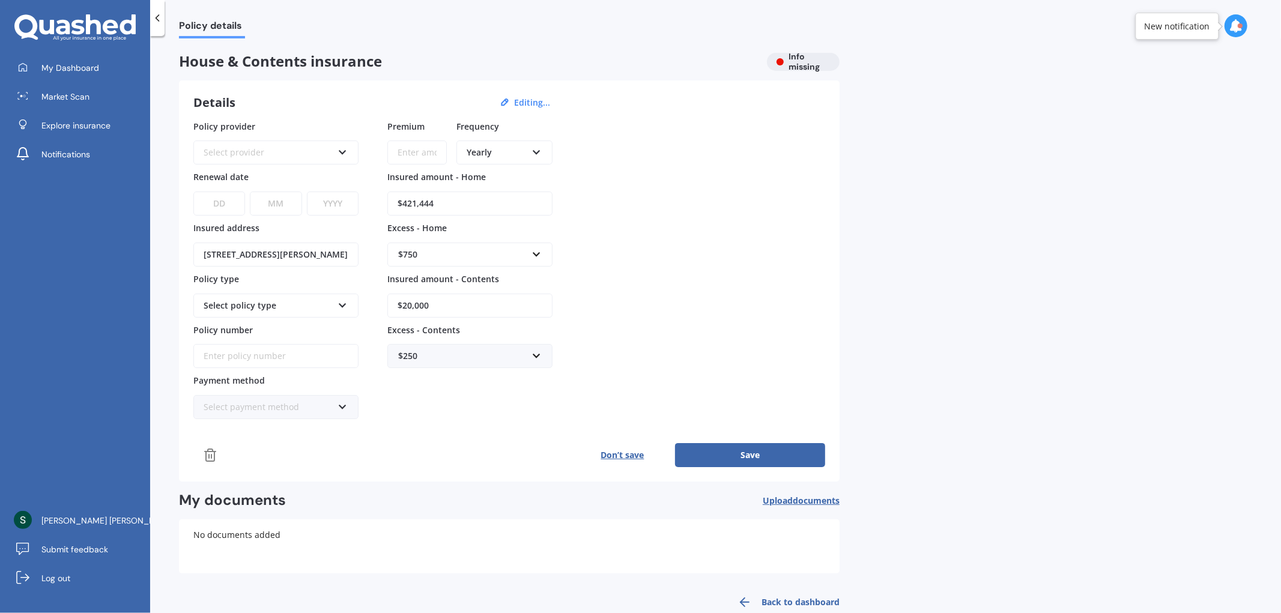
click at [233, 153] on div "Select provider" at bounding box center [268, 152] width 129 height 13
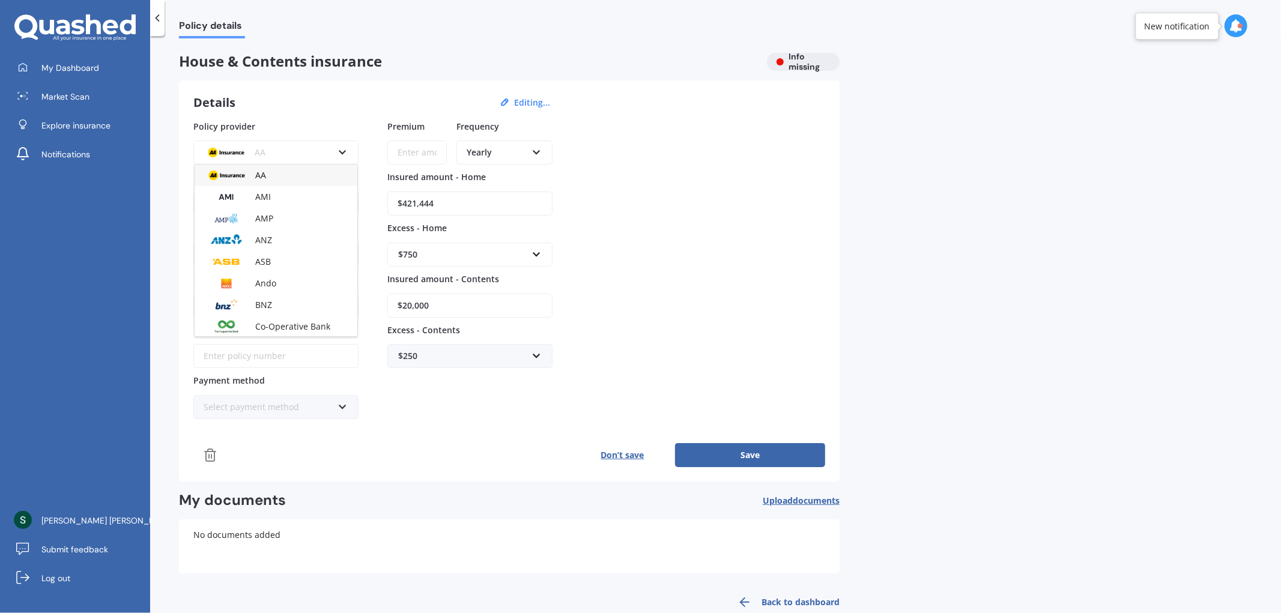
click at [233, 153] on img at bounding box center [226, 152] width 44 height 17
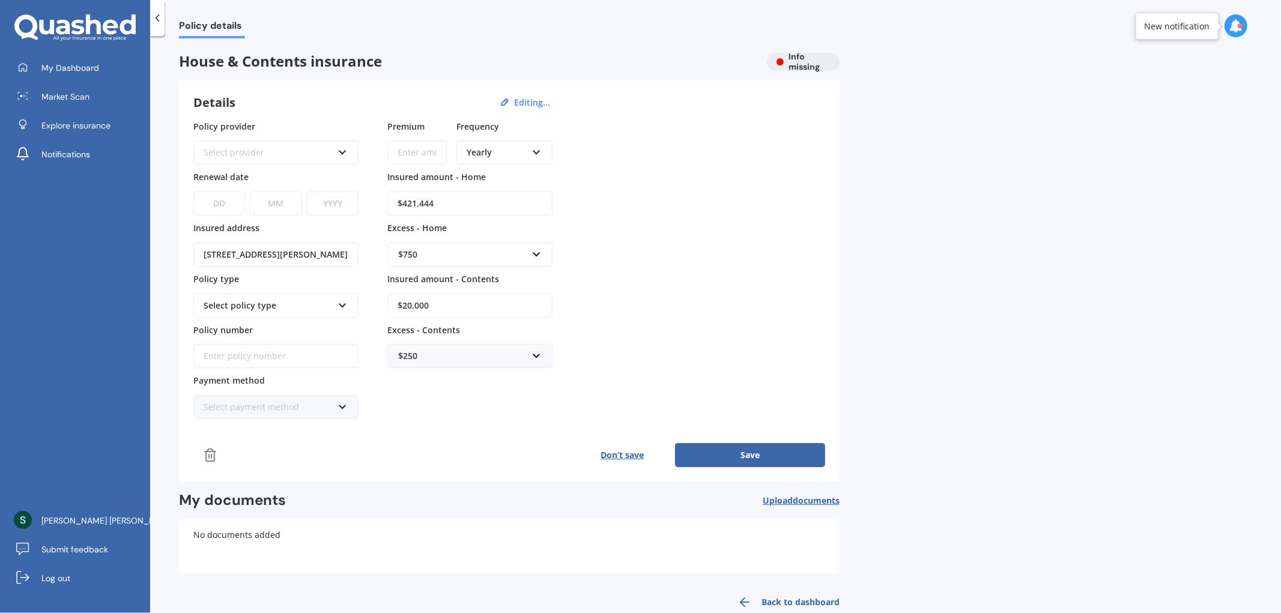
click at [775, 458] on button "Save" at bounding box center [750, 455] width 150 height 24
click at [499, 147] on div "Yearly" at bounding box center [497, 152] width 60 height 13
click at [446, 151] on input "Premium" at bounding box center [416, 153] width 59 height 24
click at [149, 14] on div at bounding box center [75, 27] width 150 height 27
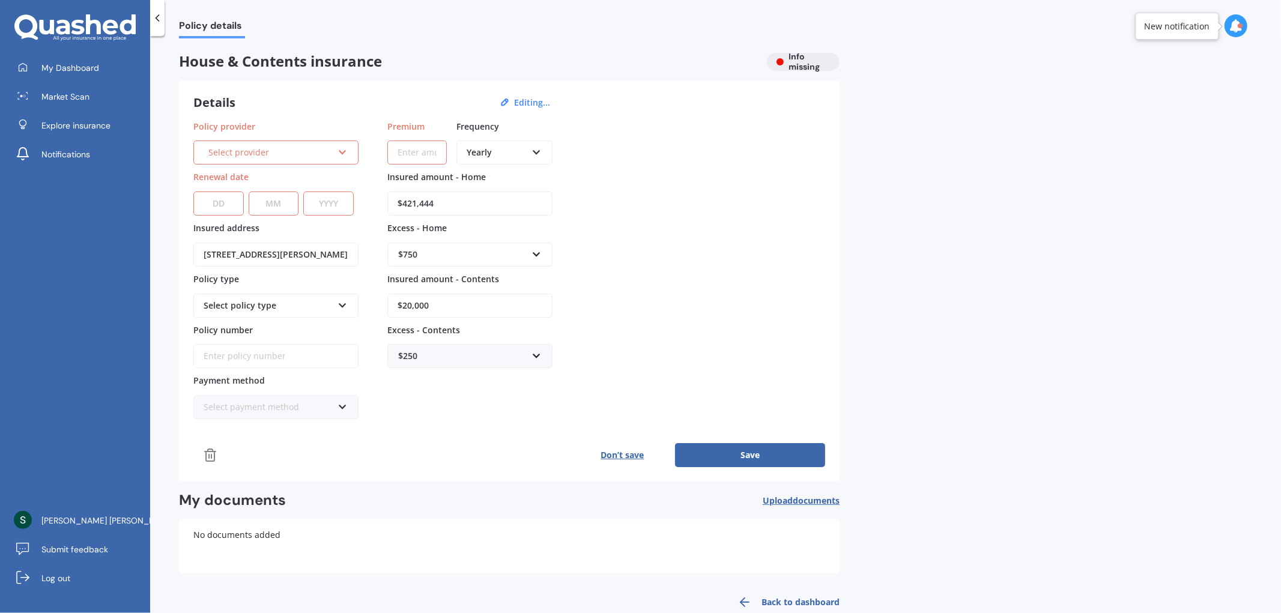
click at [160, 17] on icon at bounding box center [157, 18] width 12 height 12
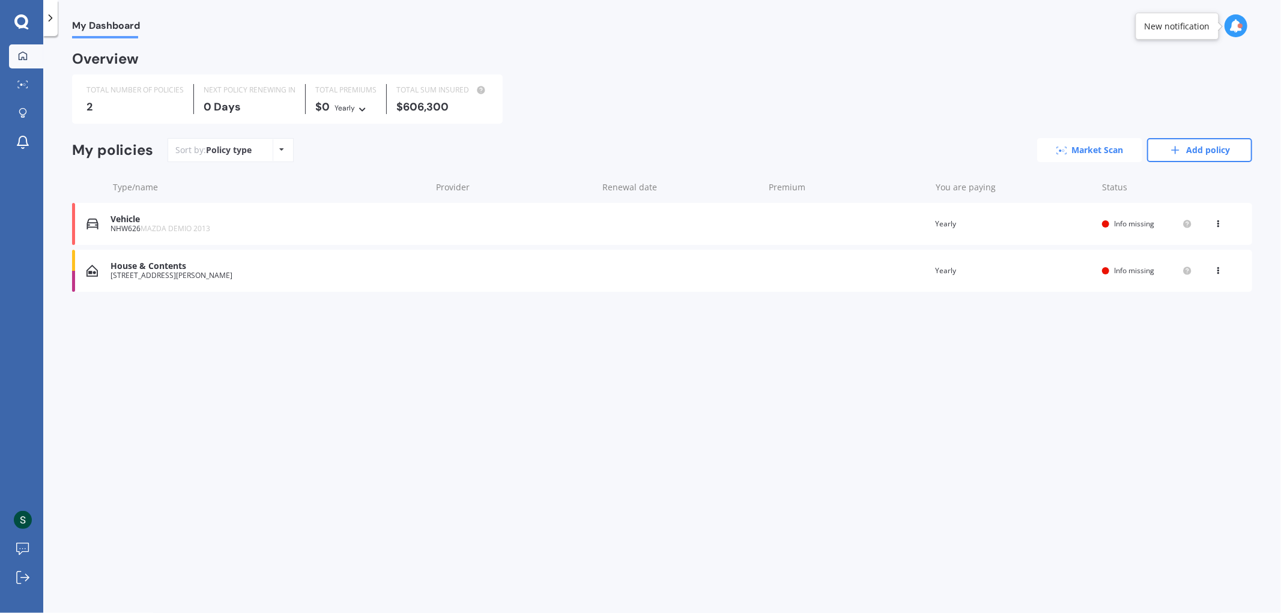
click at [1114, 147] on link "Market Scan" at bounding box center [1089, 150] width 105 height 24
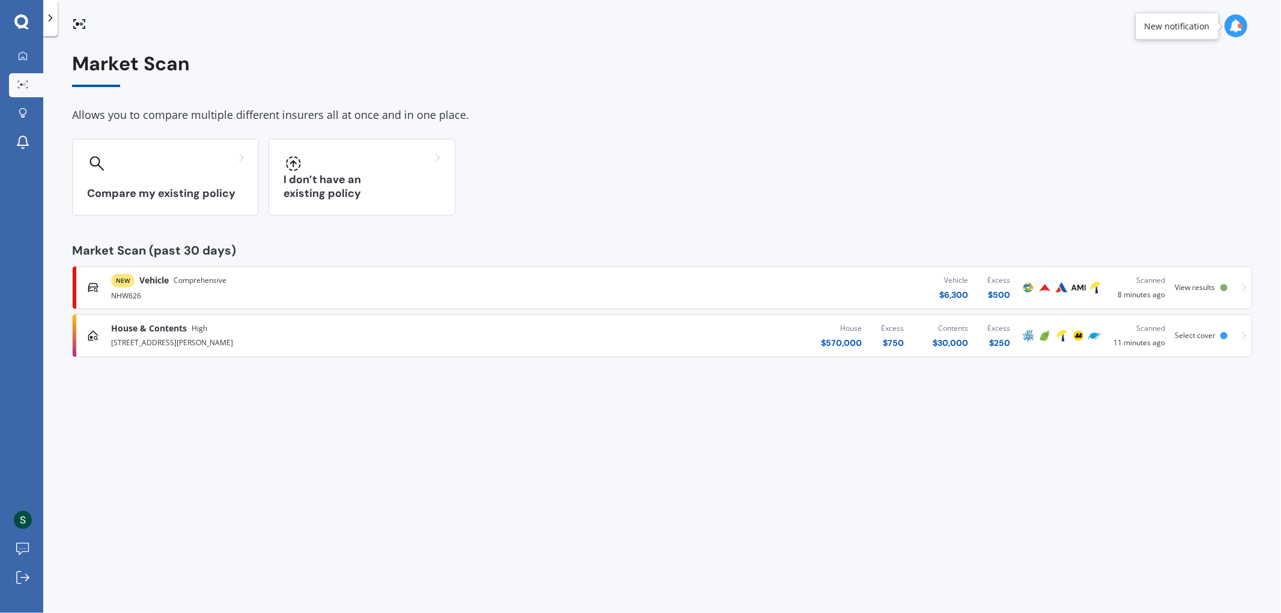
click at [1186, 335] on span "Select cover" at bounding box center [1195, 335] width 41 height 10
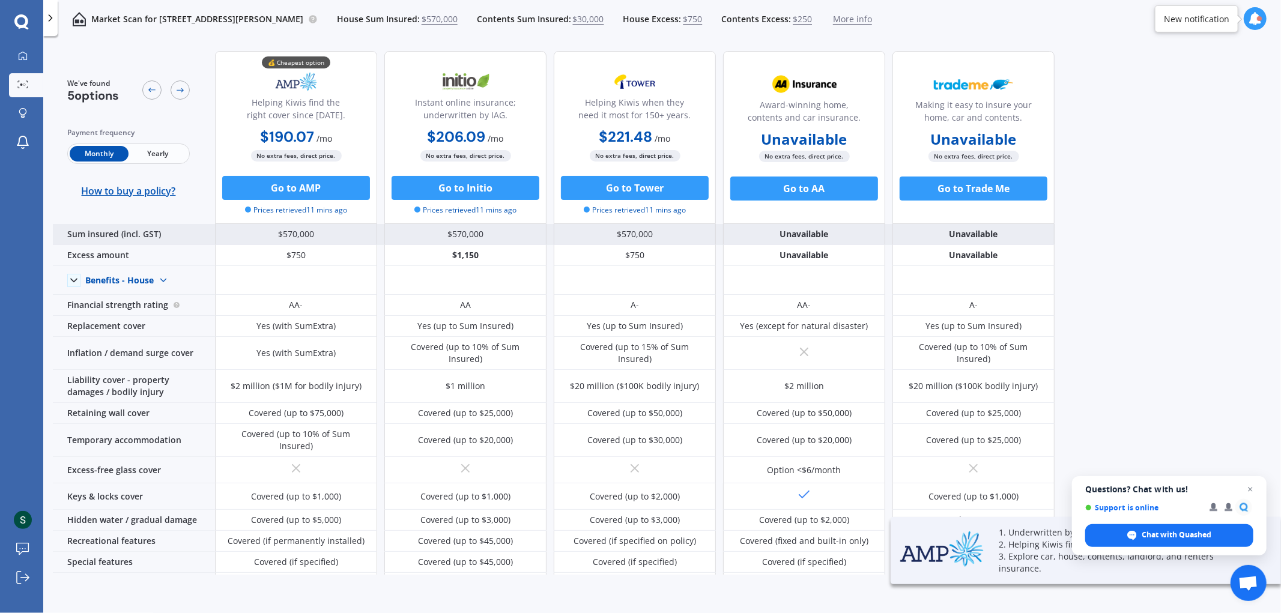
click at [321, 233] on div "$570,000" at bounding box center [296, 234] width 162 height 21
click at [117, 234] on div "Sum insured (incl. GST)" at bounding box center [134, 234] width 162 height 21
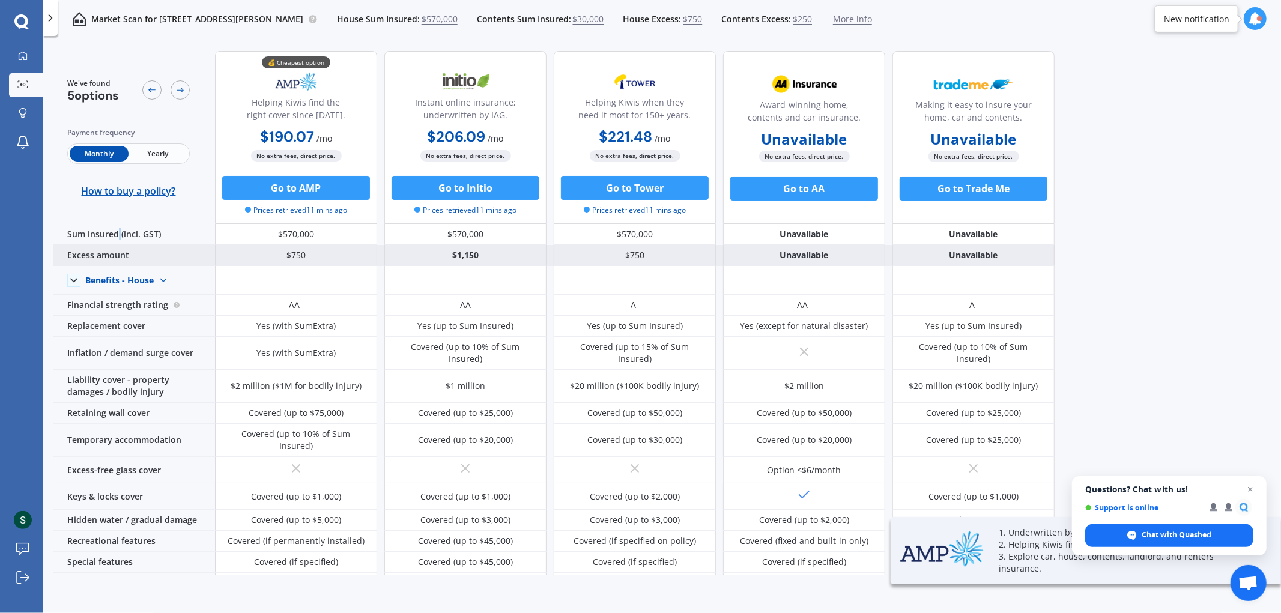
click at [119, 256] on div "Excess amount" at bounding box center [134, 255] width 162 height 21
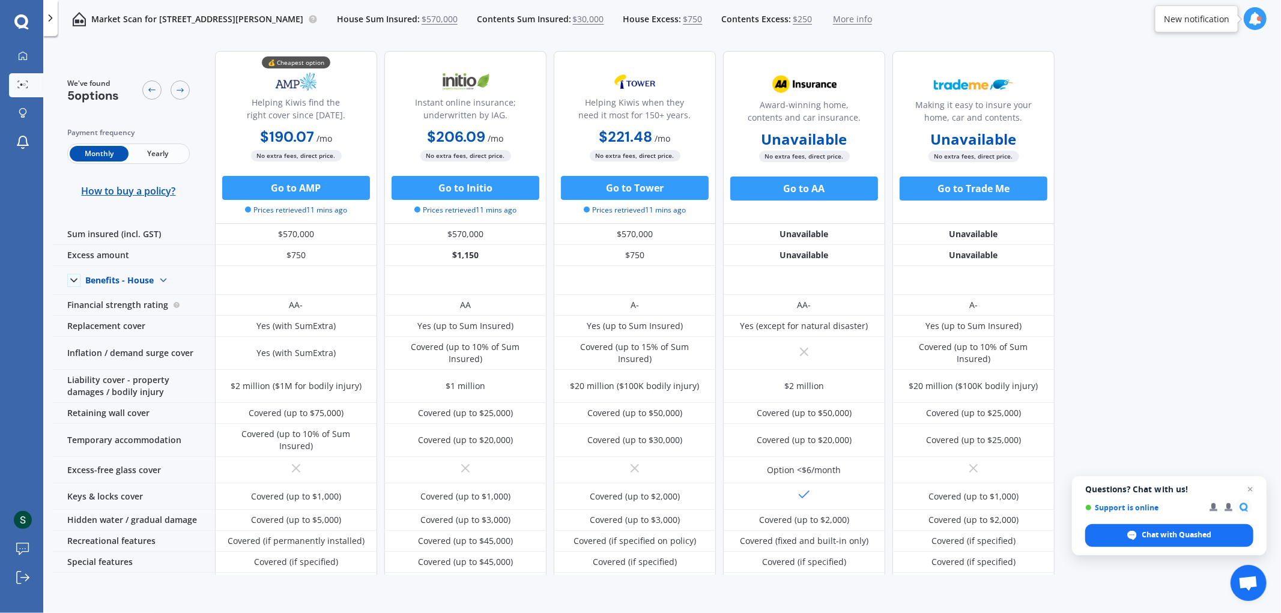
click at [165, 157] on span "Yearly" at bounding box center [158, 154] width 59 height 16
click at [103, 157] on span "Monthly" at bounding box center [99, 154] width 59 height 16
click at [142, 158] on span "Yearly" at bounding box center [158, 154] width 59 height 16
click at [99, 146] on span "Monthly" at bounding box center [99, 154] width 59 height 16
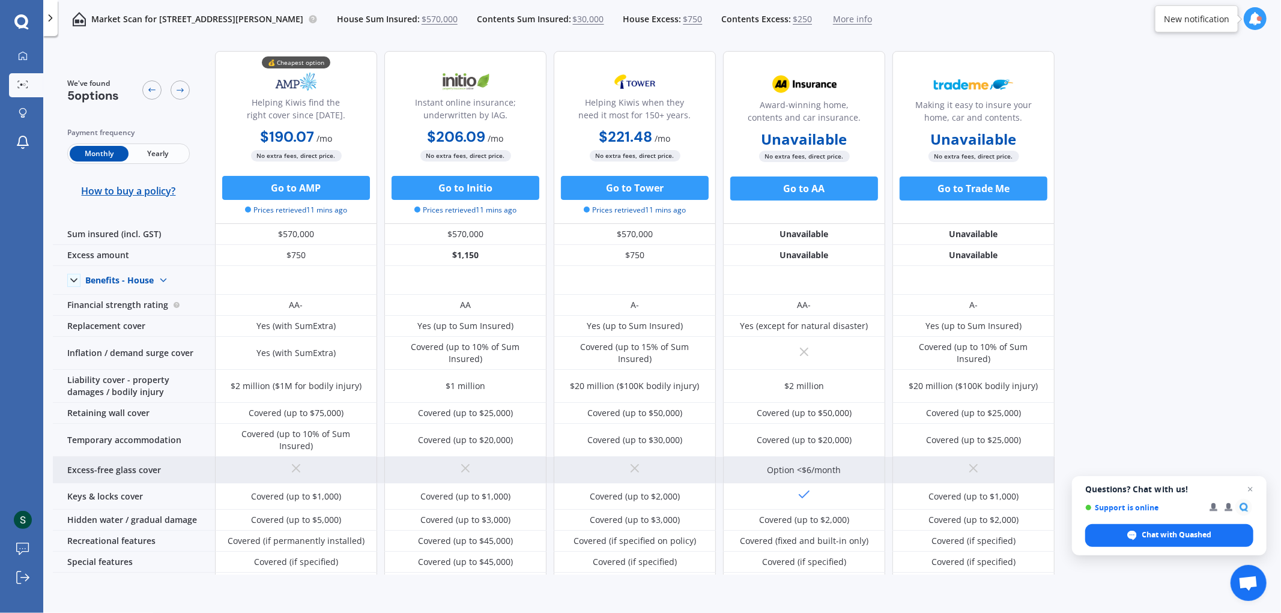
click at [634, 461] on icon at bounding box center [635, 468] width 14 height 14
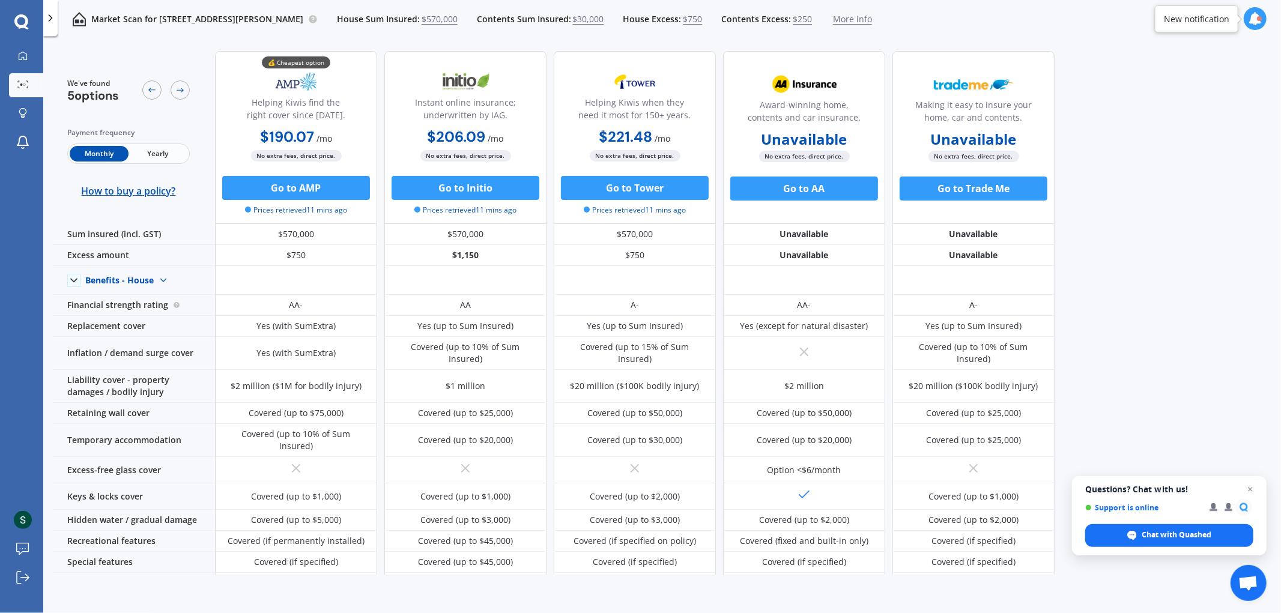
click at [100, 89] on span "5 options" at bounding box center [93, 96] width 52 height 16
click at [124, 98] on div "We've found 5 options" at bounding box center [128, 90] width 123 height 25
click at [159, 86] on div at bounding box center [151, 89] width 19 height 19
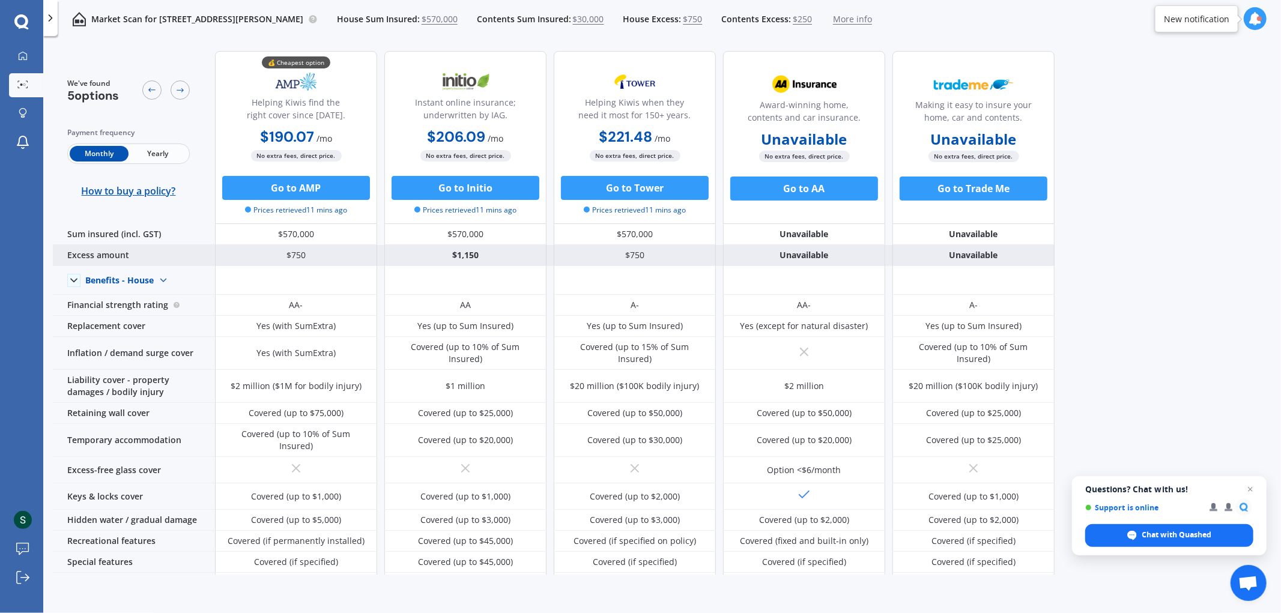
click at [121, 260] on div "Excess amount" at bounding box center [134, 255] width 162 height 21
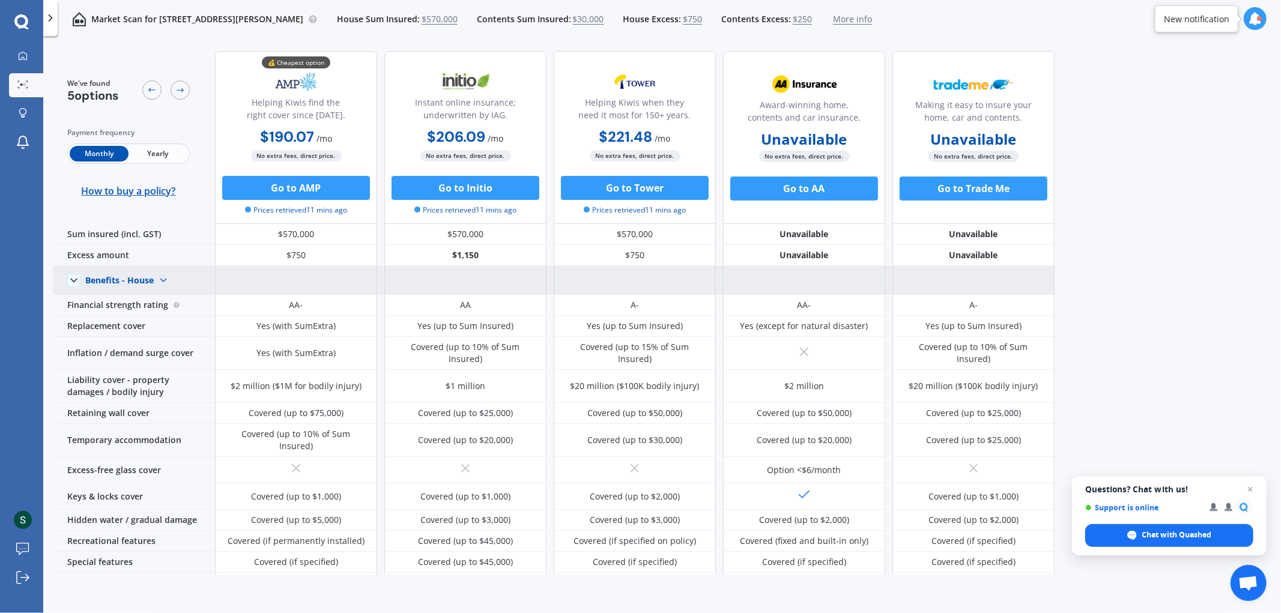
click at [154, 266] on div "Benefits - House Benefits - House Benefits - Contents" at bounding box center [134, 280] width 162 height 29
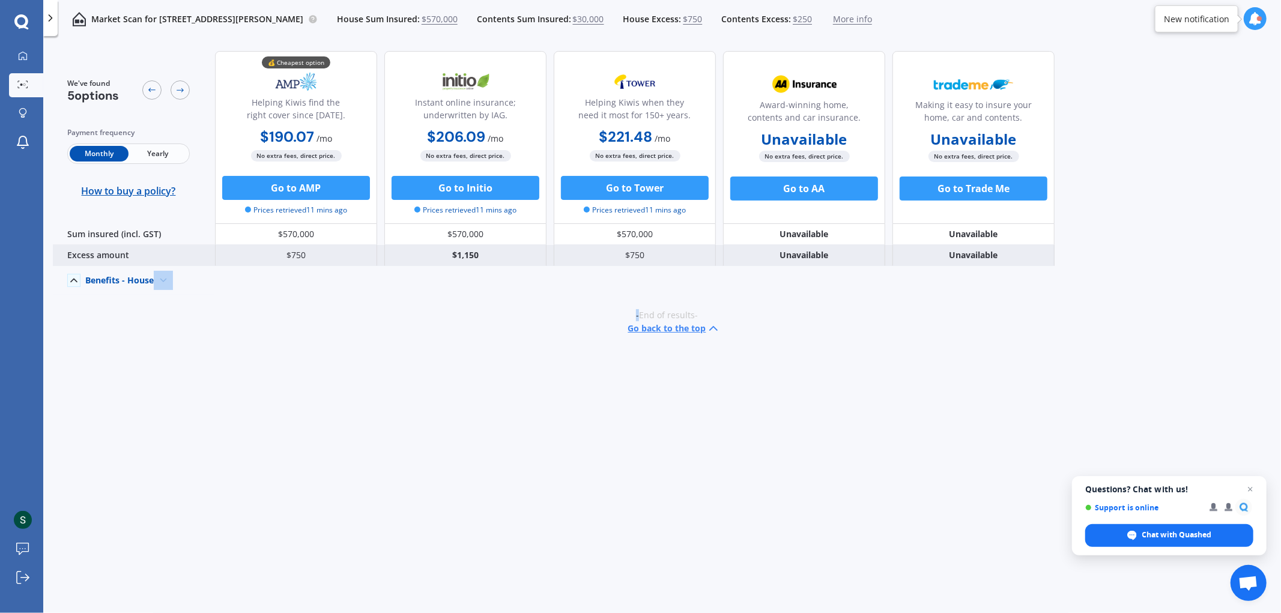
drag, startPoint x: 155, startPoint y: 266, endPoint x: 181, endPoint y: 259, distance: 27.4
click at [165, 262] on div "Sum insured (incl. GST) $570,000 $570,000 $570,000 Unavailable Unavailable Exce…" at bounding box center [554, 259] width 1002 height 71
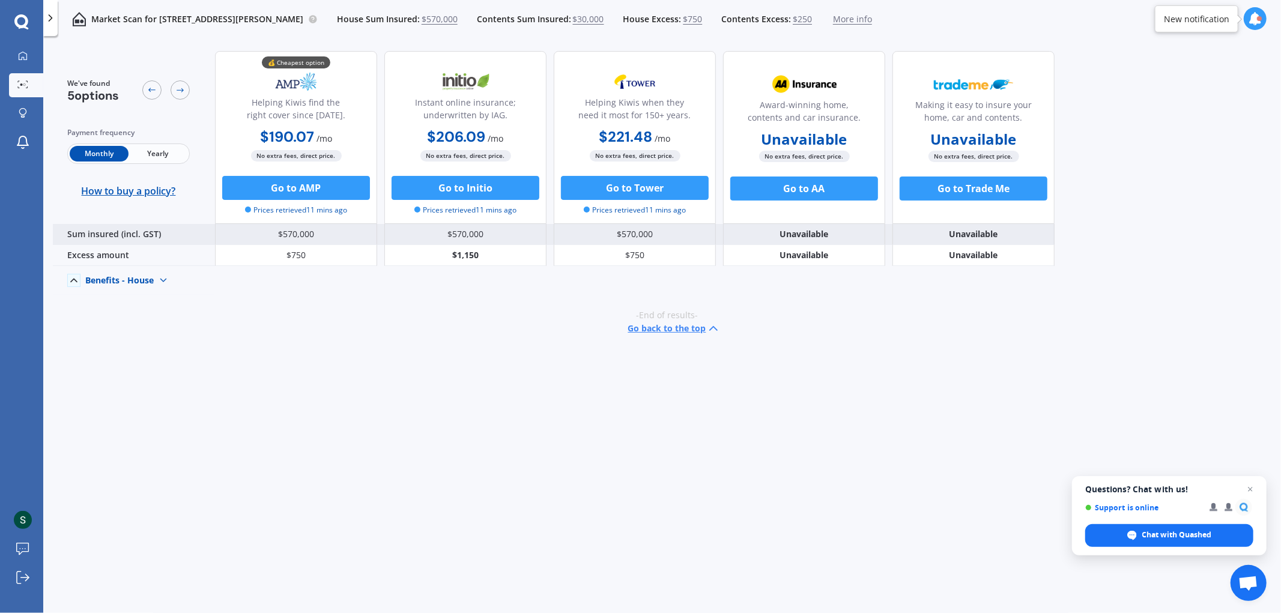
click at [335, 236] on div "$570,000" at bounding box center [296, 234] width 162 height 21
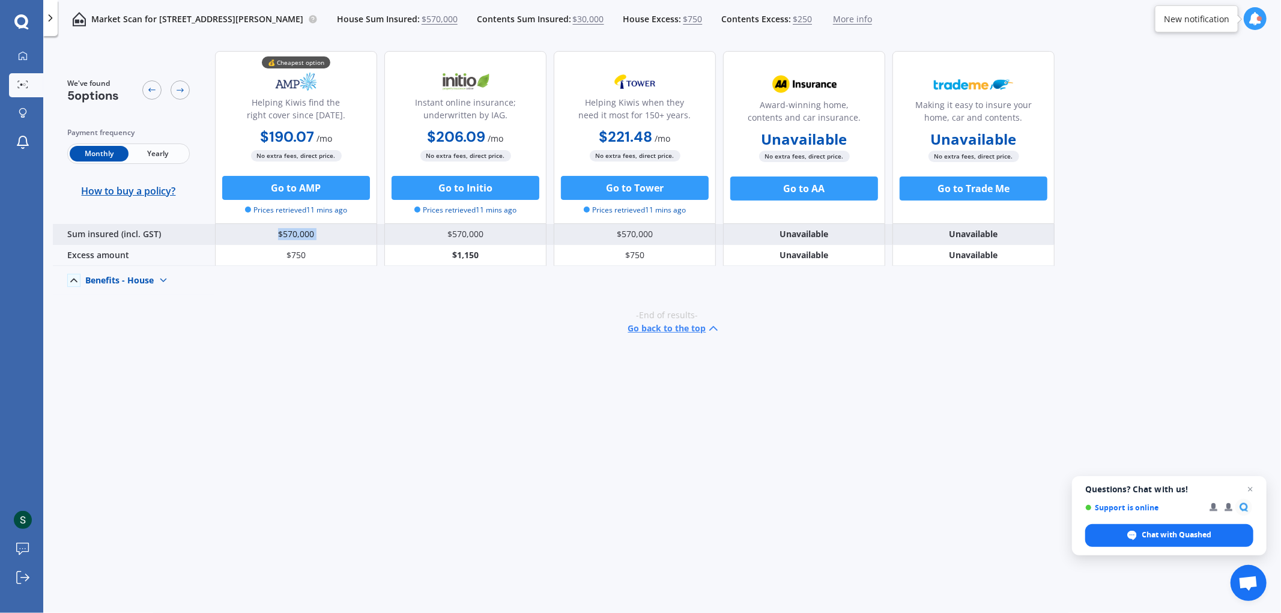
click at [335, 236] on div "$570,000" at bounding box center [296, 234] width 162 height 21
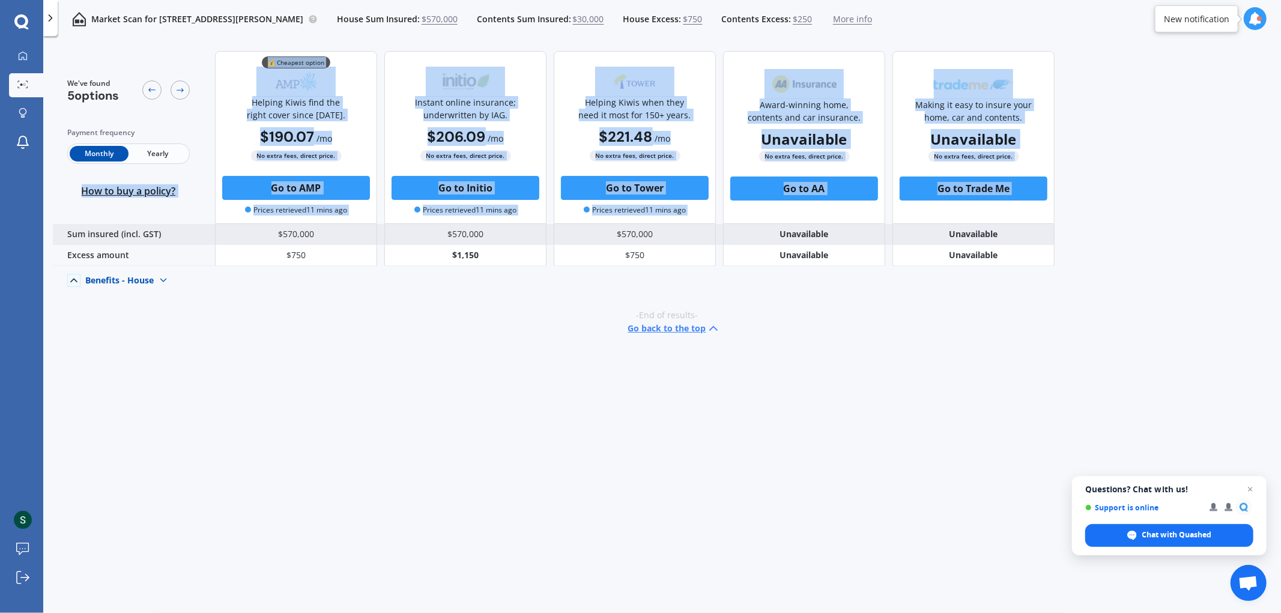
drag, startPoint x: 64, startPoint y: 223, endPoint x: 80, endPoint y: 229, distance: 18.1
click at [80, 229] on div "We've found 5 options Payment frequency Monthly Yearly How to buy a policy? 💰 C…" at bounding box center [554, 167] width 1002 height 253
click at [80, 229] on div "Sum insured (incl. GST)" at bounding box center [134, 234] width 162 height 21
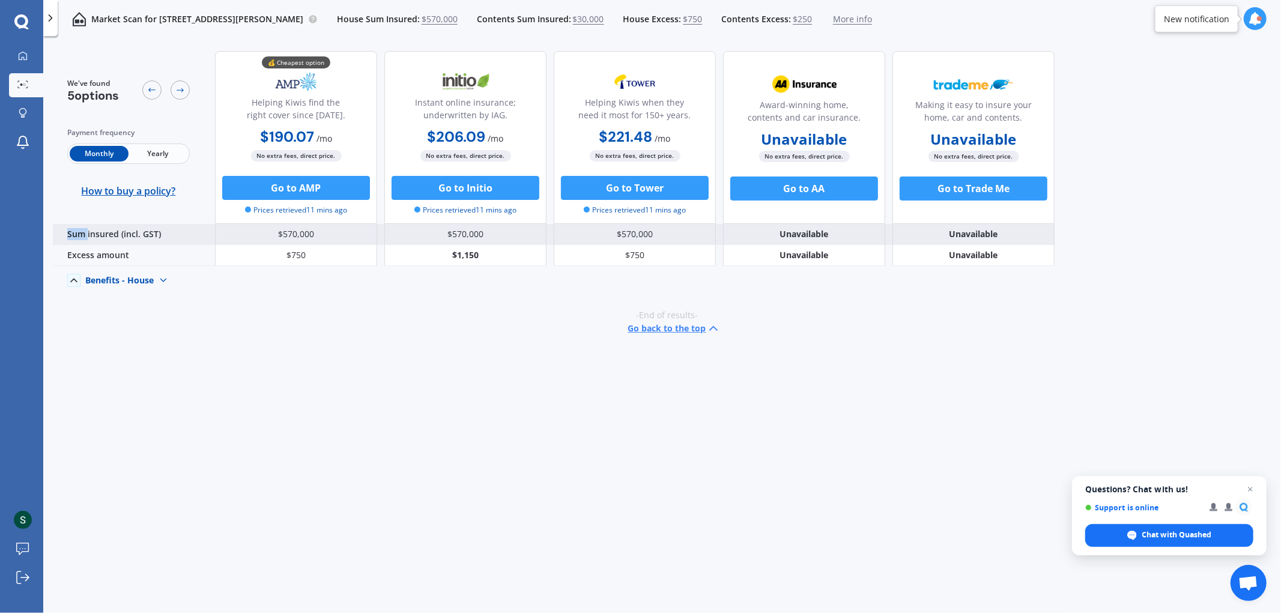
click at [80, 229] on div "Sum insured (incl. GST)" at bounding box center [134, 234] width 162 height 21
click at [85, 235] on div "Sum insured (incl. GST)" at bounding box center [134, 234] width 162 height 21
drag, startPoint x: 95, startPoint y: 231, endPoint x: 86, endPoint y: 233, distance: 9.3
click at [86, 233] on div "Sum insured (incl. GST)" at bounding box center [134, 234] width 162 height 21
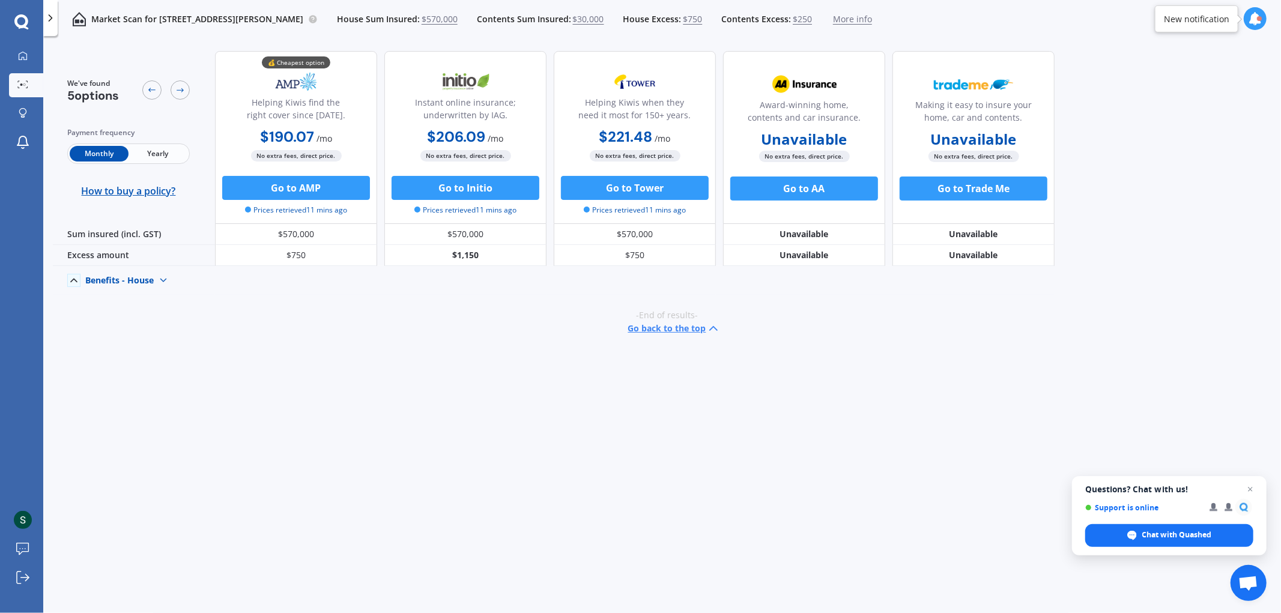
click at [68, 277] on icon at bounding box center [74, 280] width 12 height 12
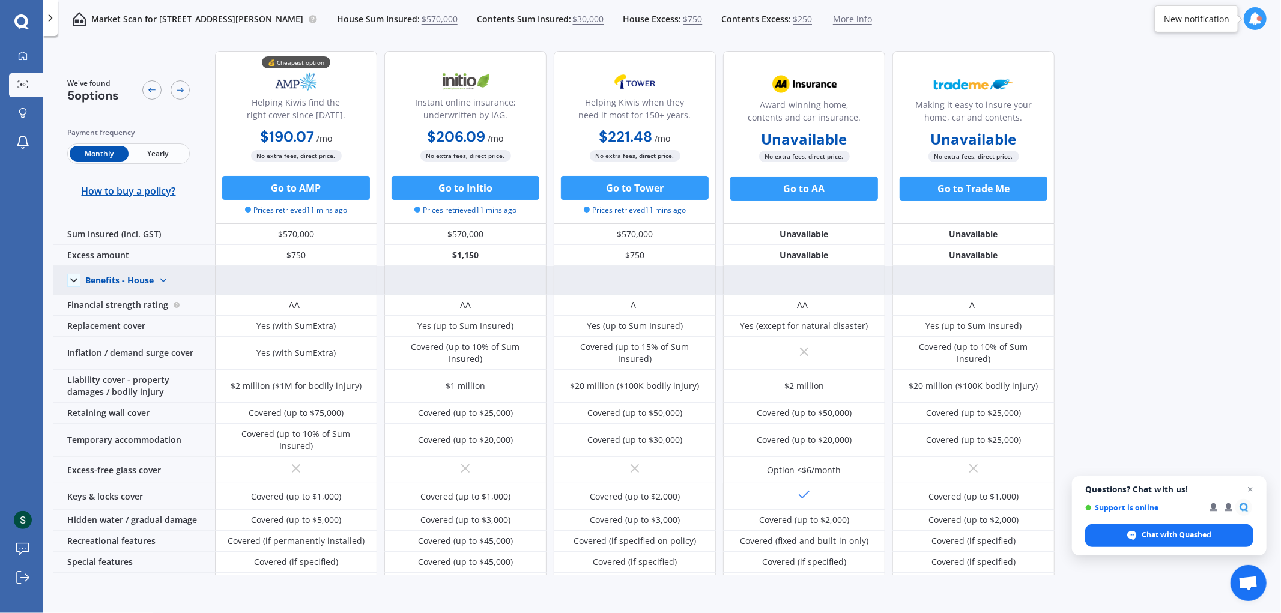
click at [872, 21] on span "More info" at bounding box center [852, 19] width 39 height 12
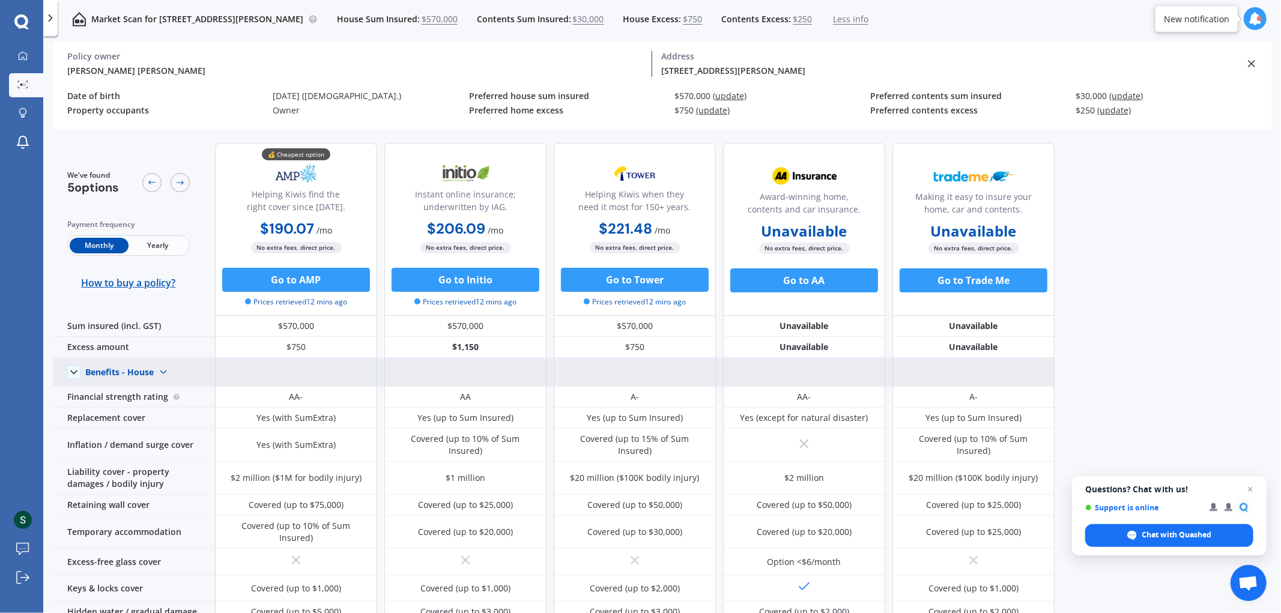
click at [868, 21] on span "Less info" at bounding box center [850, 19] width 35 height 12
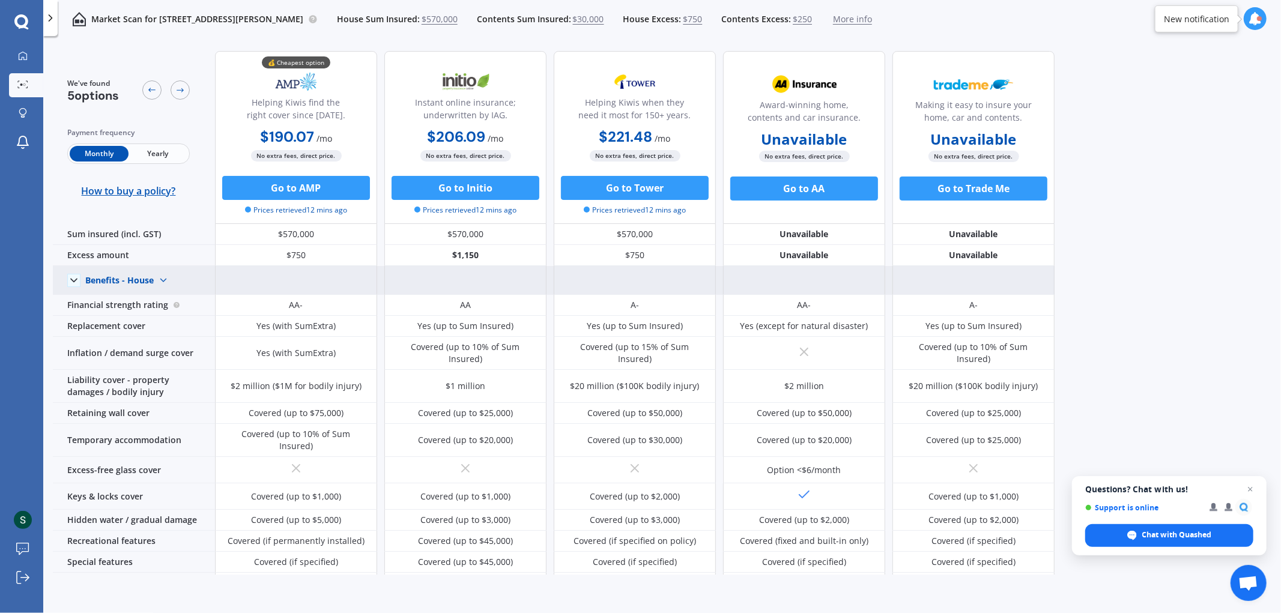
click at [872, 21] on span "More info" at bounding box center [852, 19] width 39 height 12
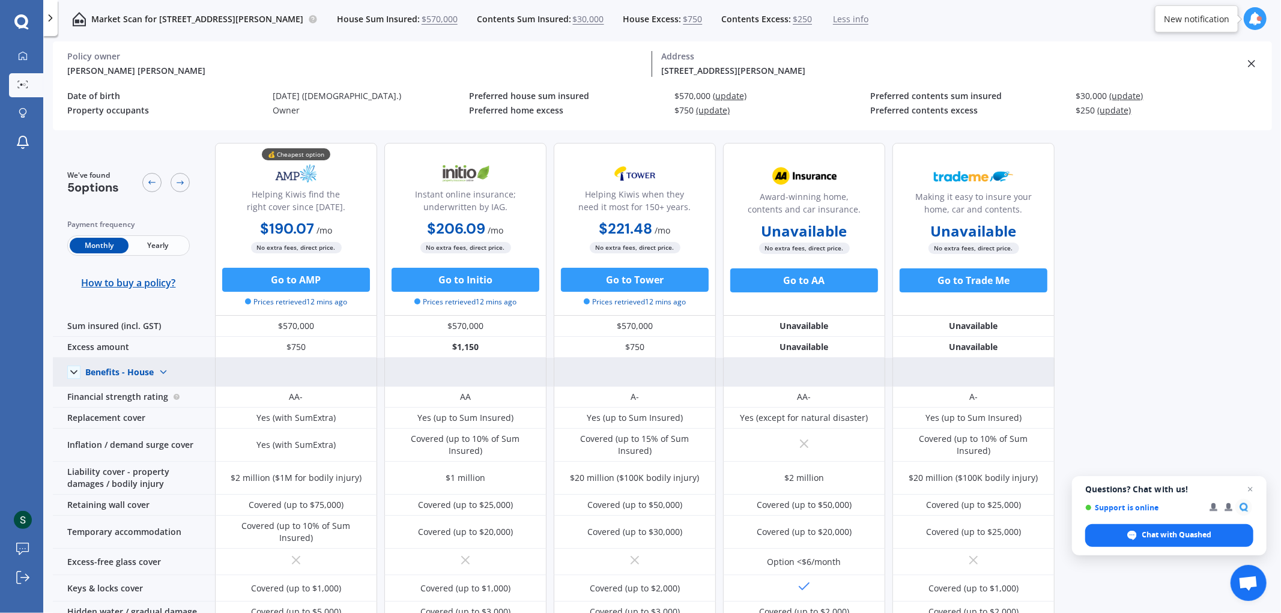
click at [458, 16] on span "$570,000" at bounding box center [440, 19] width 36 height 12
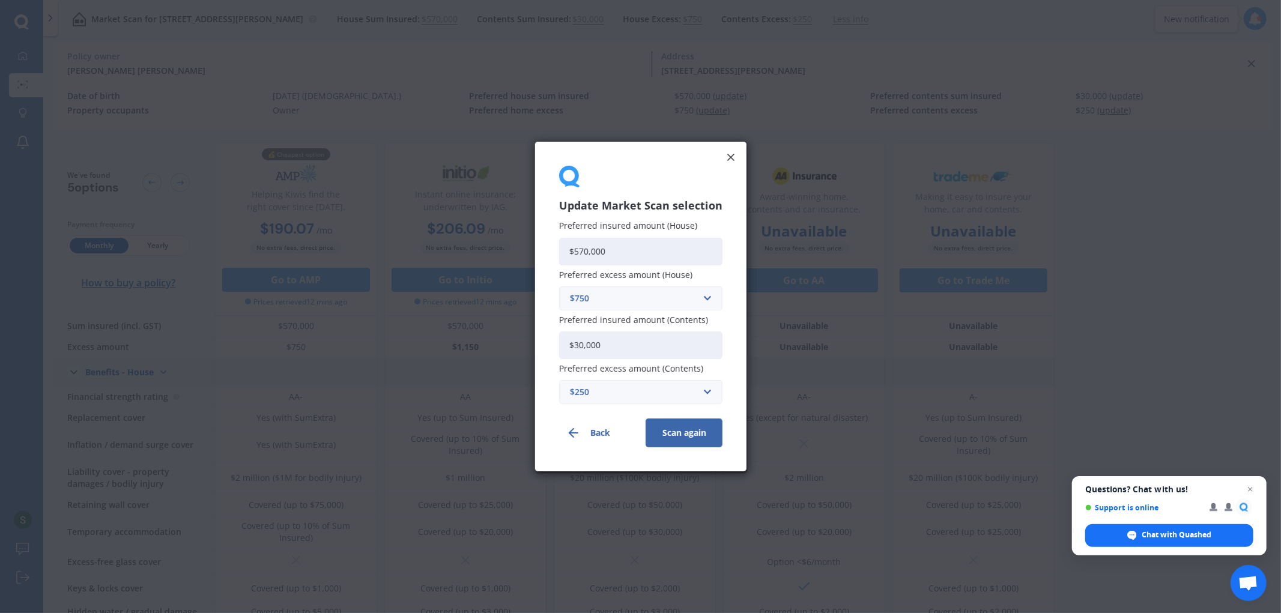
drag, startPoint x: 616, startPoint y: 256, endPoint x: 482, endPoint y: 249, distance: 134.1
click at [482, 249] on div "Update Market Scan selection Preferred insured amount (House) $570,000 Preferre…" at bounding box center [640, 306] width 1281 height 613
type input "$421,444"
drag, startPoint x: 608, startPoint y: 340, endPoint x: 534, endPoint y: 350, distance: 74.5
click at [534, 350] on div "Update Market Scan selection Preferred insured amount (House) $421,444 Preferre…" at bounding box center [640, 306] width 1281 height 613
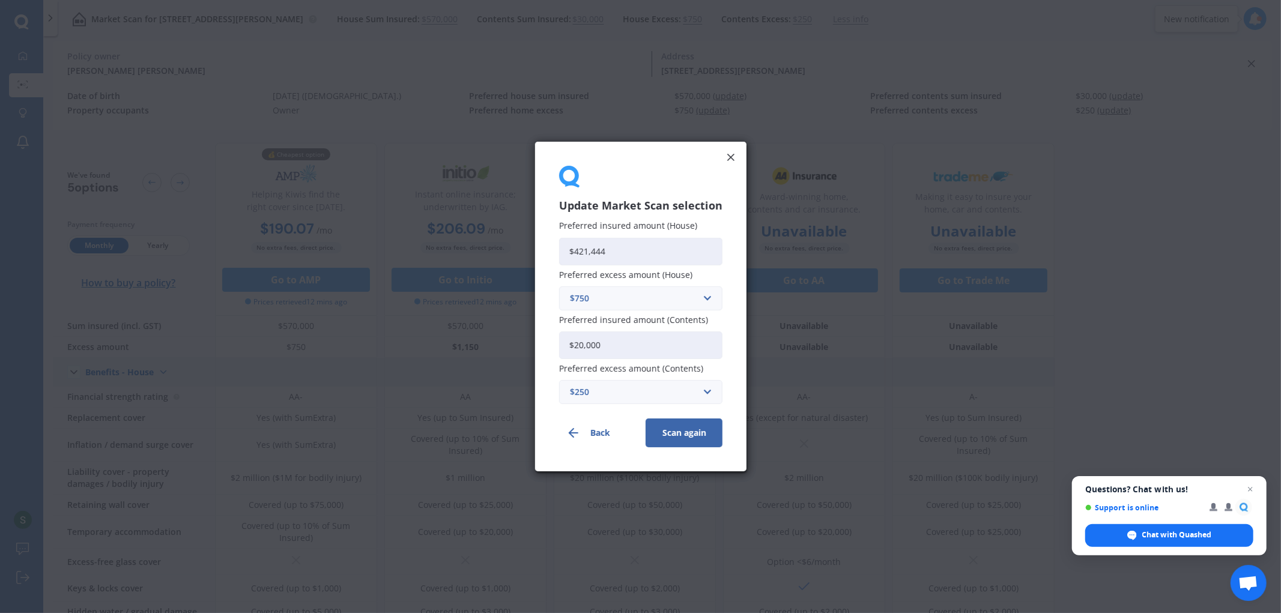
type input "$20,000"
click at [682, 430] on button "Scan again" at bounding box center [684, 433] width 77 height 29
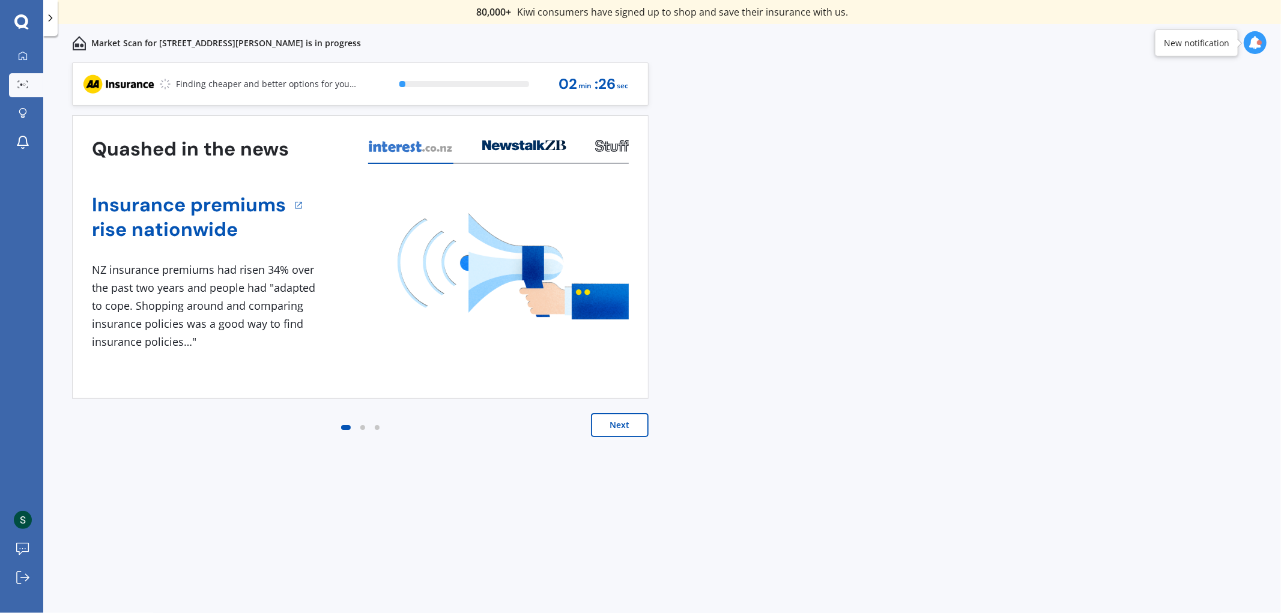
click at [628, 425] on button "Next" at bounding box center [620, 425] width 58 height 24
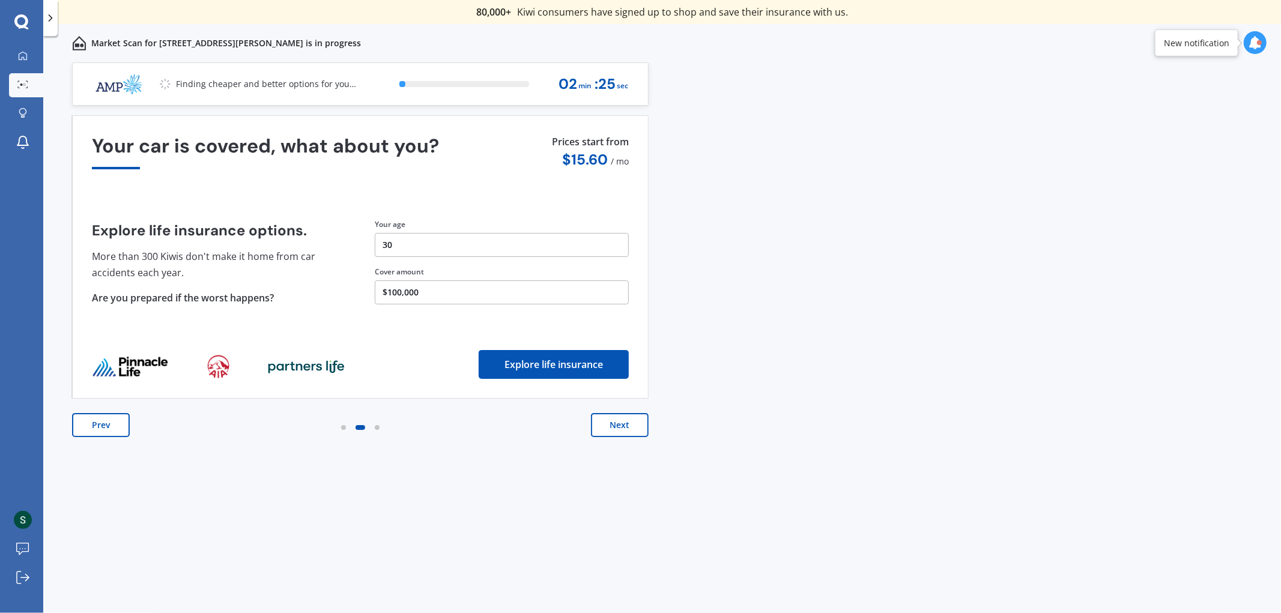
click at [628, 425] on button "Next" at bounding box center [620, 425] width 58 height 24
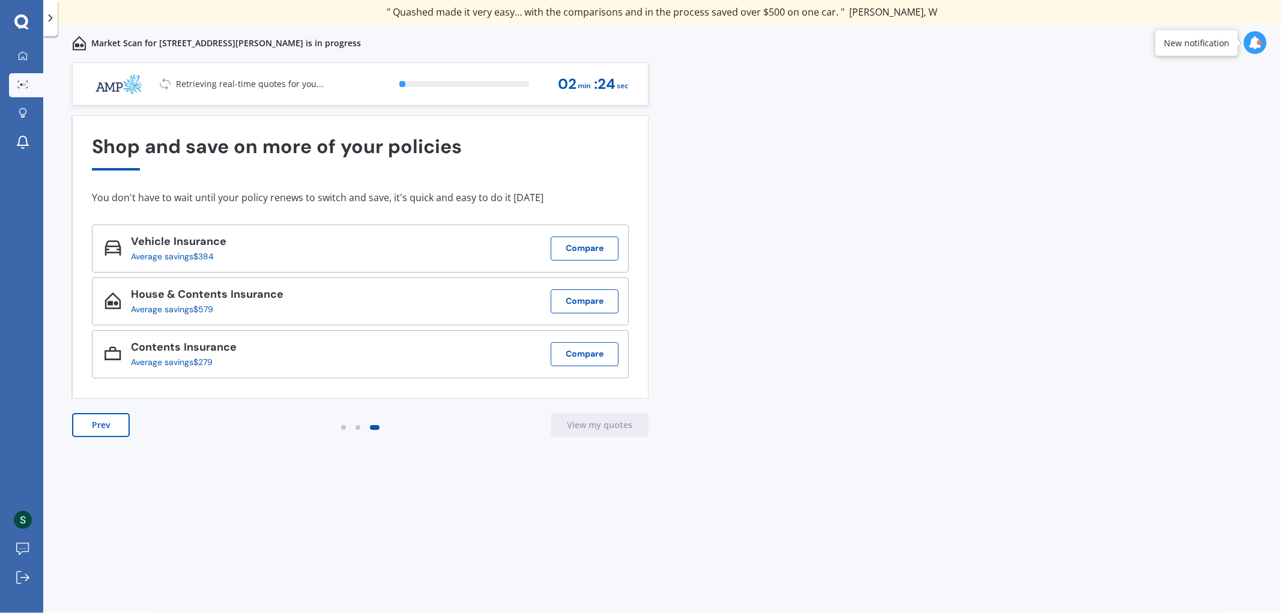
click at [111, 429] on button "Prev" at bounding box center [101, 425] width 58 height 24
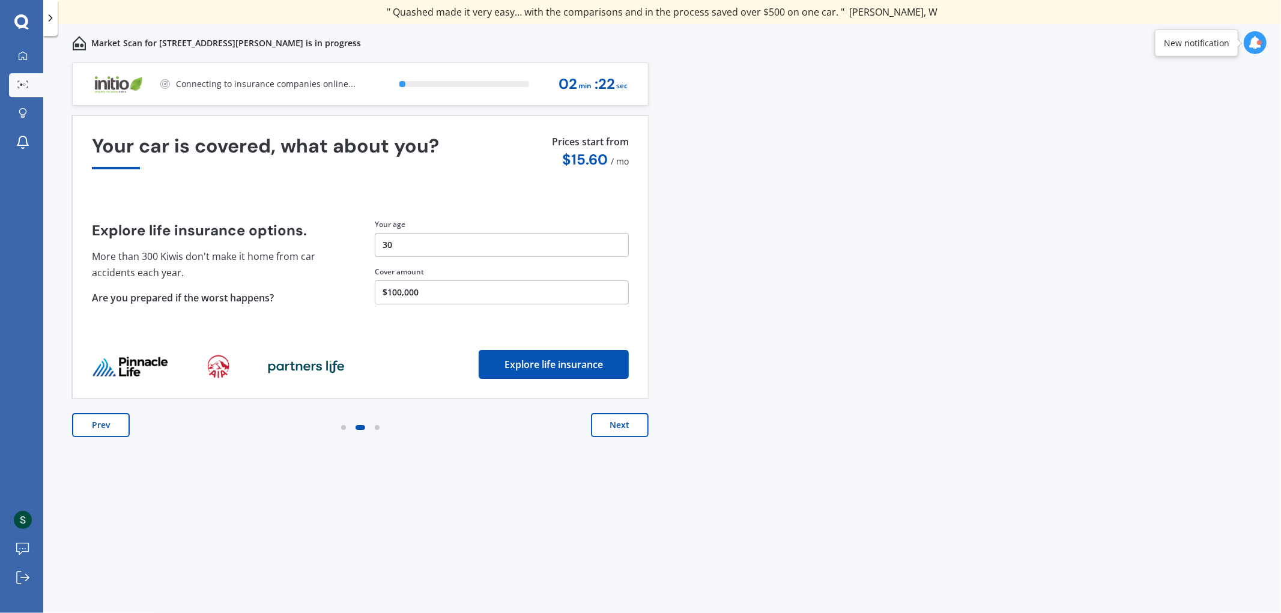
click at [627, 427] on button "Next" at bounding box center [620, 425] width 58 height 24
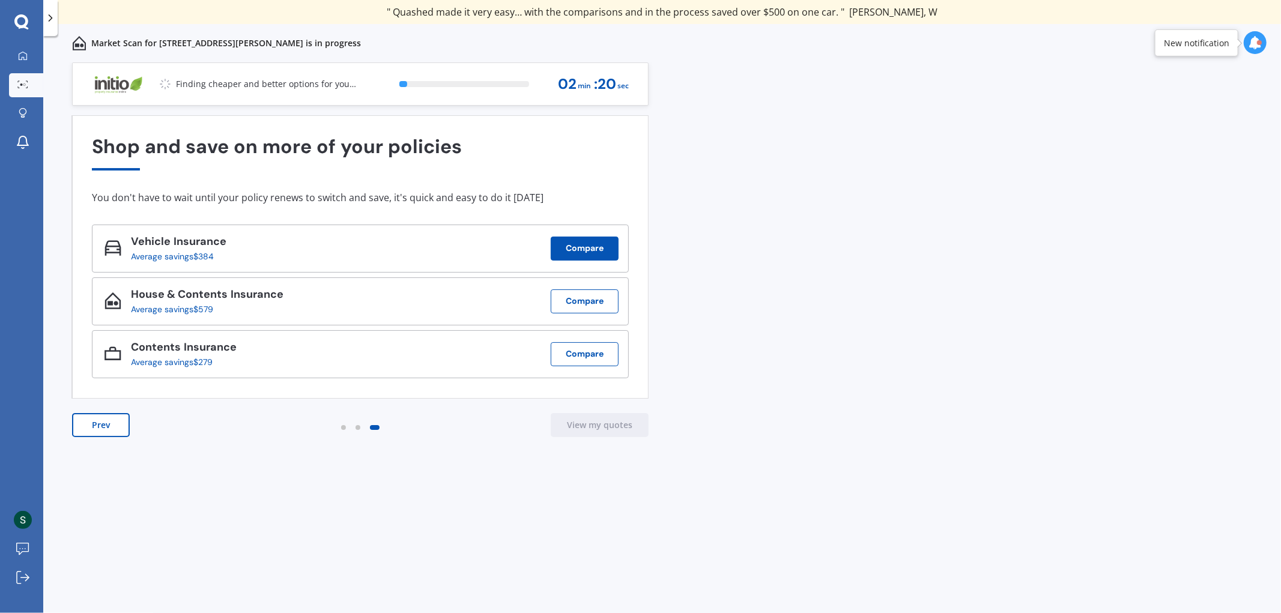
click at [598, 251] on button "Compare" at bounding box center [585, 249] width 68 height 24
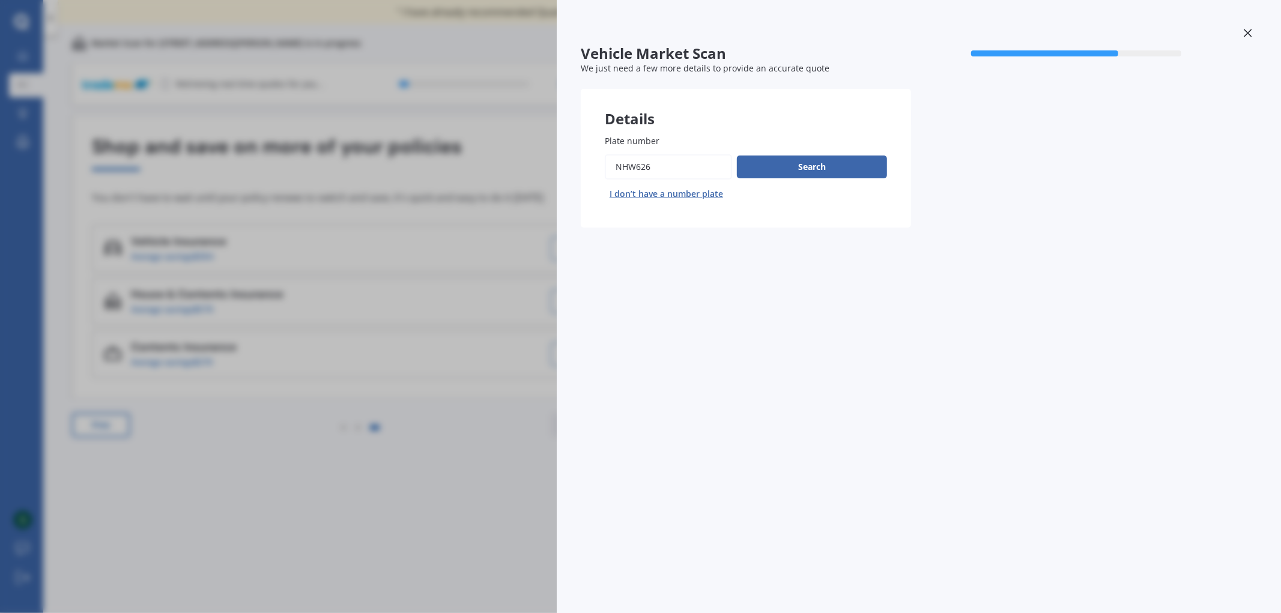
click at [418, 512] on div "Vehicle Market Scan 70 % We just need a few more details to provide an accurate…" at bounding box center [640, 306] width 1281 height 613
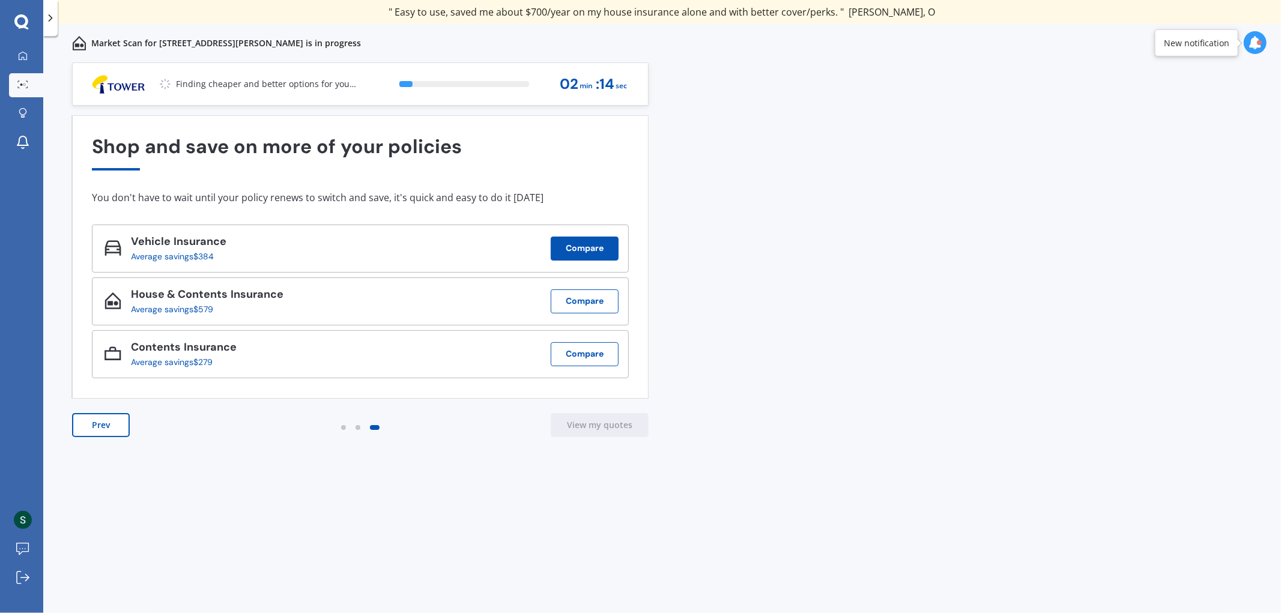
click at [587, 242] on button "Compare" at bounding box center [585, 249] width 68 height 24
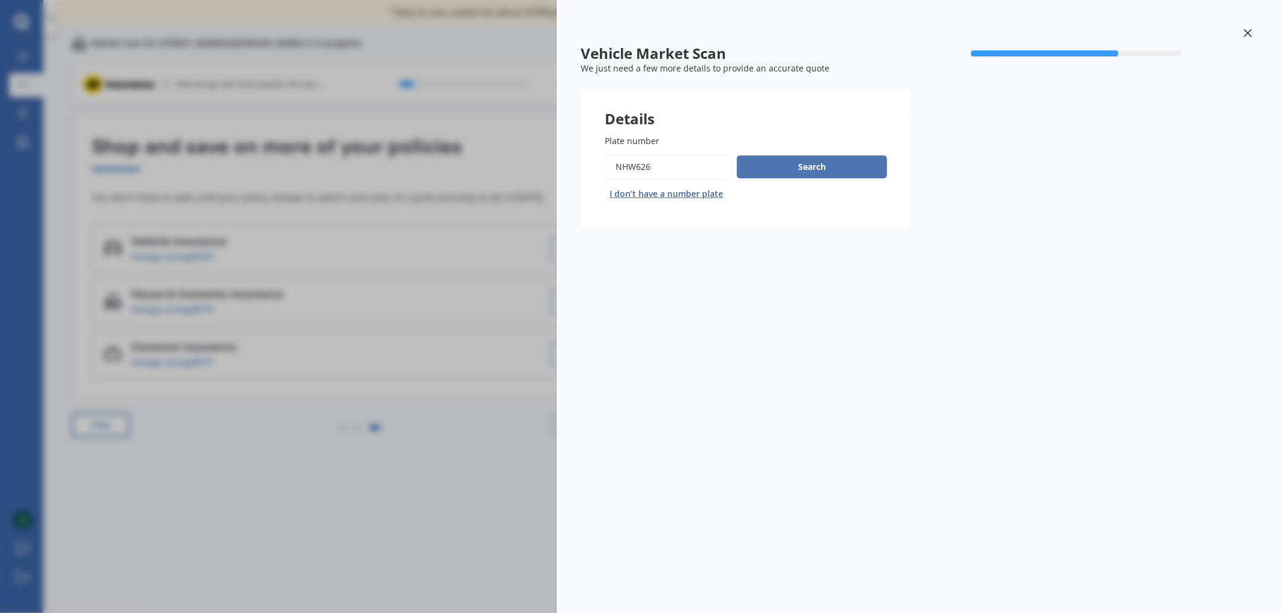
click at [824, 165] on button "Search" at bounding box center [812, 167] width 150 height 23
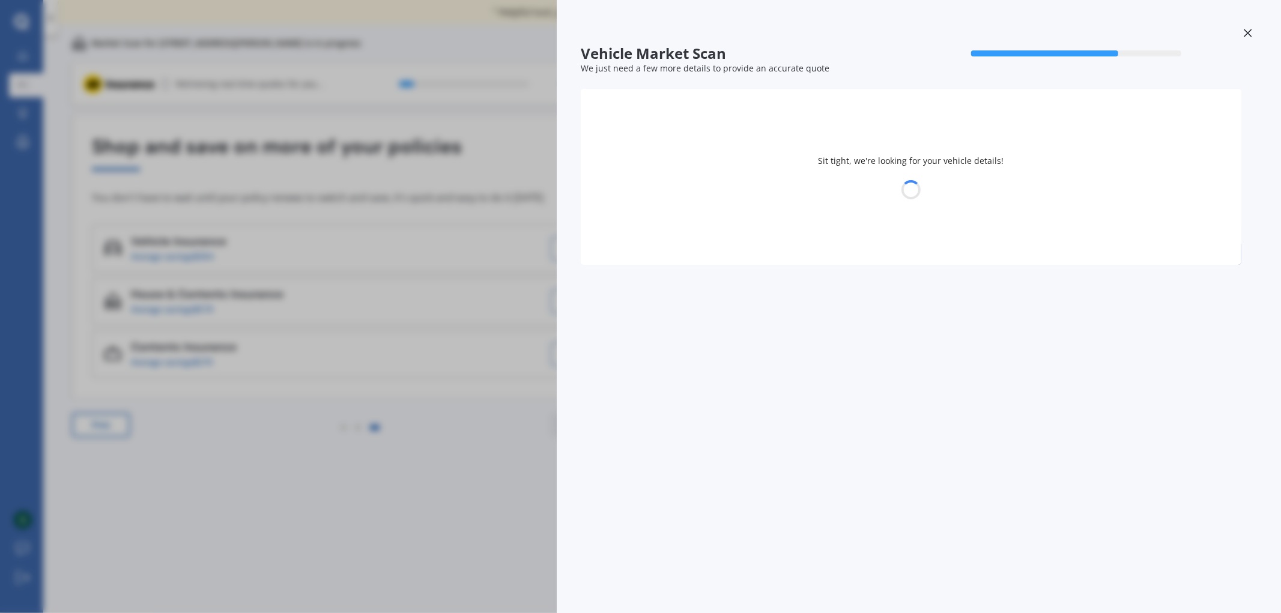
select select "MAZDA"
select select "DEMIO"
select select "08"
select select "06"
select select "1995"
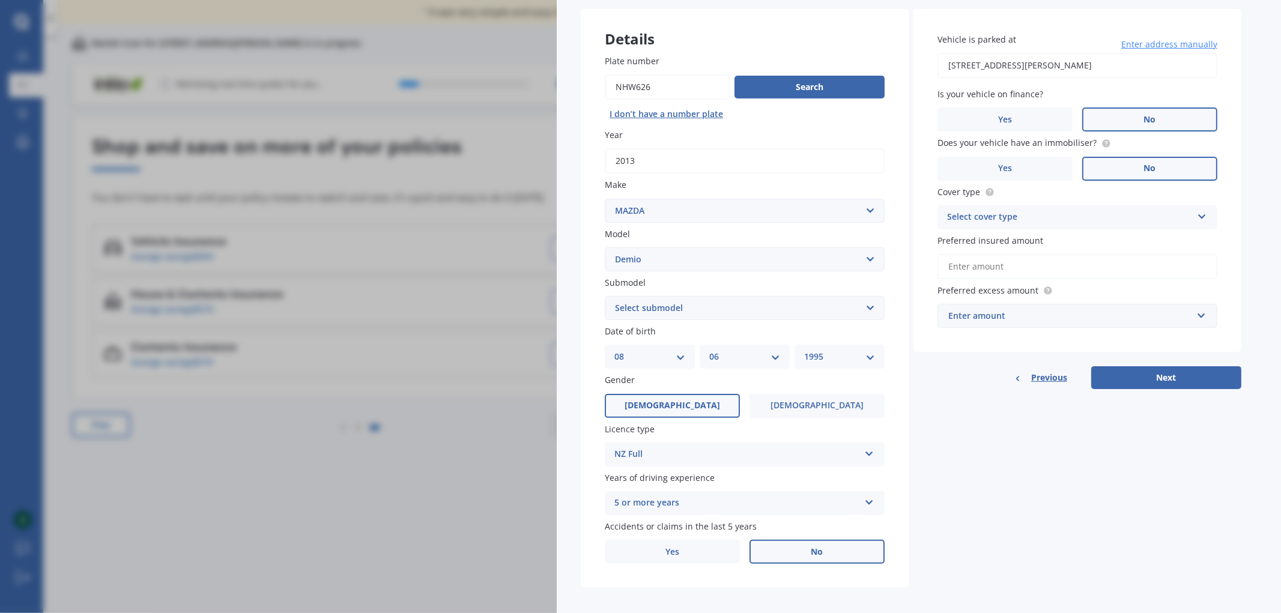
scroll to position [82, 0]
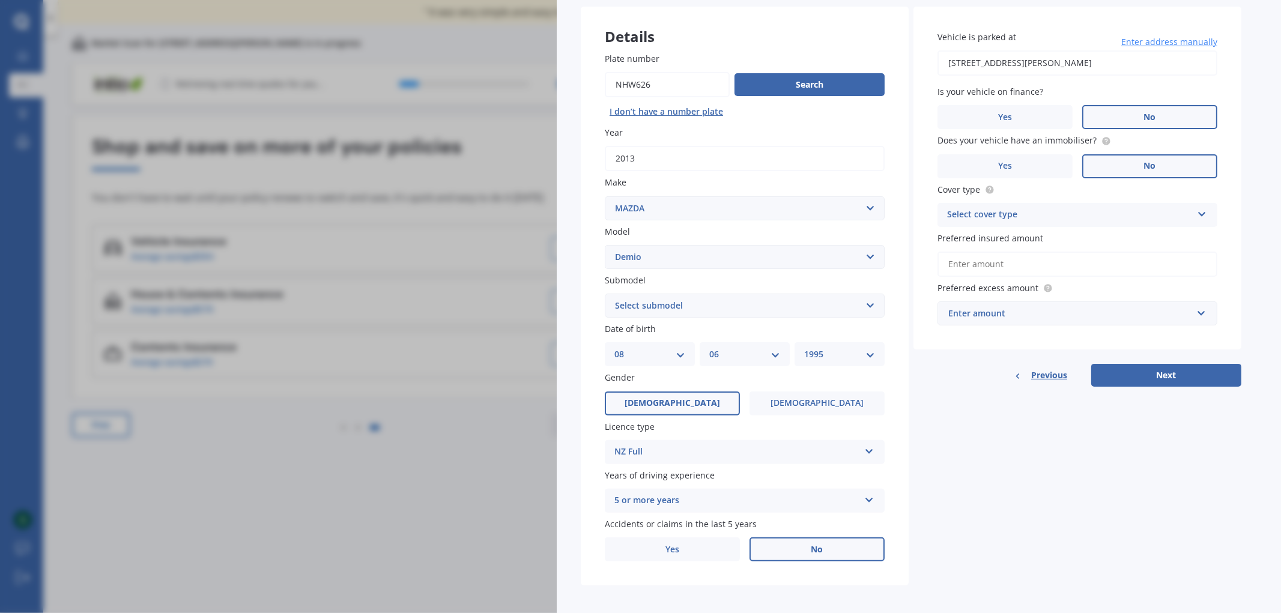
click at [1029, 261] on input "Preferred insured amount" at bounding box center [1077, 264] width 280 height 25
type input "$6,300"
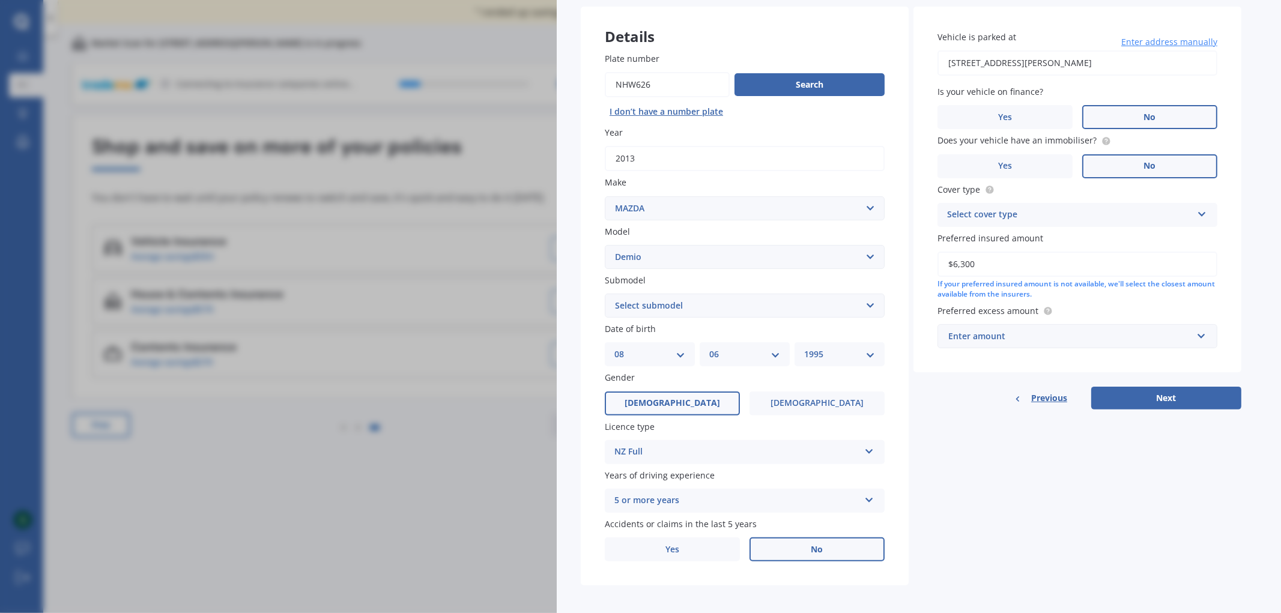
click at [1017, 317] on div "Preferred excess amount Enter amount $100 $400 $500 $750 $1,000 $1,500 $2,000" at bounding box center [1077, 326] width 280 height 44
click at [1021, 331] on div "Enter amount" at bounding box center [1070, 336] width 244 height 13
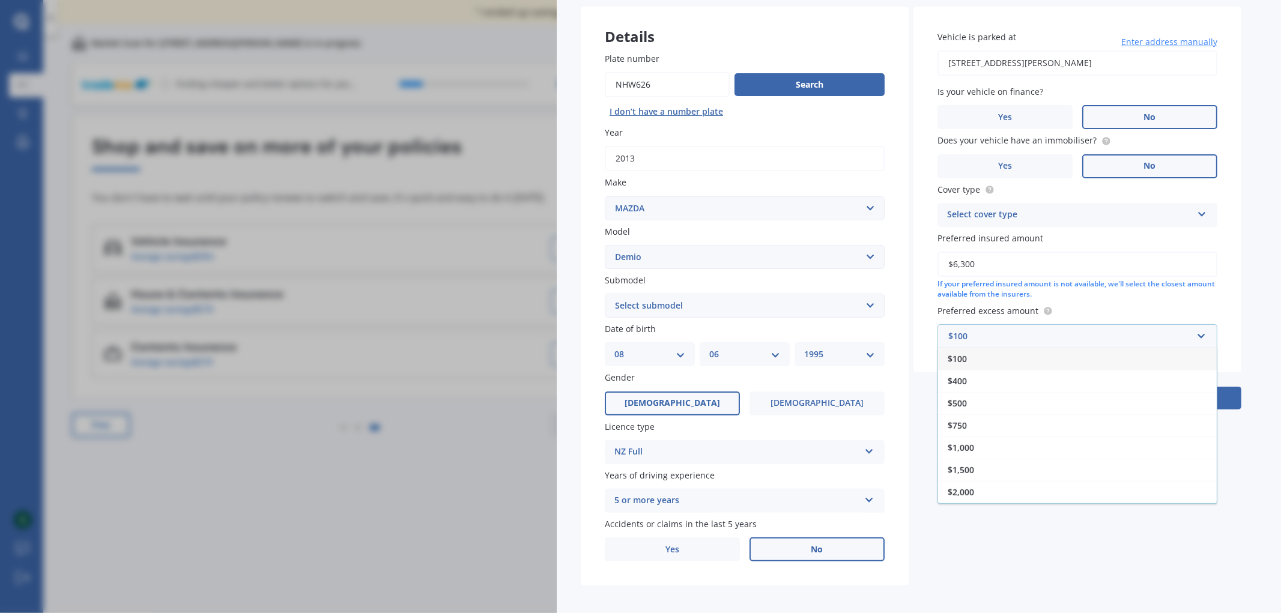
click at [975, 404] on div "$500" at bounding box center [1077, 403] width 279 height 22
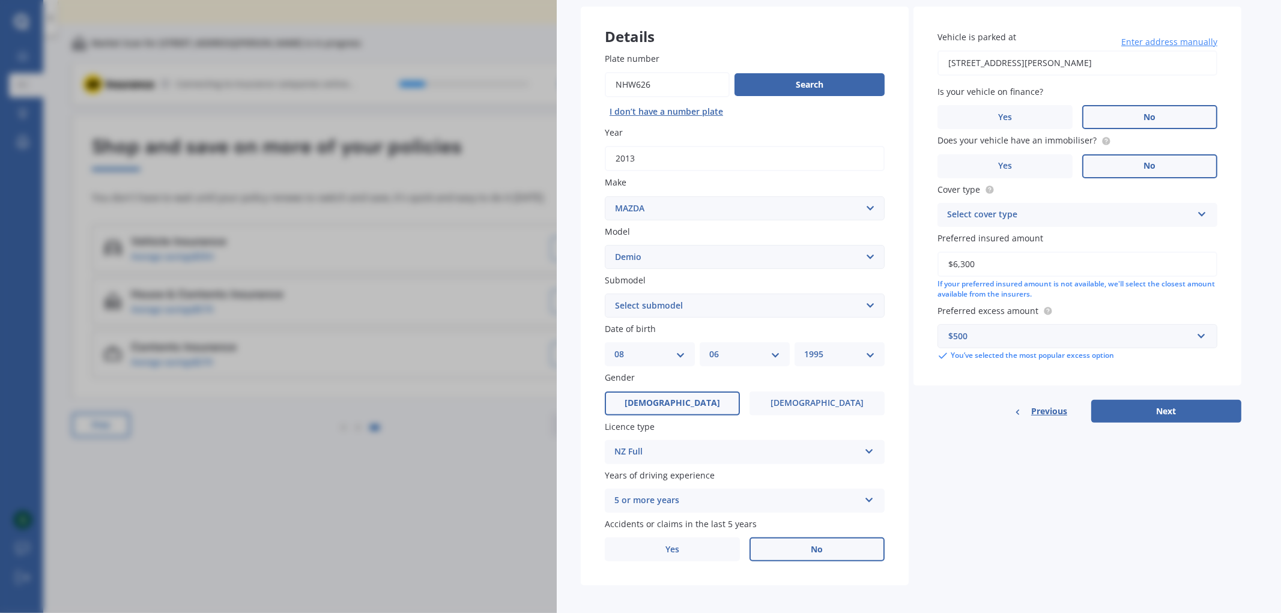
click at [703, 298] on select "Select submodel (All) Diesel Petrol XD Touring Turbo Diesel" at bounding box center [745, 306] width 280 height 24
select select "PETROL"
click at [605, 294] on select "Select submodel (All) Diesel Petrol XD Touring Turbo Diesel" at bounding box center [745, 306] width 280 height 24
click at [1214, 401] on button "Next" at bounding box center [1166, 411] width 150 height 23
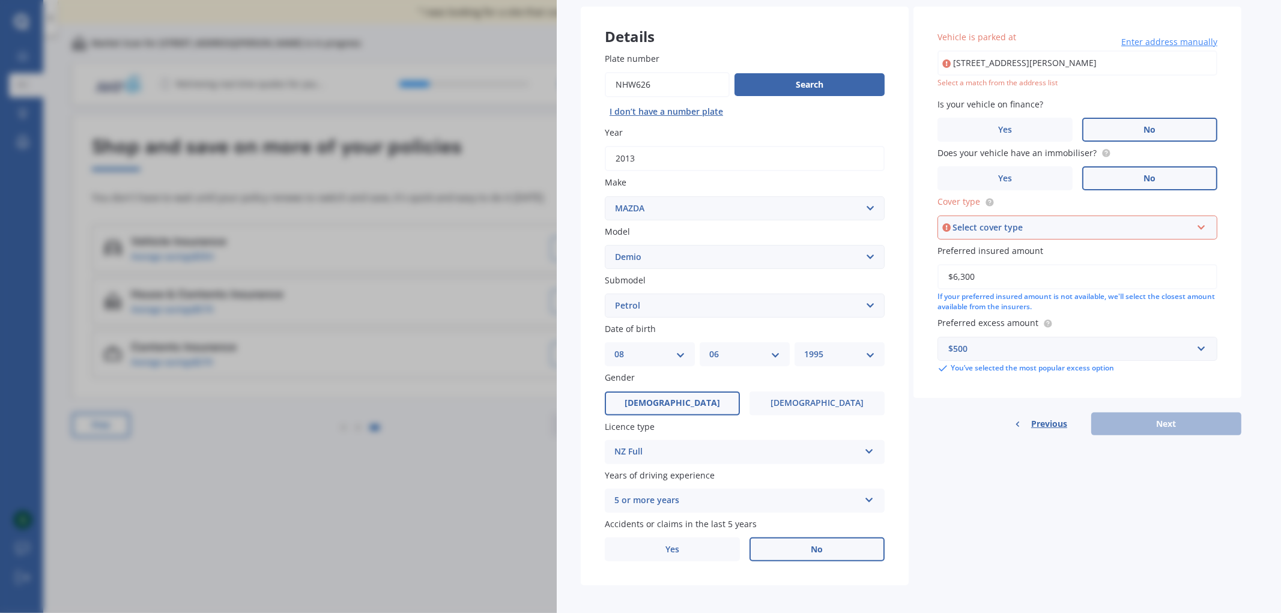
type input "[STREET_ADDRESS][PERSON_NAME]"
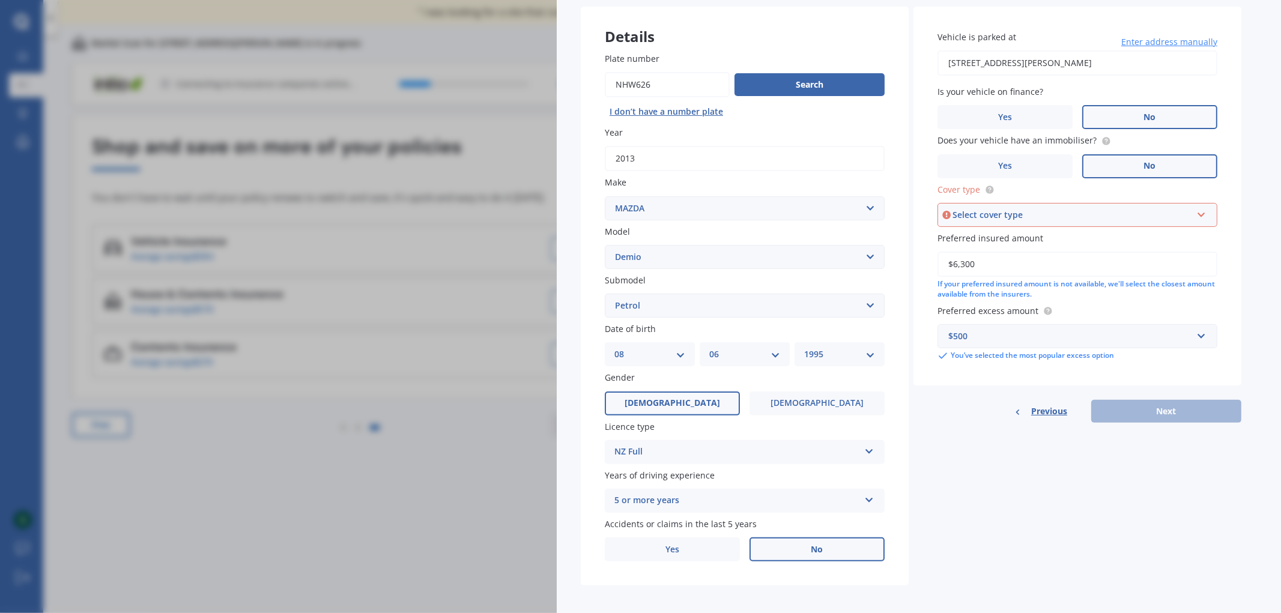
click at [1057, 218] on div "Select cover type" at bounding box center [1071, 214] width 239 height 13
click at [1031, 237] on div "Comprehensive" at bounding box center [1077, 238] width 277 height 22
click at [1175, 406] on button "Next" at bounding box center [1166, 411] width 150 height 23
select select "08"
select select "06"
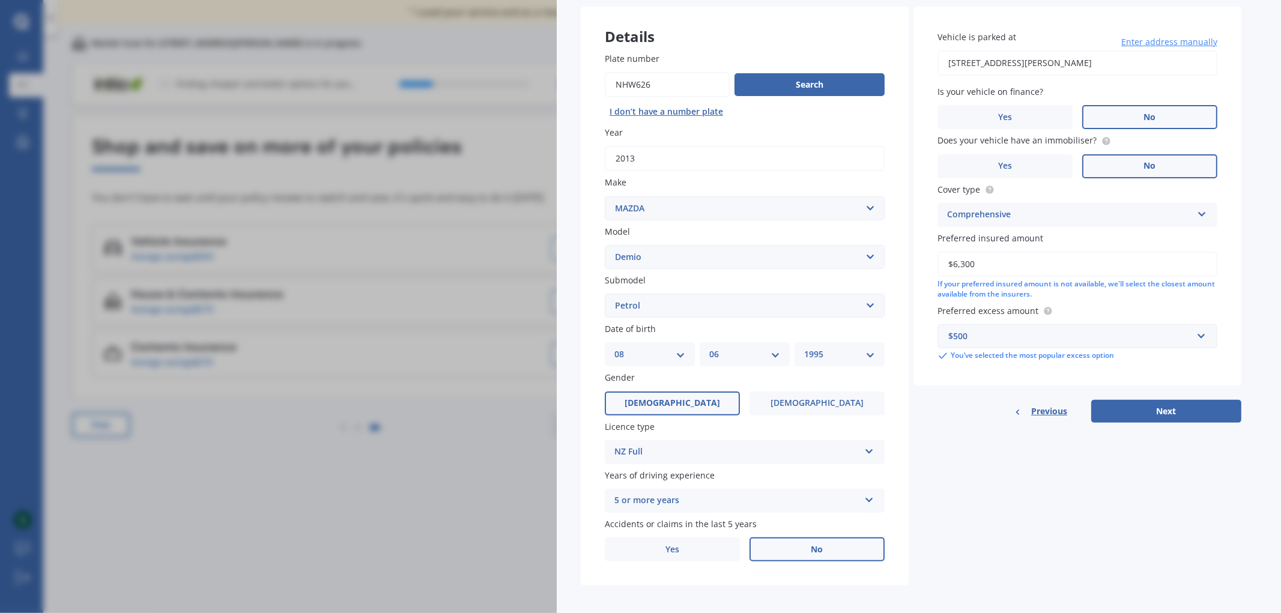
select select "1995"
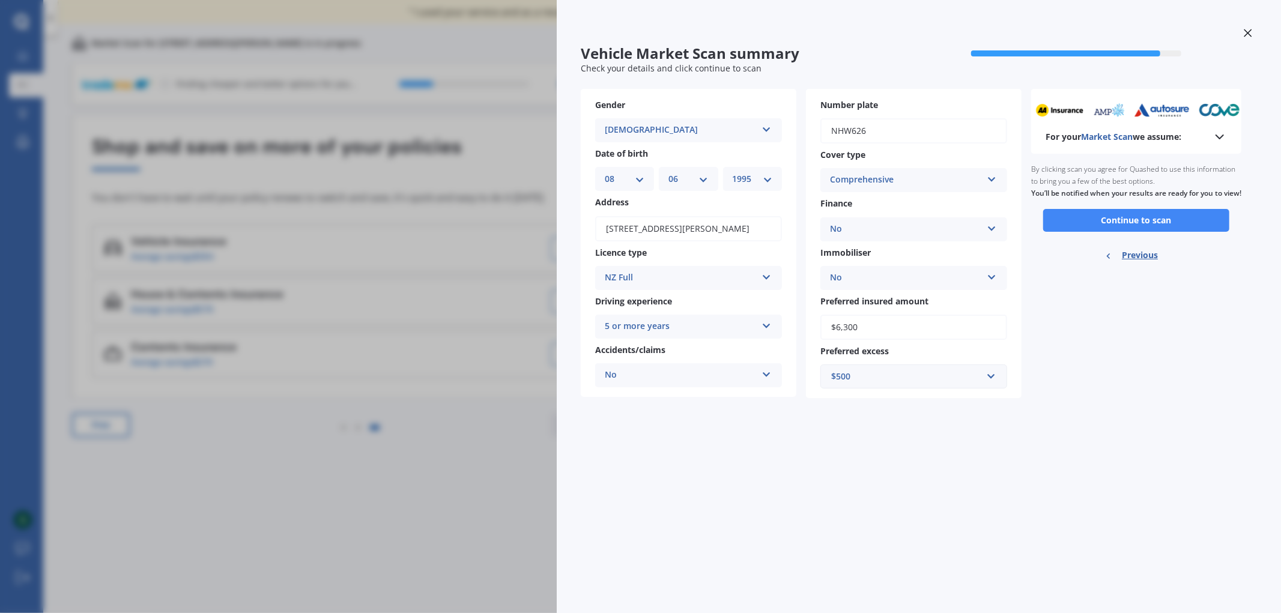
scroll to position [0, 0]
click at [1134, 232] on button "Continue to scan" at bounding box center [1136, 220] width 186 height 23
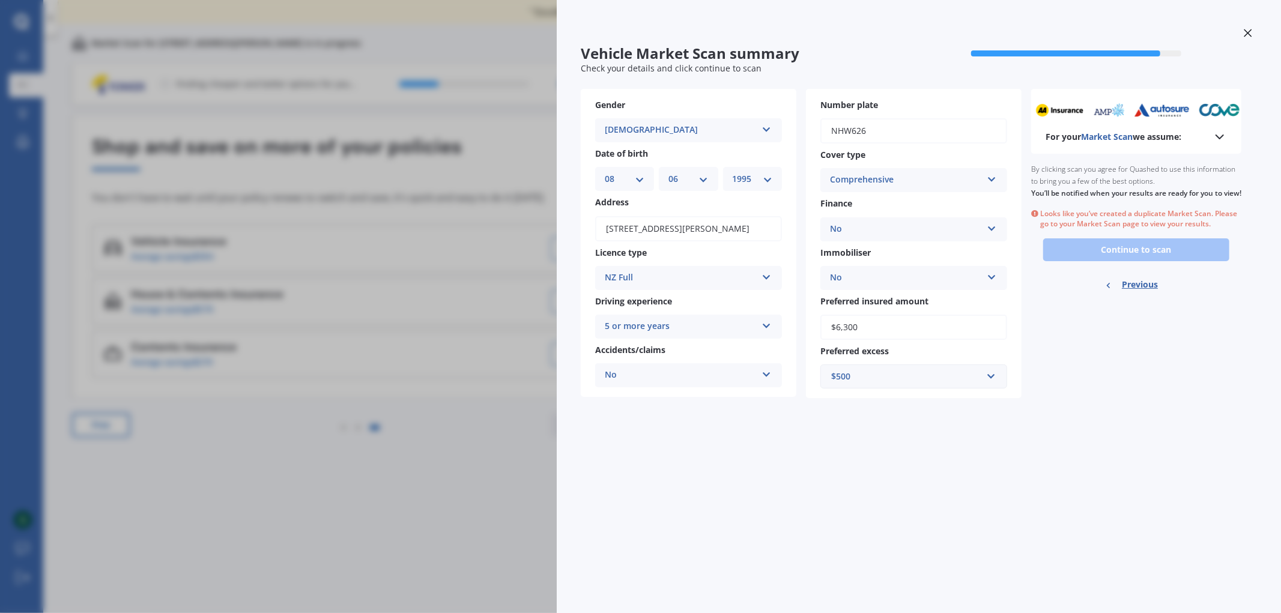
click at [1246, 27] on div at bounding box center [1248, 34] width 18 height 21
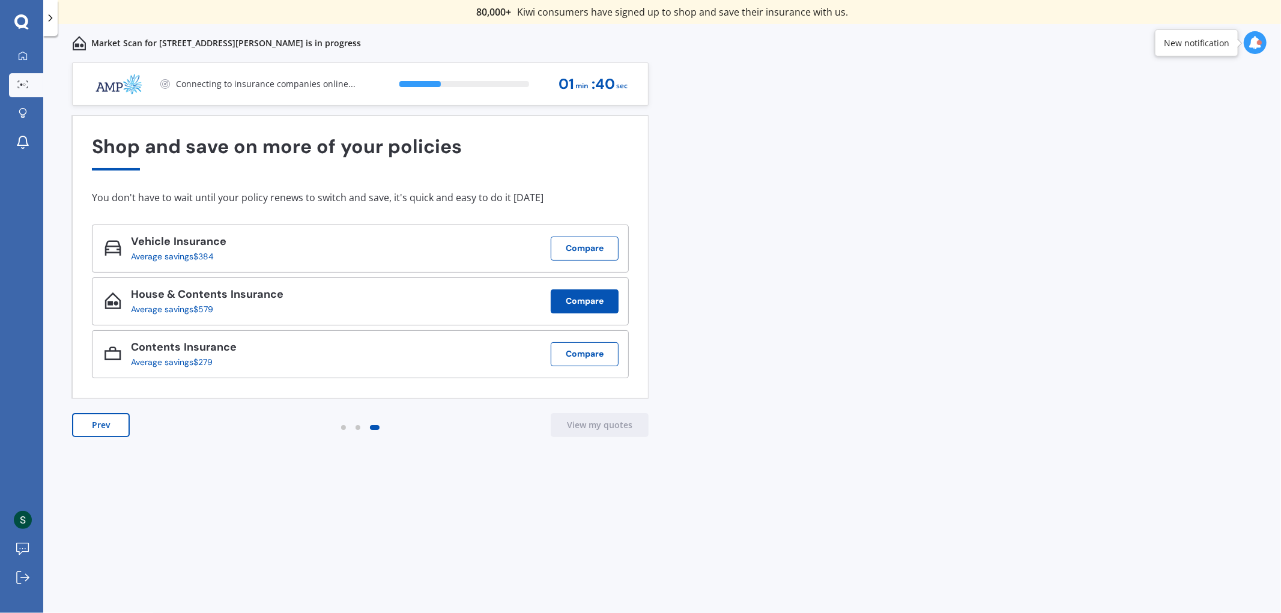
click at [572, 304] on button "Compare" at bounding box center [585, 301] width 68 height 24
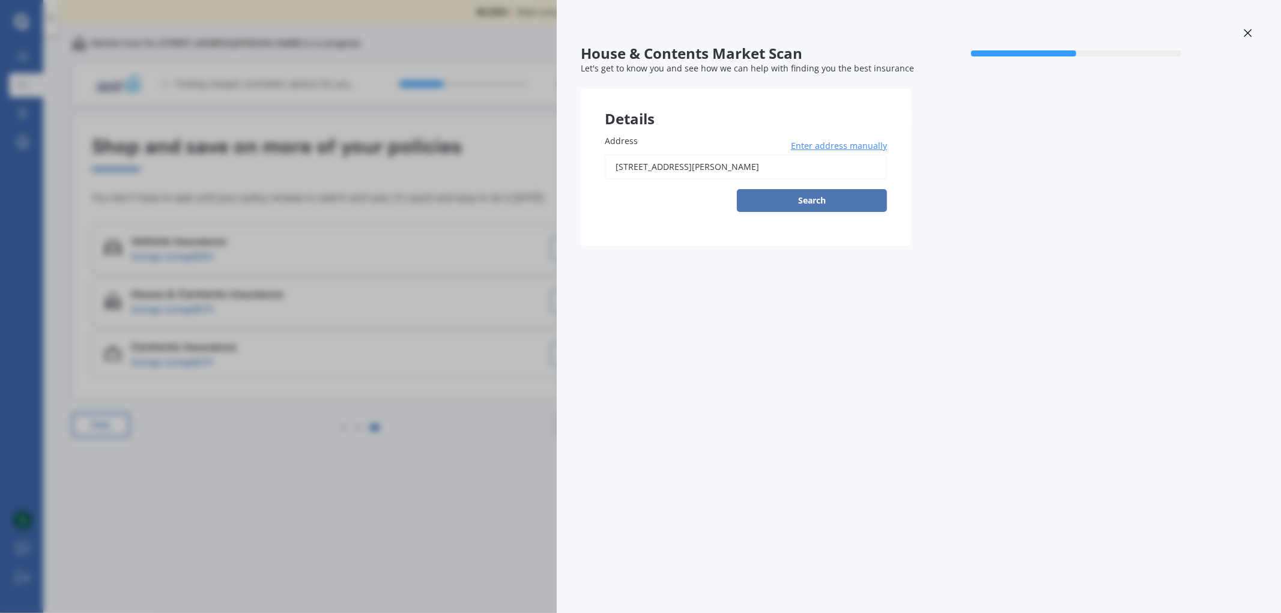
click at [818, 200] on button "Search" at bounding box center [812, 200] width 150 height 23
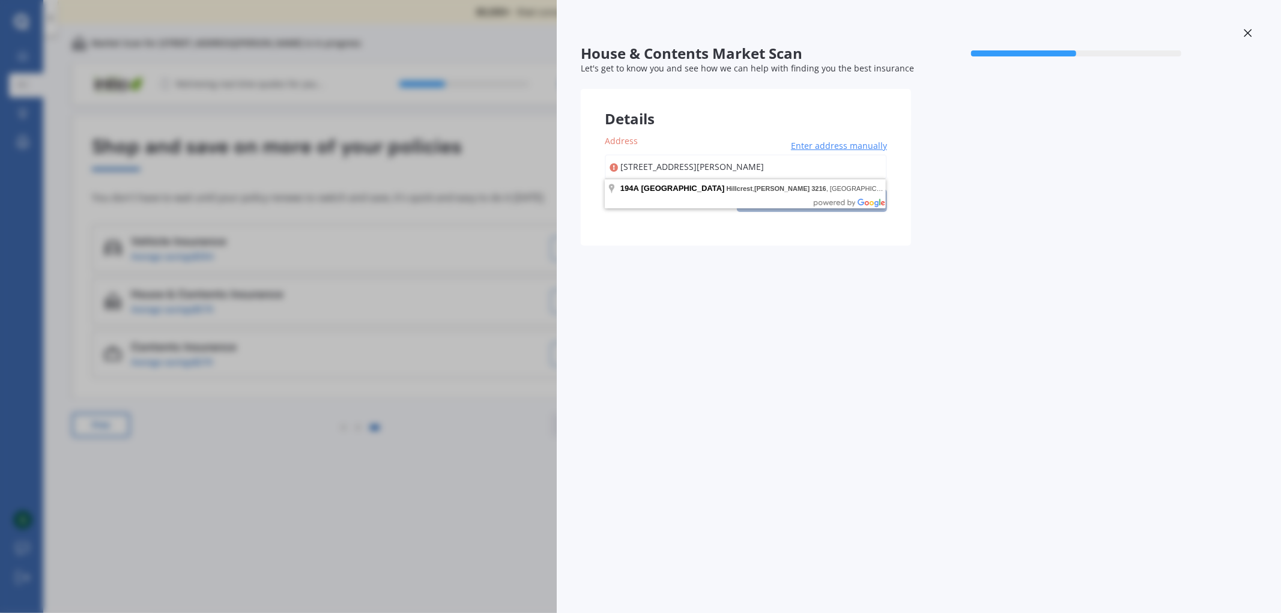
click at [707, 170] on input "[STREET_ADDRESS][PERSON_NAME]" at bounding box center [746, 166] width 282 height 25
type input "[STREET_ADDRESS][PERSON_NAME]"
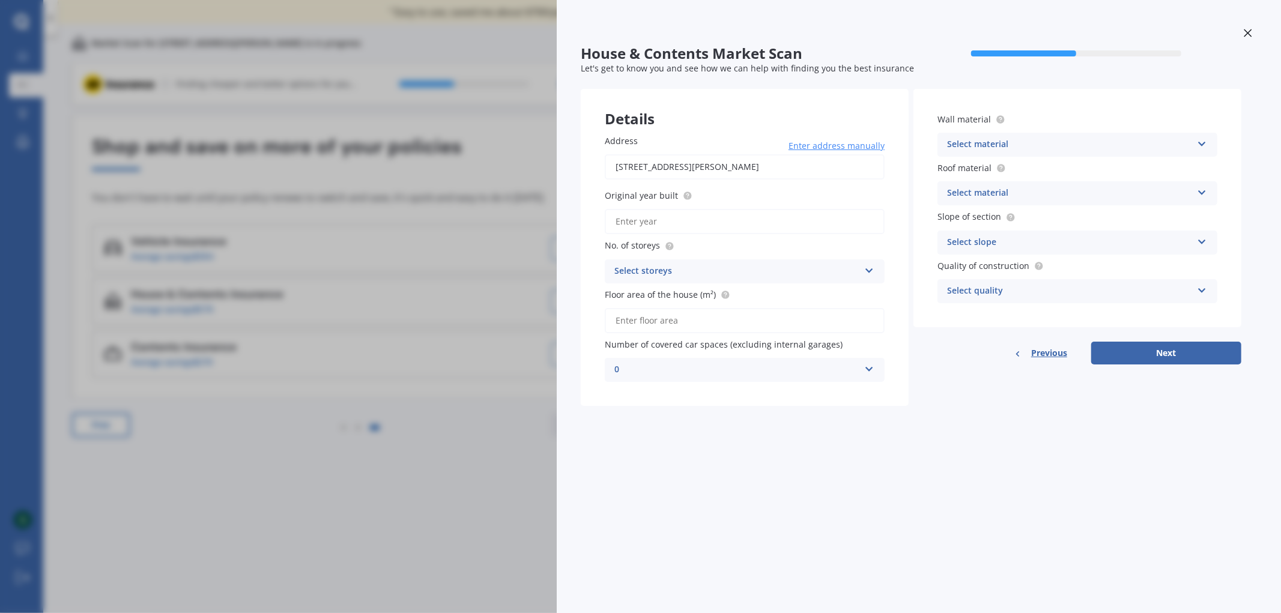
click at [698, 214] on input "Original year built" at bounding box center [745, 221] width 280 height 25
type input "1991"
click at [691, 271] on div "Select storeys" at bounding box center [736, 271] width 245 height 14
click at [706, 289] on div "1" at bounding box center [744, 295] width 279 height 22
click at [730, 315] on input "Floor area of the house (m²)" at bounding box center [745, 320] width 280 height 25
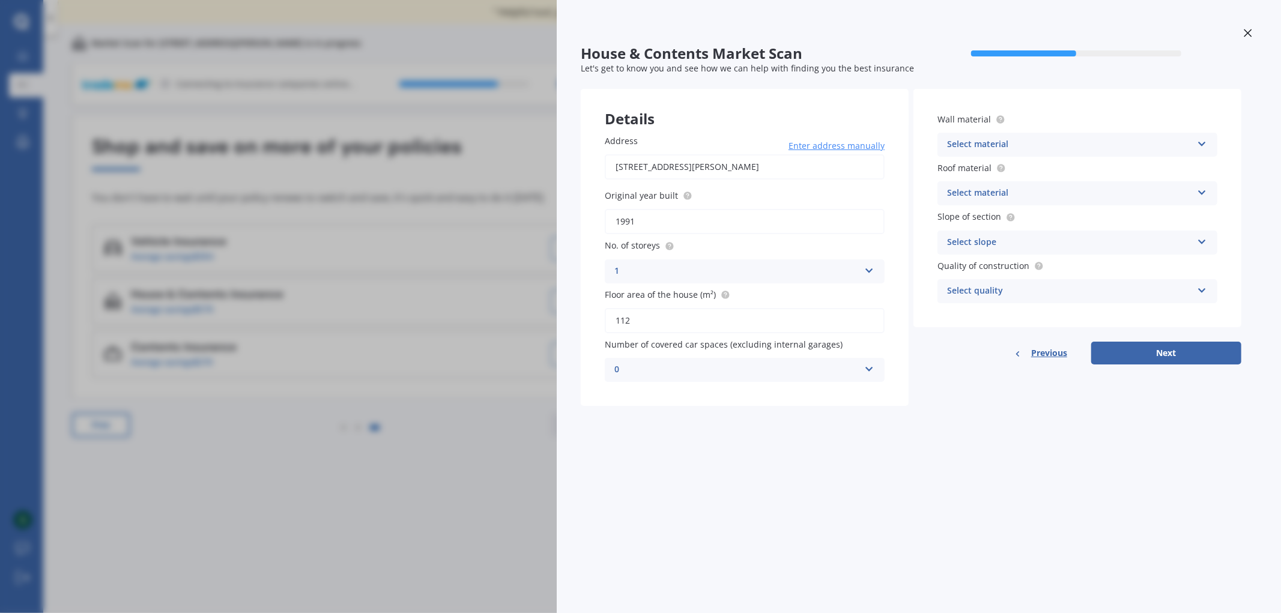
type input "112"
click at [745, 363] on div "0" at bounding box center [736, 370] width 245 height 14
click at [682, 387] on div "0" at bounding box center [744, 394] width 279 height 22
click at [1161, 152] on div "Select material Artificial weatherboard/plank cladding Blockwork Brick veneer D…" at bounding box center [1077, 145] width 280 height 24
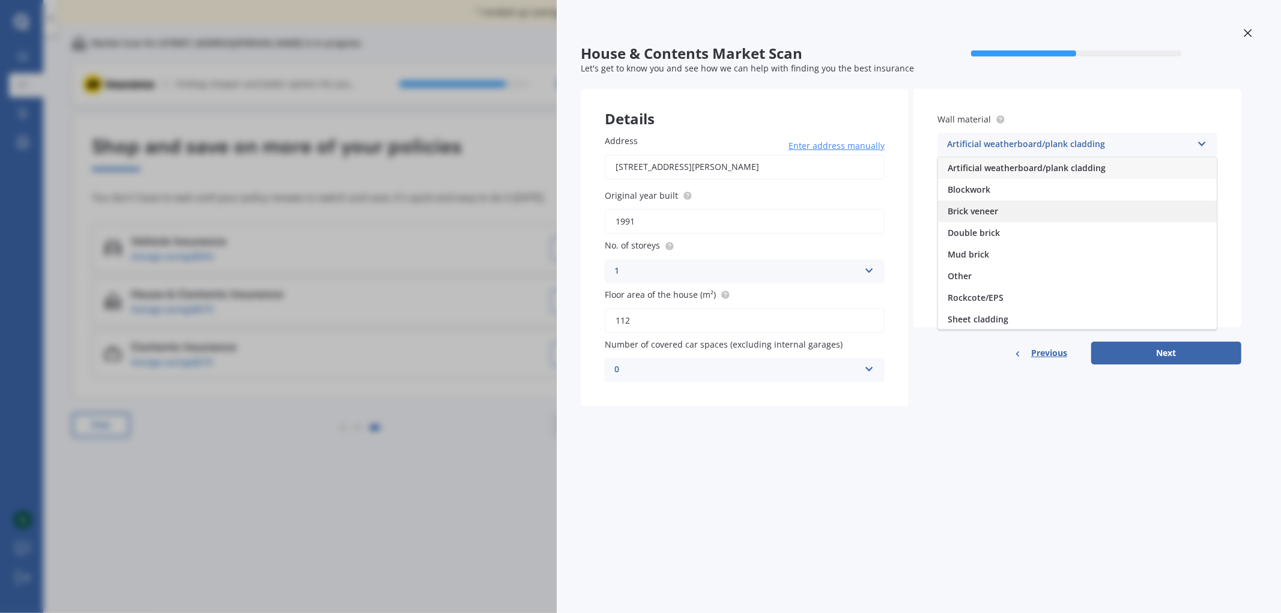
click at [1022, 203] on div "Brick veneer" at bounding box center [1077, 212] width 279 height 22
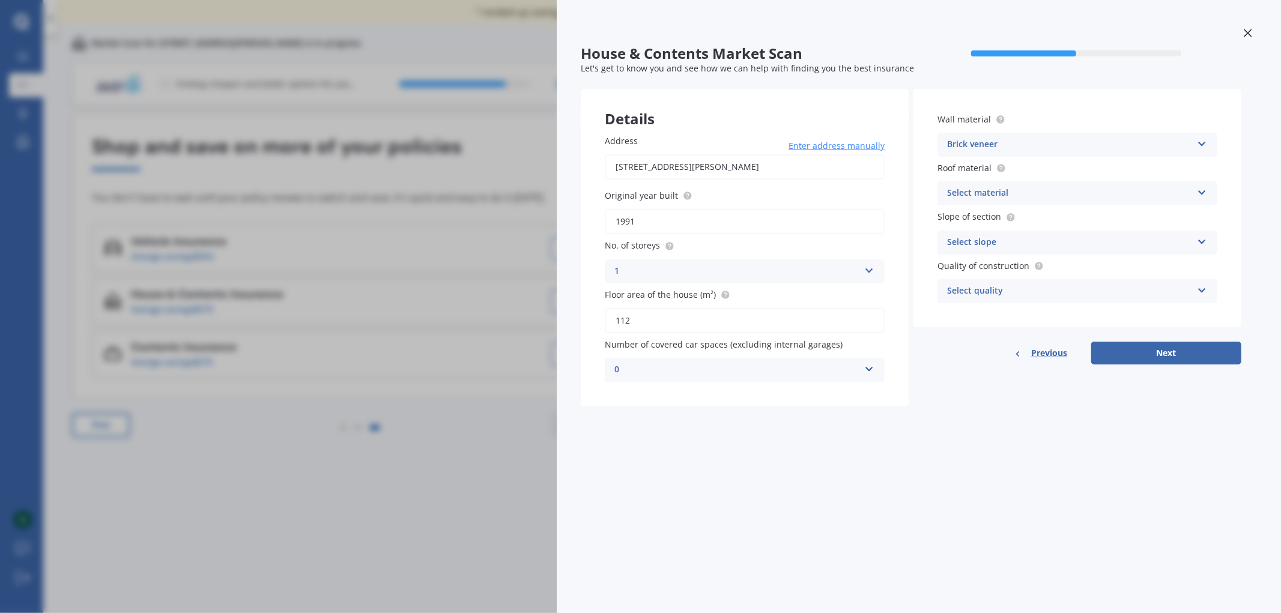
click at [1043, 187] on div "Select material" at bounding box center [1069, 193] width 245 height 14
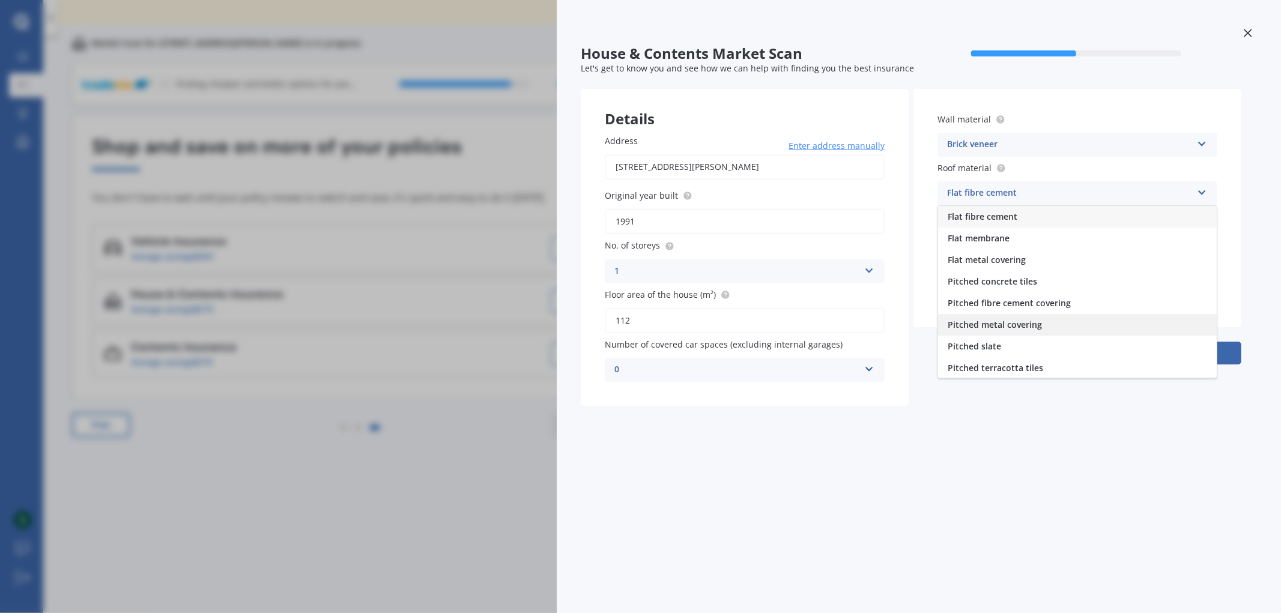
click at [1047, 331] on div "Pitched metal covering" at bounding box center [1077, 325] width 279 height 22
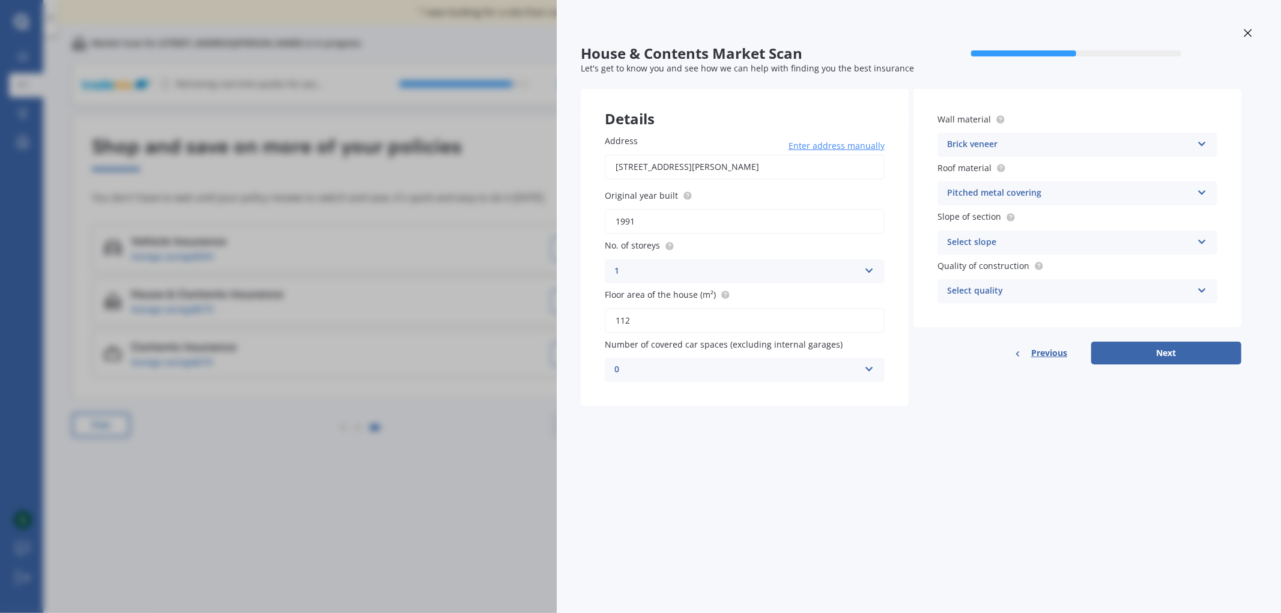
click at [1059, 237] on div "Select slope" at bounding box center [1069, 242] width 245 height 14
click at [1047, 261] on span "Flat or gentle slope (up to about 5°)" at bounding box center [1021, 265] width 147 height 11
click at [1053, 284] on div "Select quality" at bounding box center [1069, 291] width 245 height 14
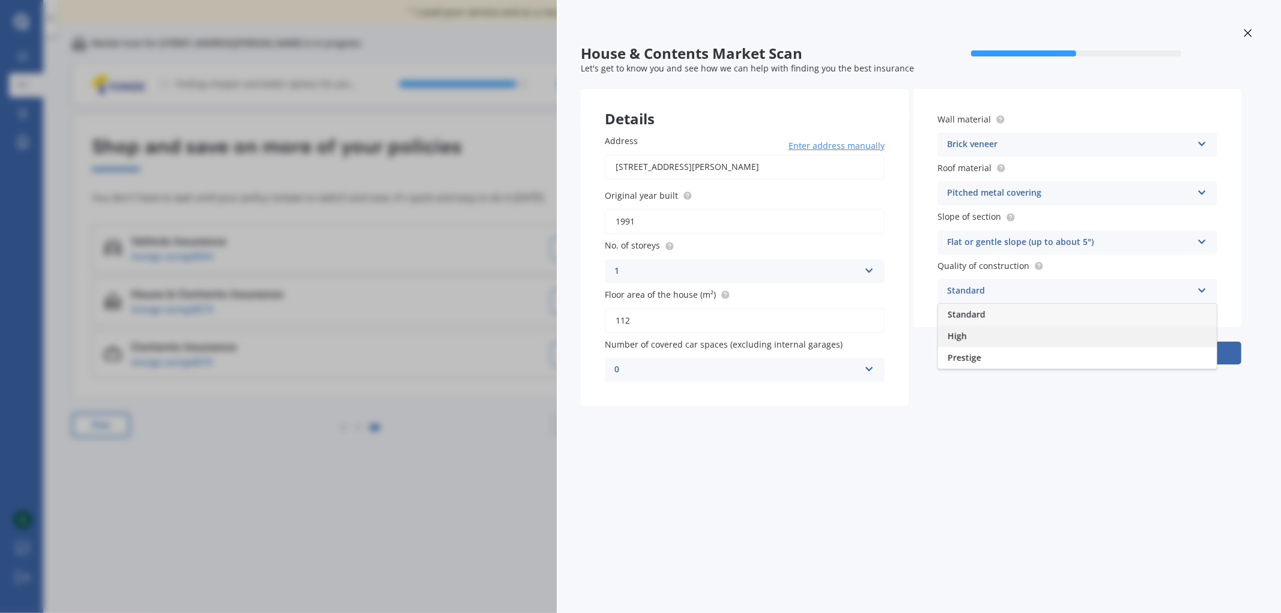
click at [993, 332] on div "High" at bounding box center [1077, 337] width 279 height 22
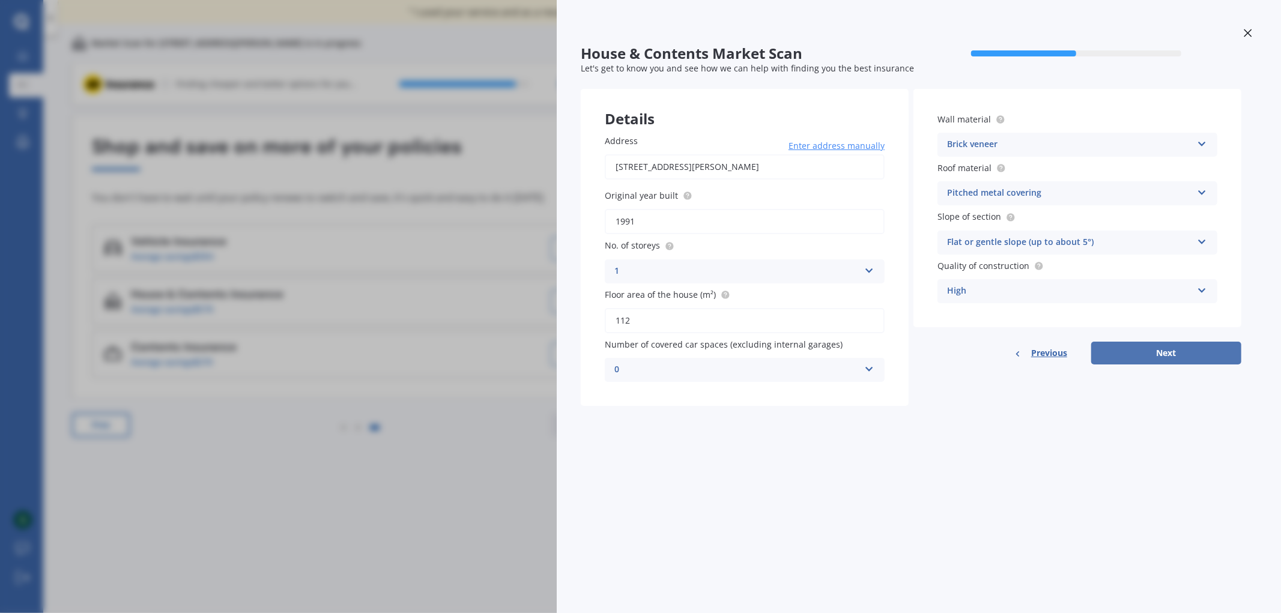
click at [1160, 347] on button "Next" at bounding box center [1166, 353] width 150 height 23
select select "08"
select select "06"
select select "1995"
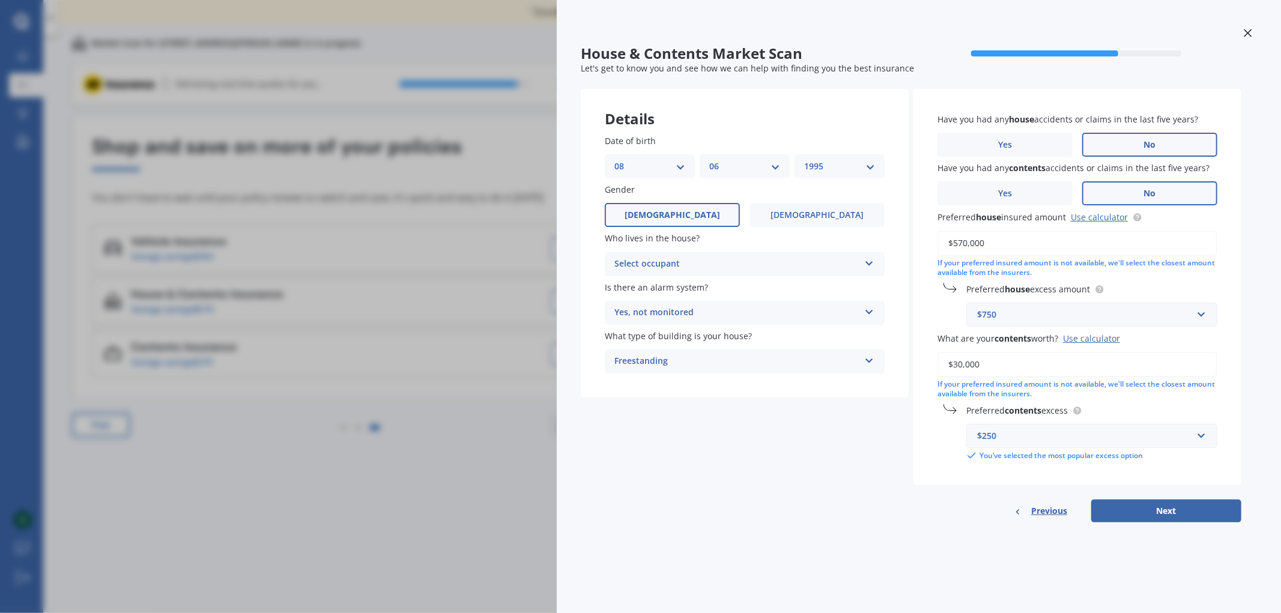
drag, startPoint x: 1007, startPoint y: 247, endPoint x: 827, endPoint y: 238, distance: 180.4
click at [827, 238] on div "Details Date of birth DD 01 02 03 04 05 06 07 08 09 10 11 12 13 14 15 16 17 18 …" at bounding box center [911, 306] width 661 height 434
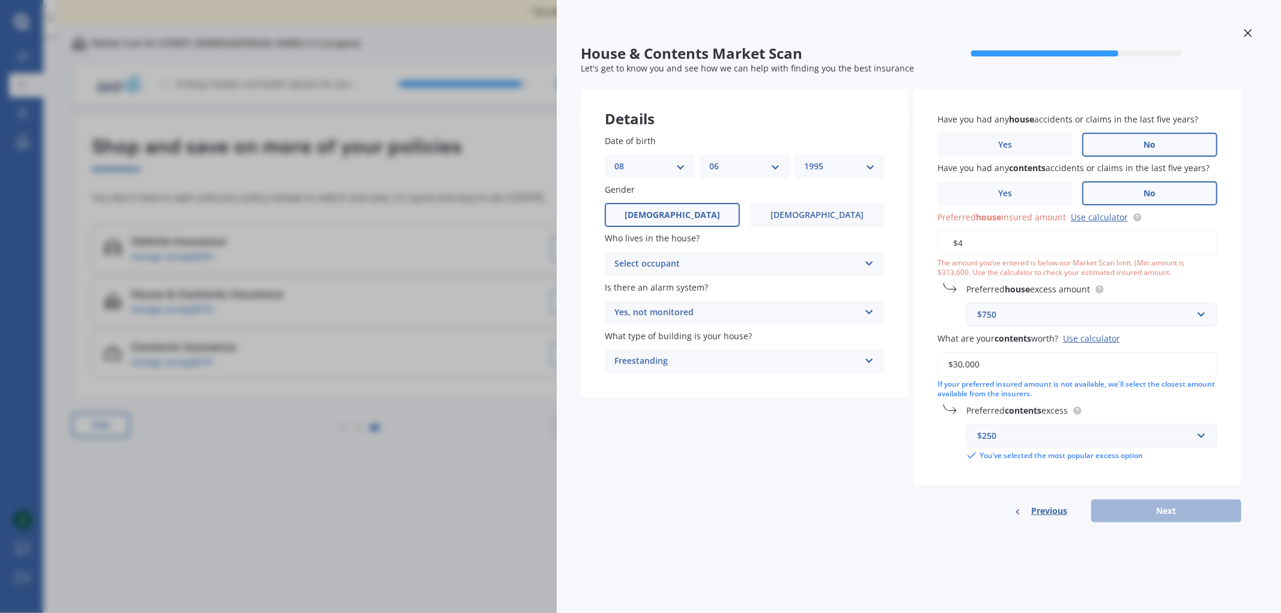
type input "$421,444"
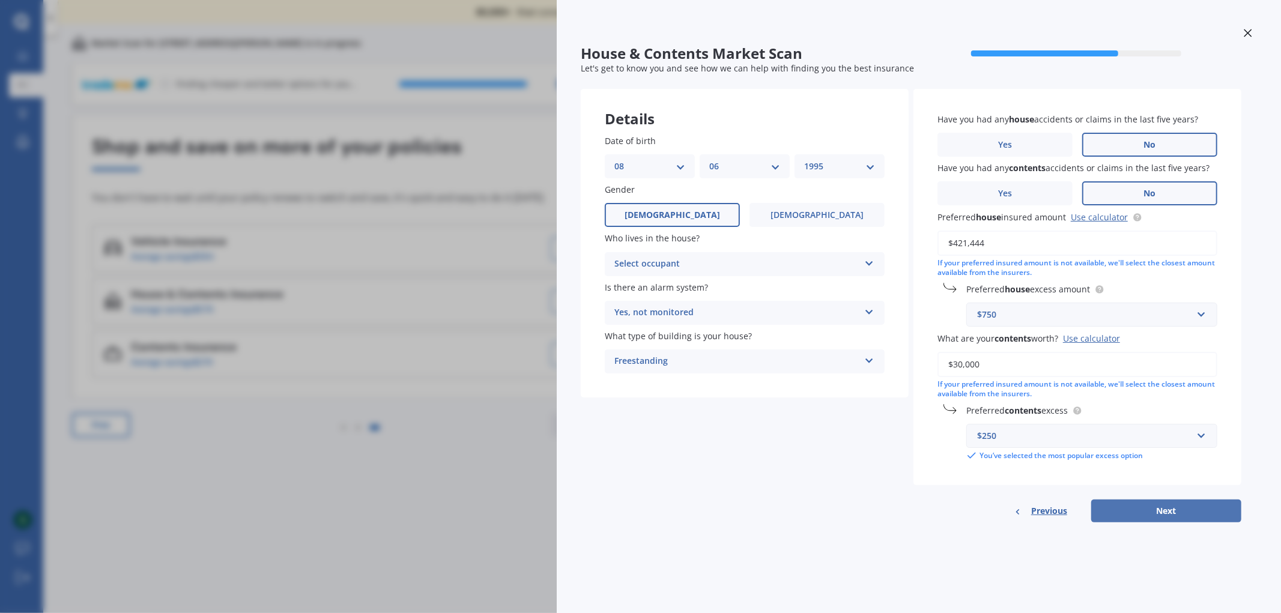
click at [1187, 504] on button "Next" at bounding box center [1166, 511] width 150 height 23
click at [763, 271] on div "Select occupant Owner Owner + Boarder" at bounding box center [745, 264] width 280 height 24
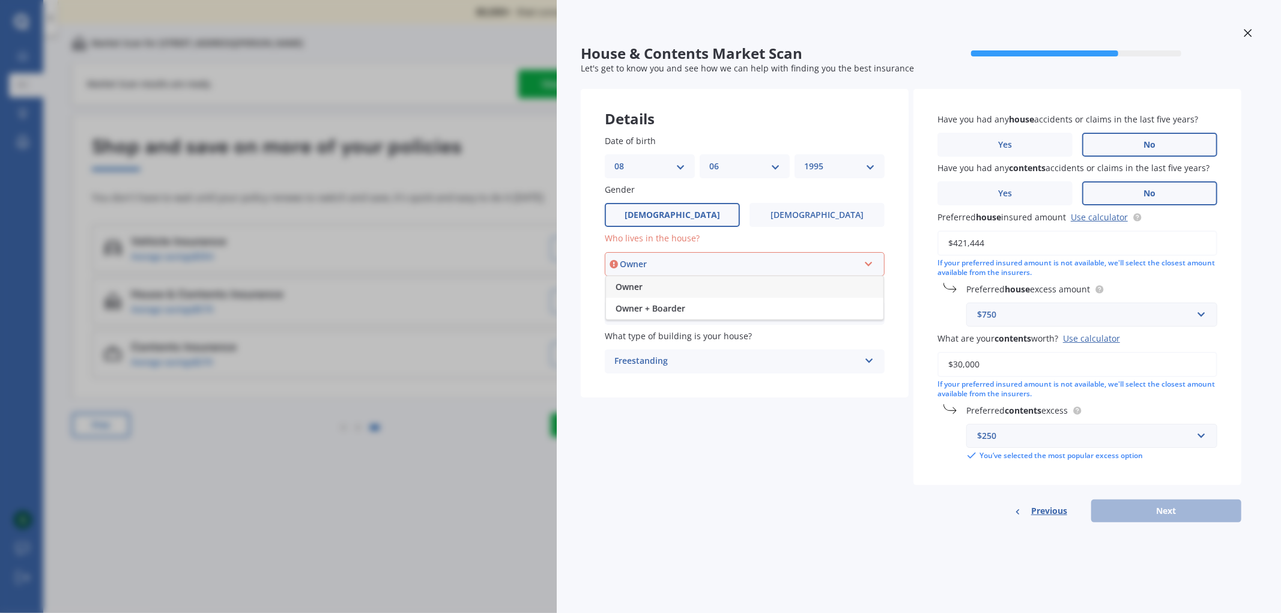
click at [709, 289] on div "Owner" at bounding box center [744, 287] width 277 height 22
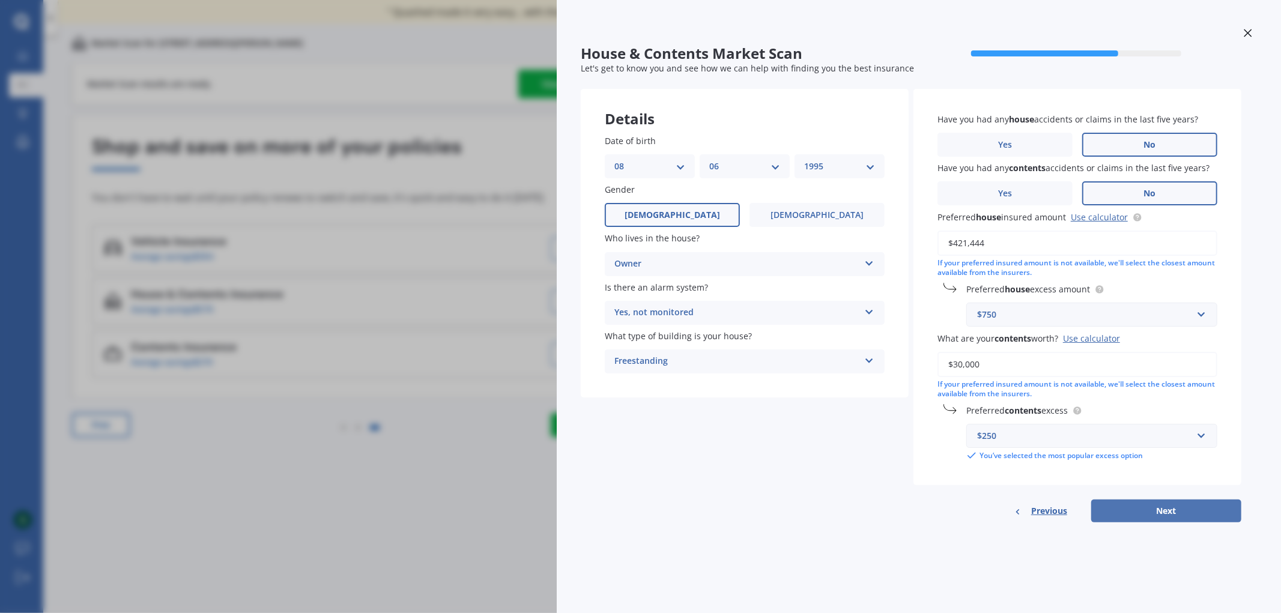
click at [1199, 506] on button "Next" at bounding box center [1166, 511] width 150 height 23
select select "08"
select select "06"
select select "1995"
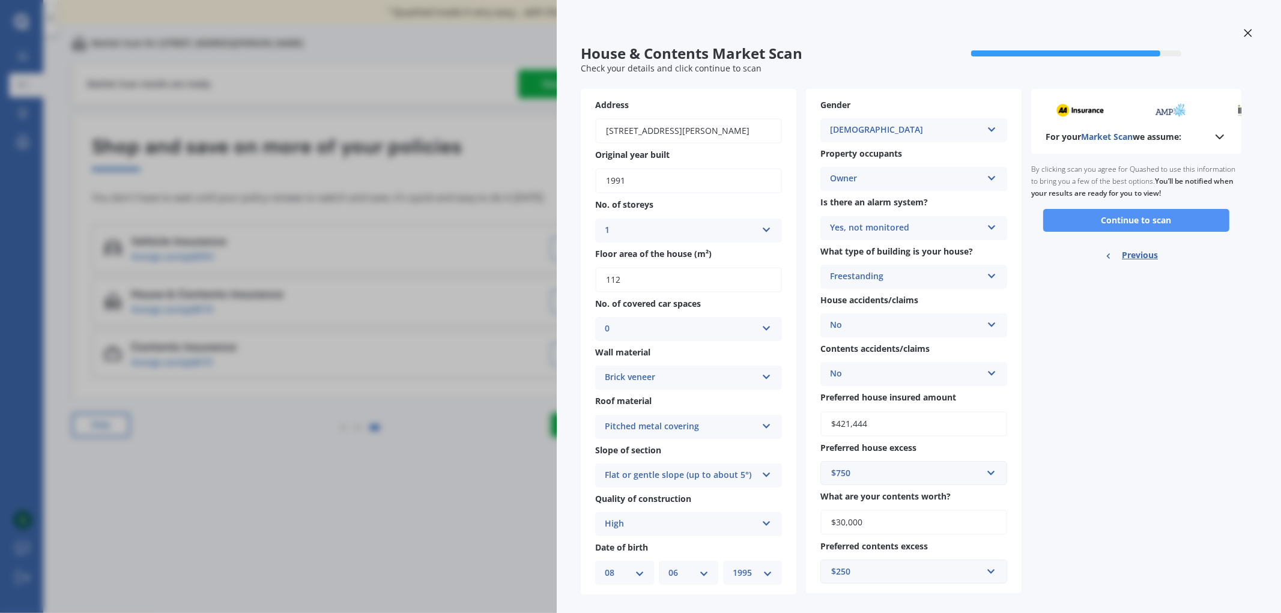
click at [1156, 218] on button "Continue to scan" at bounding box center [1136, 220] width 186 height 23
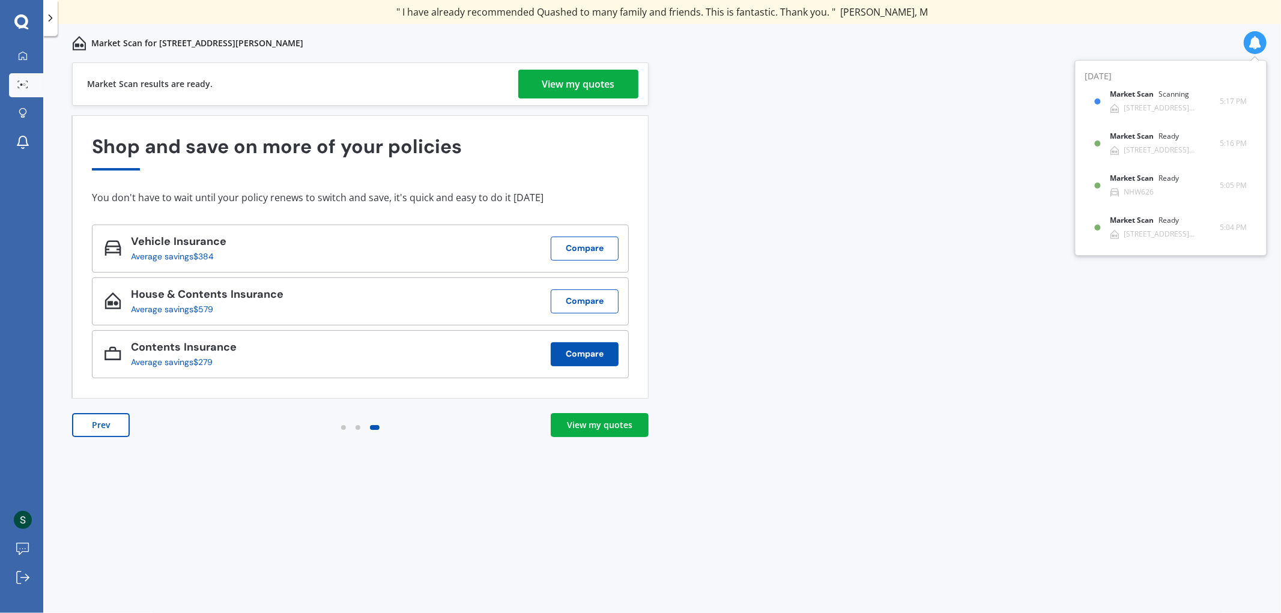
click at [607, 359] on button "Compare" at bounding box center [585, 354] width 68 height 24
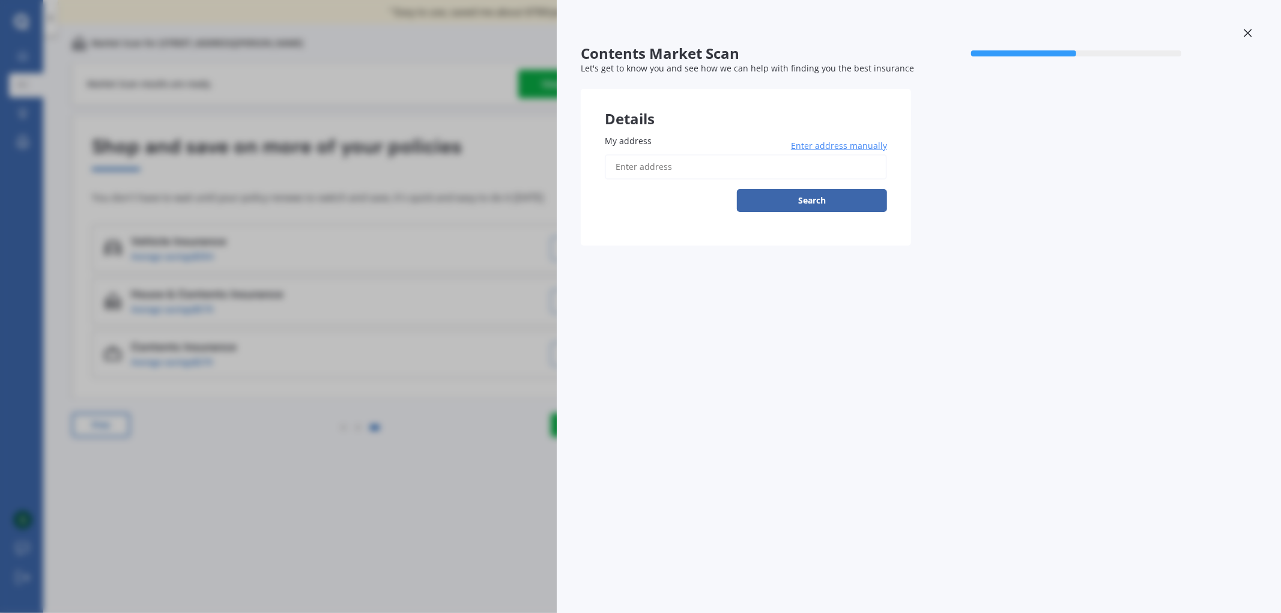
click at [659, 162] on input "My address" at bounding box center [746, 166] width 282 height 25
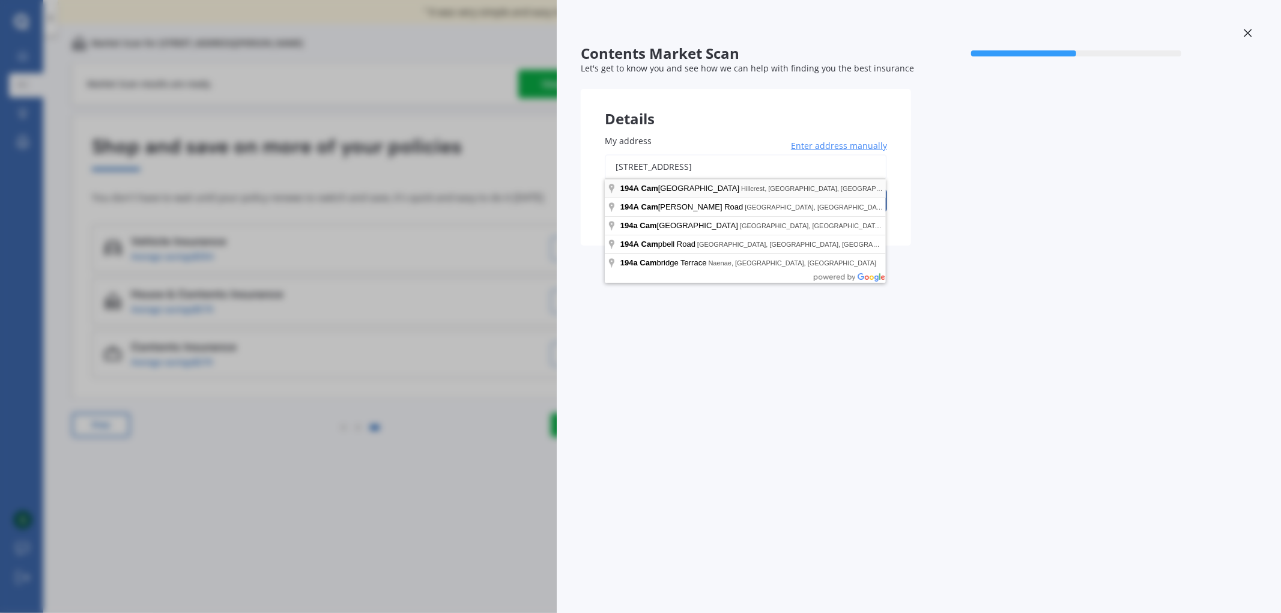
type input "[STREET_ADDRESS][PERSON_NAME]"
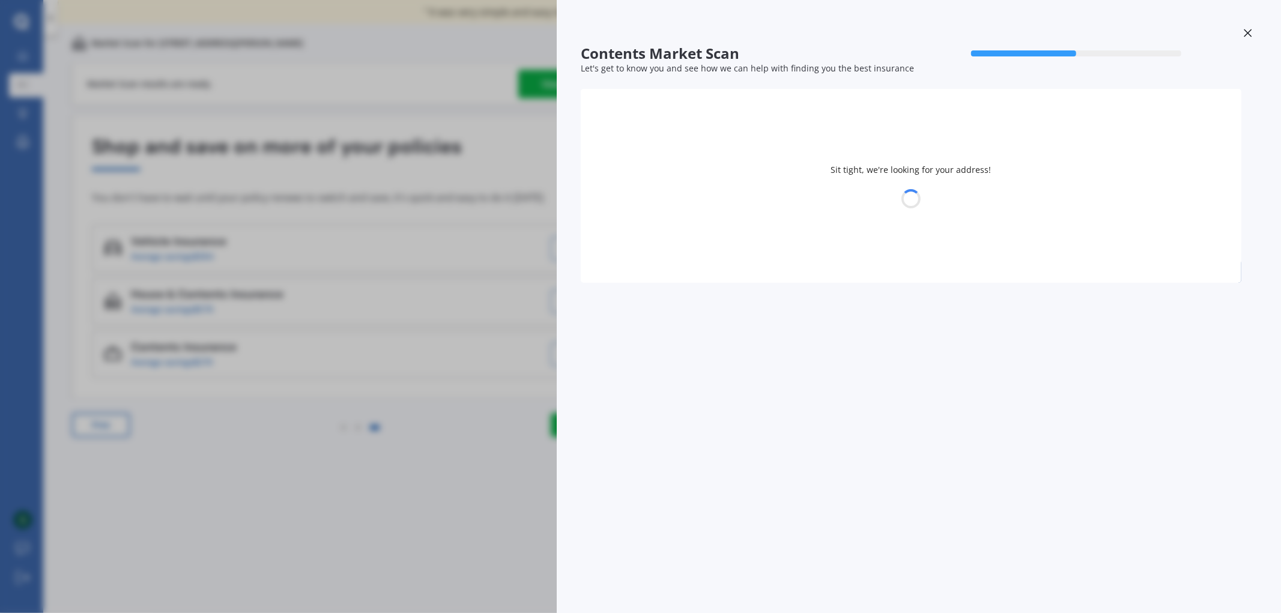
select select "08"
select select "06"
select select "1995"
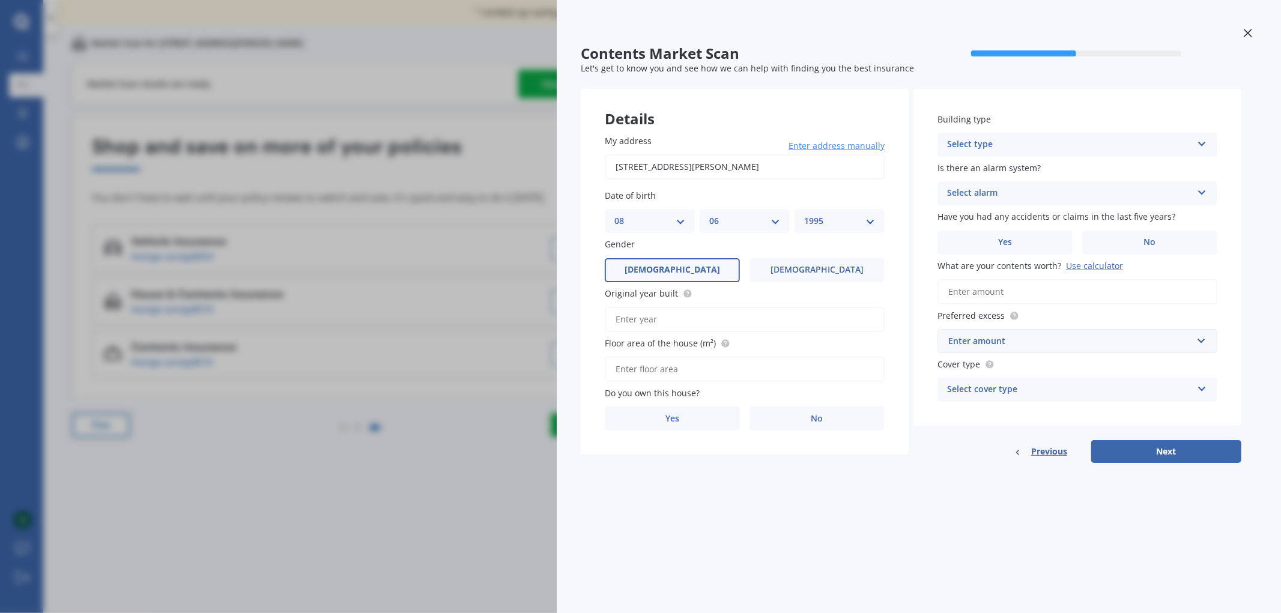
click at [733, 322] on input "Original year built" at bounding box center [745, 319] width 280 height 25
type input "1991"
click at [704, 360] on input "Floor area of the house (m²)" at bounding box center [745, 369] width 280 height 25
type input "112"
click at [710, 415] on label "Yes" at bounding box center [672, 419] width 135 height 24
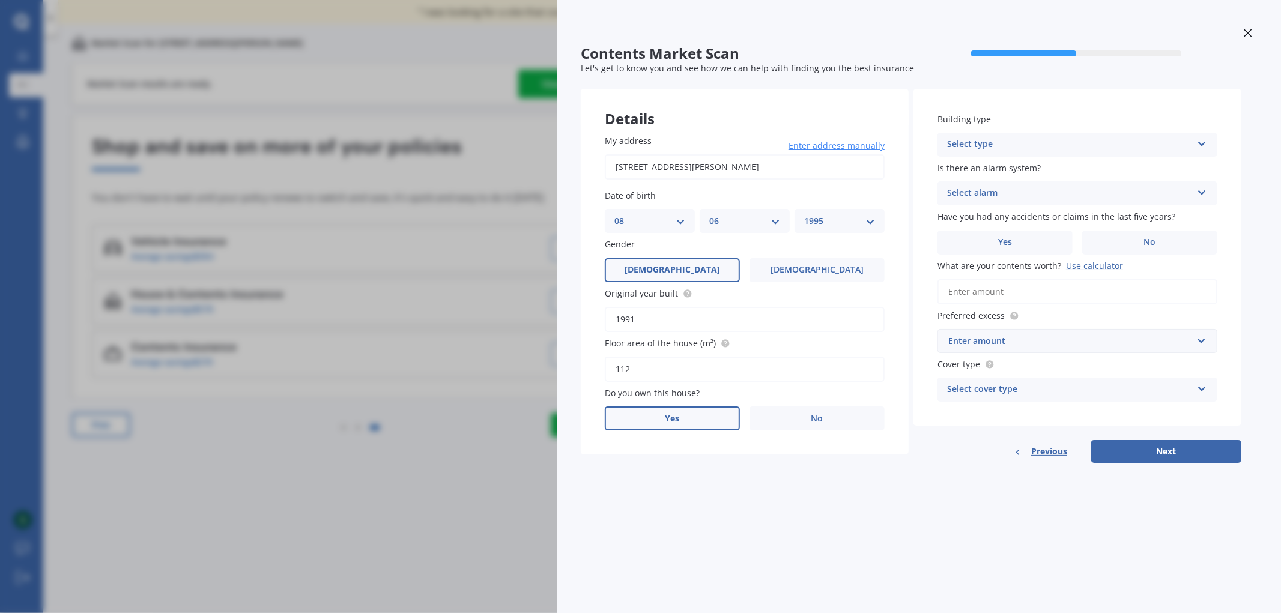
click at [0, 0] on input "Yes" at bounding box center [0, 0] width 0 height 0
click at [743, 461] on div "Select occupant" at bounding box center [736, 468] width 245 height 14
click at [651, 480] on div "Owner" at bounding box center [744, 491] width 279 height 22
click at [692, 511] on div "Select type" at bounding box center [736, 516] width 245 height 14
click at [676, 530] on div "Permanent" at bounding box center [744, 540] width 279 height 22
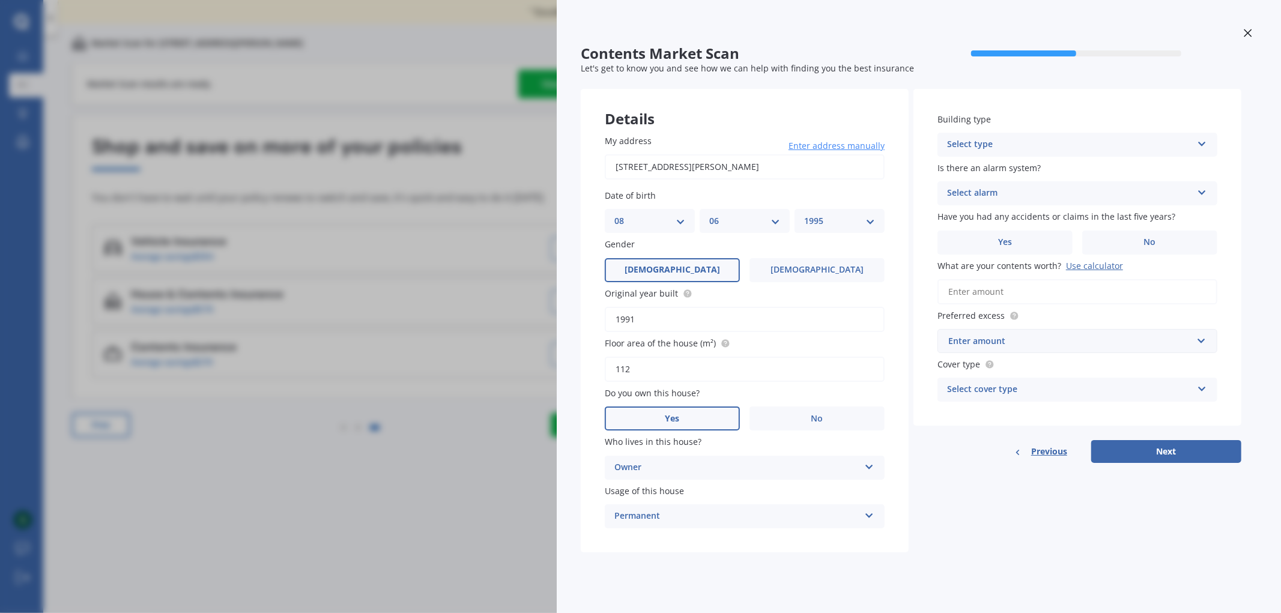
click at [1038, 142] on div "Select type" at bounding box center [1069, 145] width 245 height 14
click at [1019, 160] on div "Freestanding" at bounding box center [1077, 168] width 279 height 22
click at [1025, 196] on div "Select alarm" at bounding box center [1069, 193] width 245 height 14
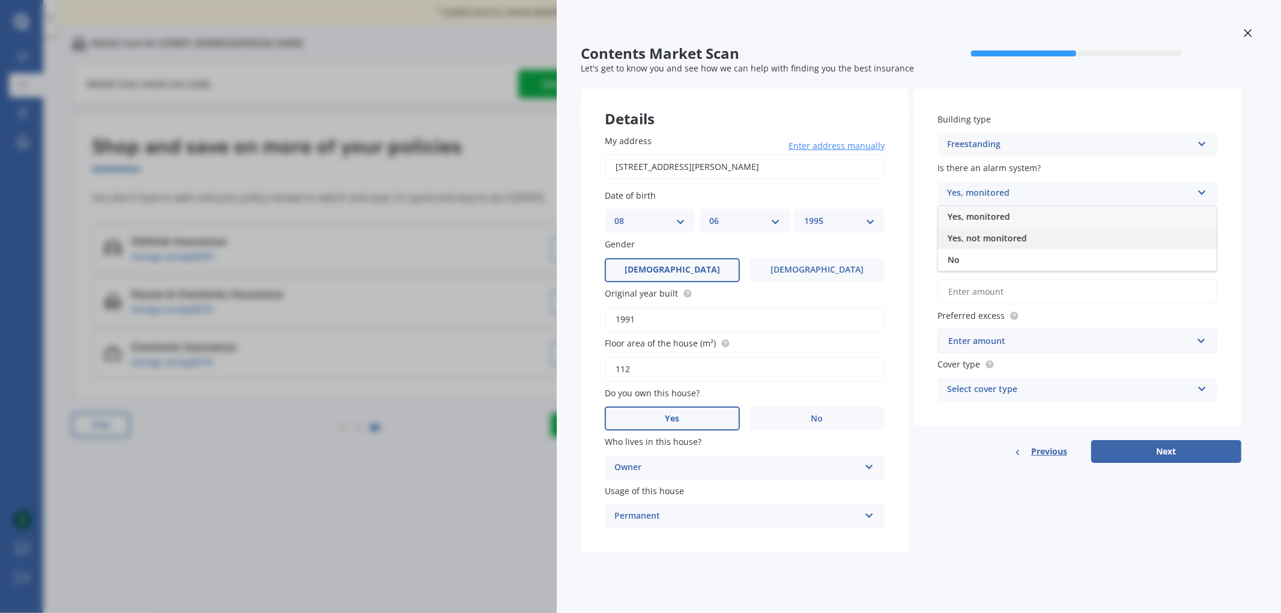
click at [1008, 237] on span "Yes, not monitored" at bounding box center [987, 237] width 79 height 11
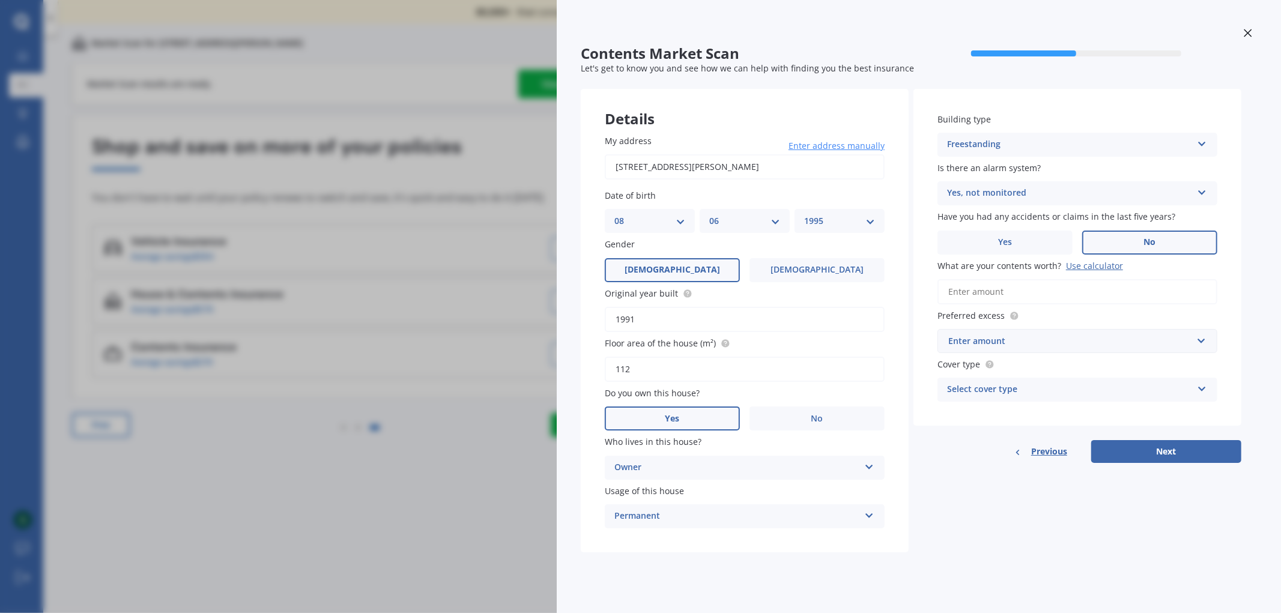
click at [1137, 231] on label "No" at bounding box center [1149, 243] width 135 height 24
click at [0, 0] on input "No" at bounding box center [0, 0] width 0 height 0
click at [1037, 295] on input "What are your contents worth? Use calculator" at bounding box center [1077, 291] width 280 height 25
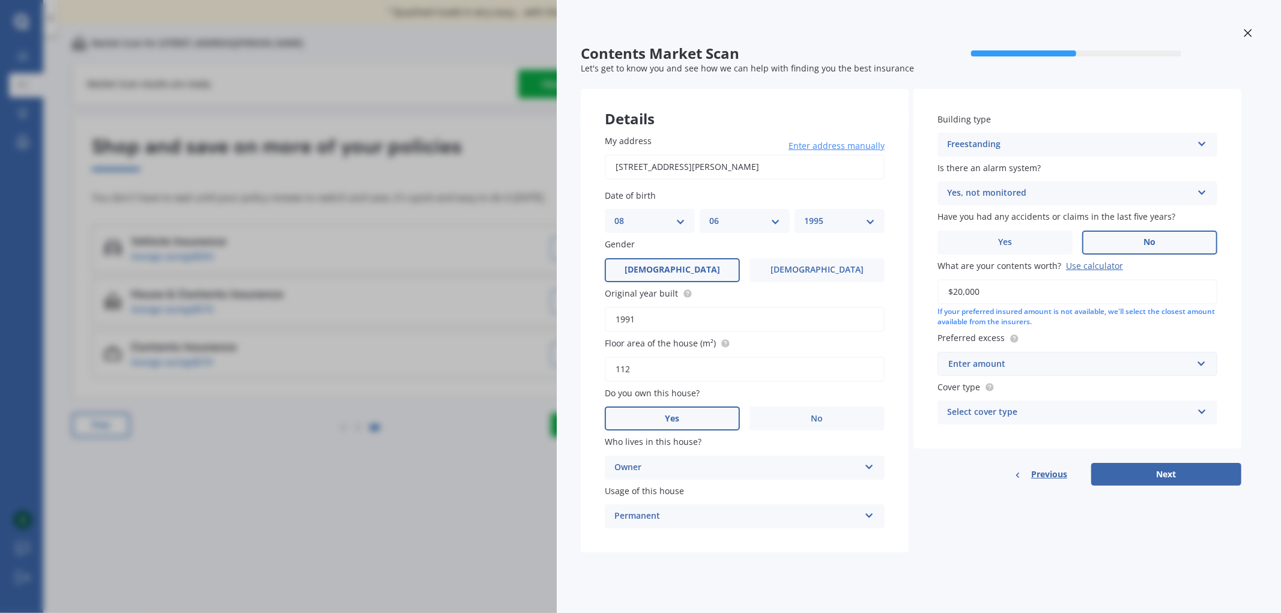
type input "$20,000"
click at [1069, 365] on div "Enter amount" at bounding box center [1070, 363] width 244 height 13
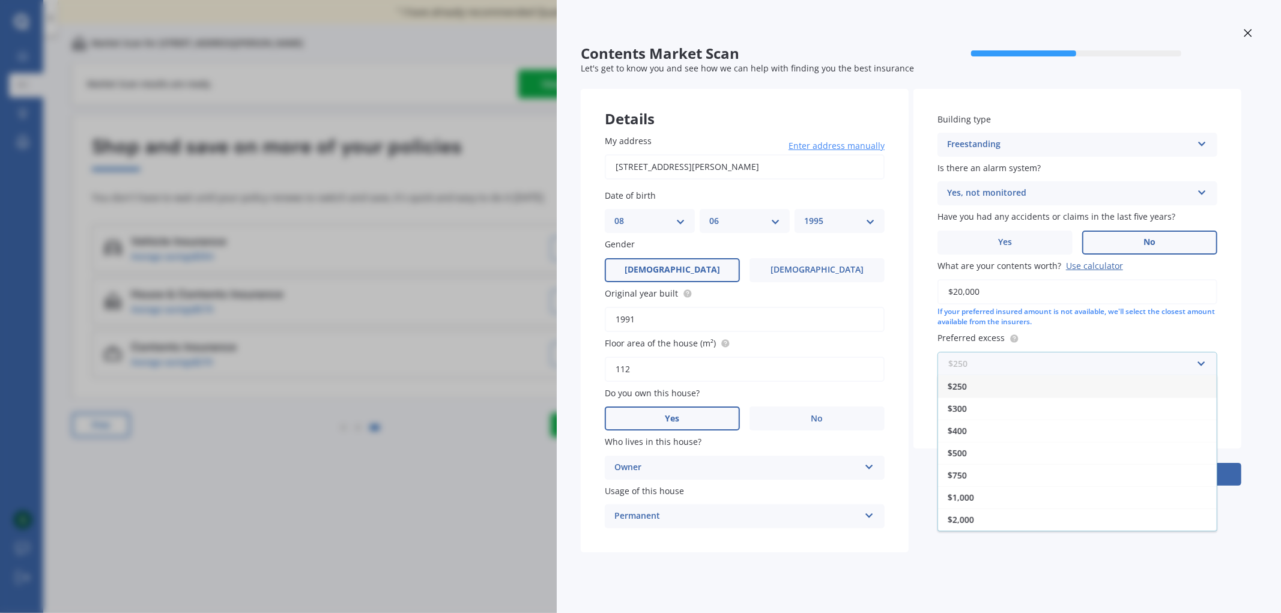
click at [1069, 365] on input "text" at bounding box center [1073, 364] width 269 height 23
click at [998, 378] on div "$250" at bounding box center [1077, 386] width 279 height 22
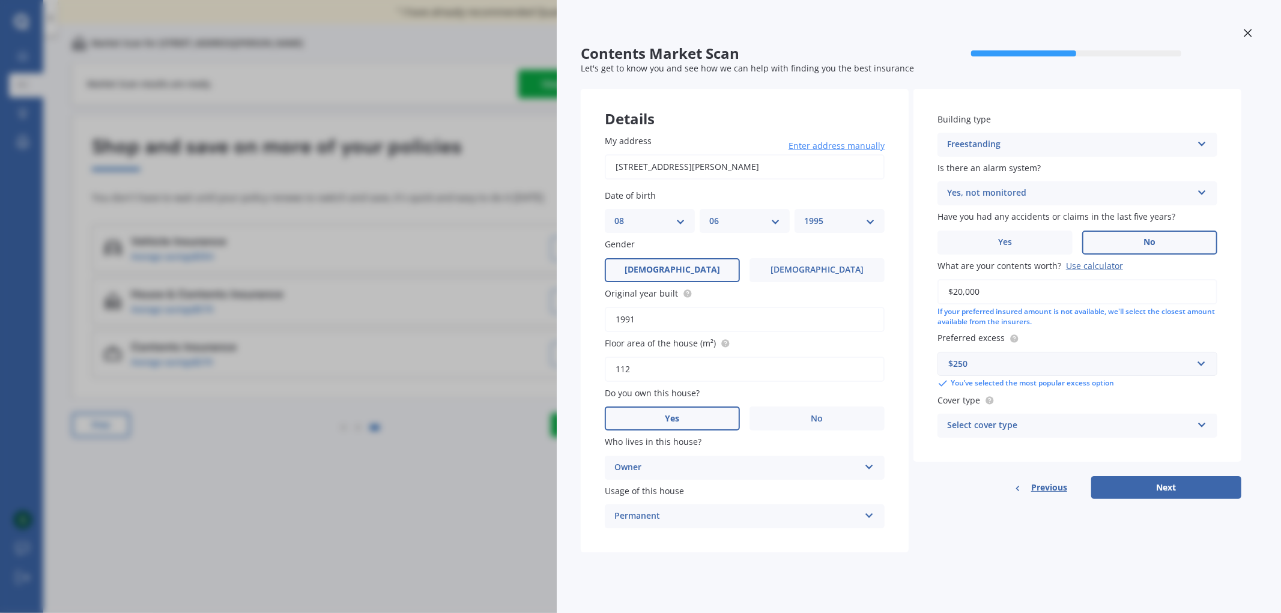
click at [1042, 423] on div "Select cover type" at bounding box center [1069, 426] width 245 height 14
click at [998, 438] on div "High" at bounding box center [1077, 449] width 279 height 22
click at [1175, 490] on button "Next" at bounding box center [1166, 487] width 150 height 23
select select "08"
select select "06"
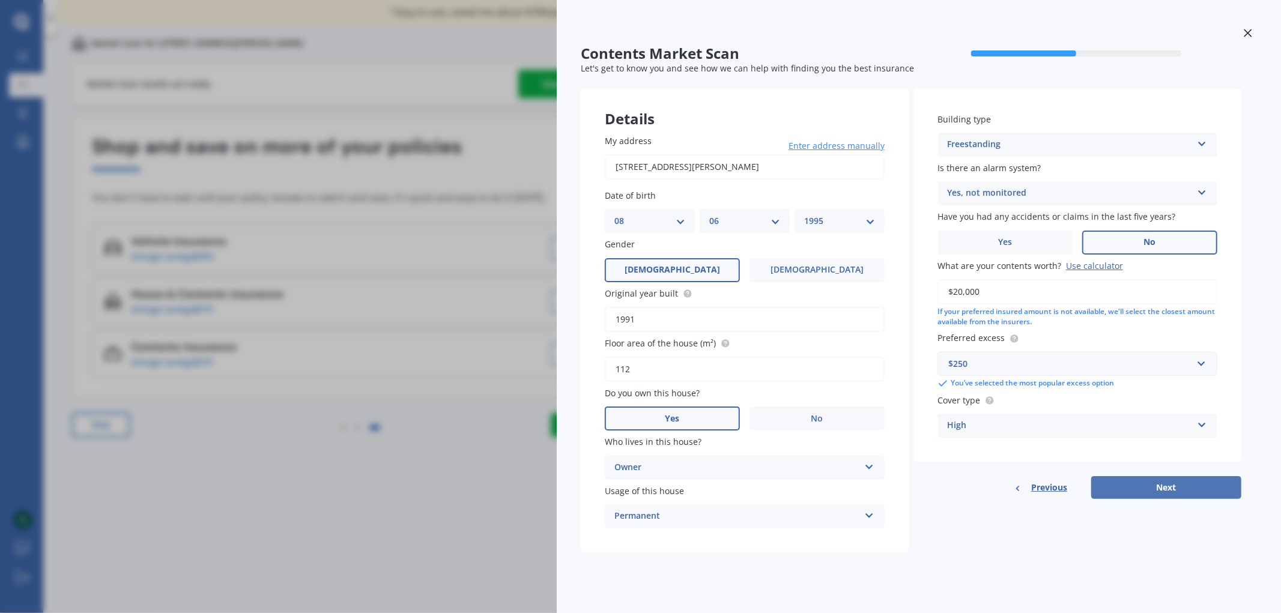
select select "1995"
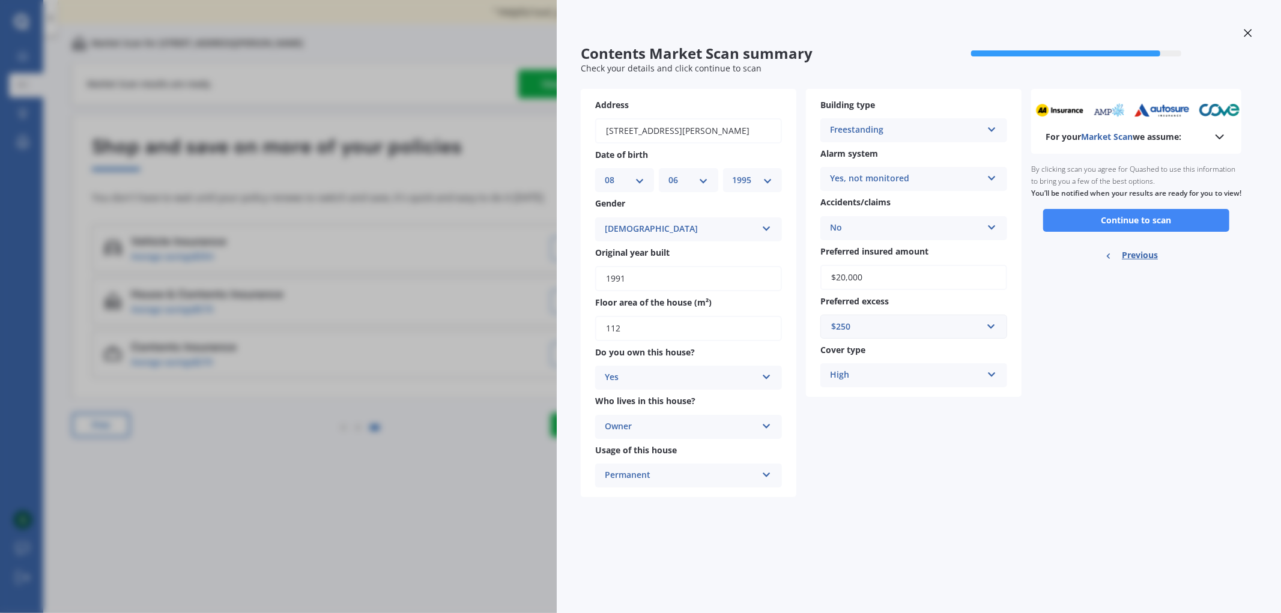
click at [1135, 209] on div "By clicking scan you agree for Quashed to use this information to bring you a f…" at bounding box center [1136, 181] width 210 height 55
click at [1138, 232] on button "Continue to scan" at bounding box center [1136, 220] width 186 height 23
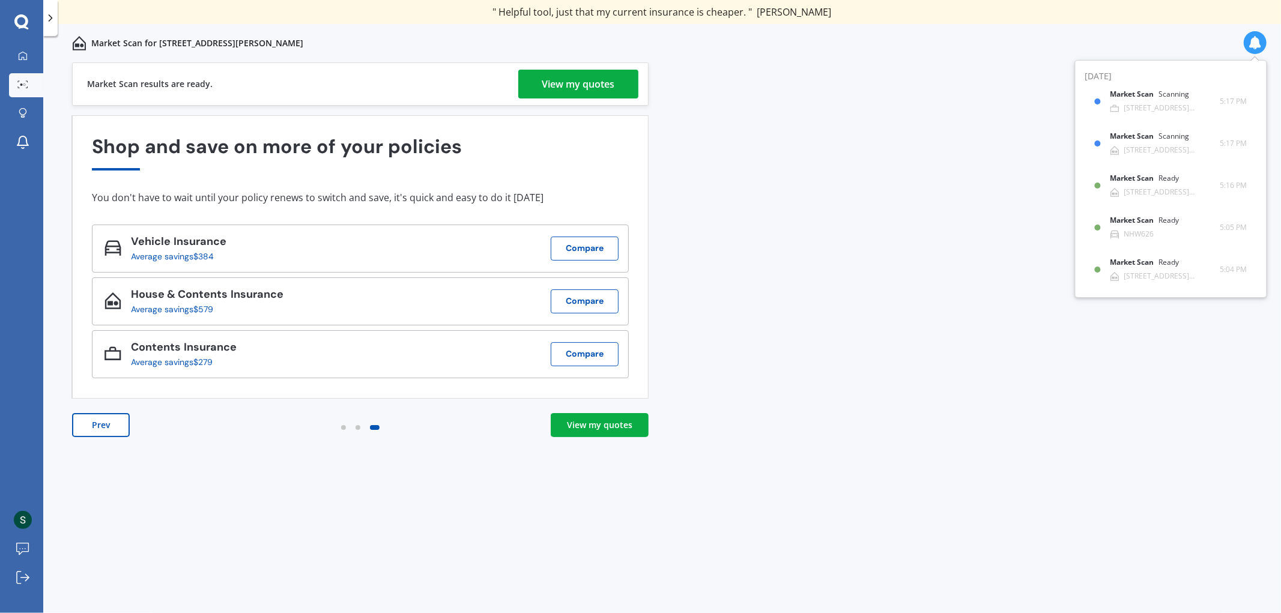
click at [566, 75] on div "View my quotes" at bounding box center [578, 84] width 73 height 29
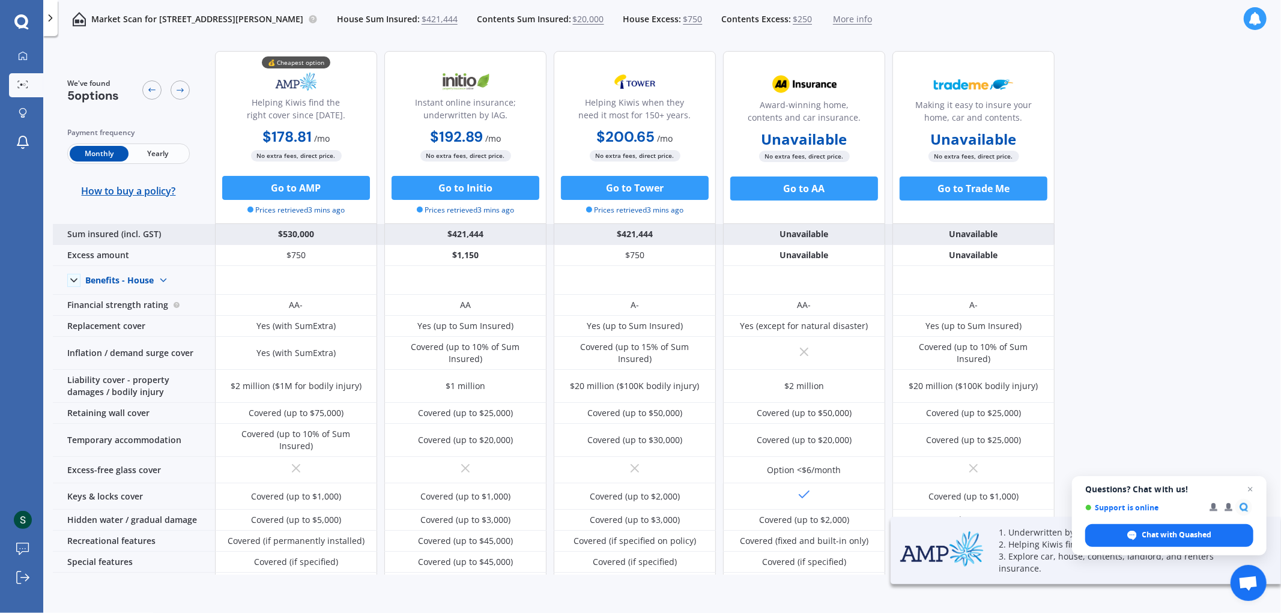
click at [309, 230] on div "$530,000" at bounding box center [296, 234] width 162 height 21
drag, startPoint x: 315, startPoint y: 237, endPoint x: 322, endPoint y: 234, distance: 7.0
click at [316, 237] on div "$530,000" at bounding box center [296, 234] width 162 height 21
click at [324, 232] on div "$530,000" at bounding box center [296, 234] width 162 height 21
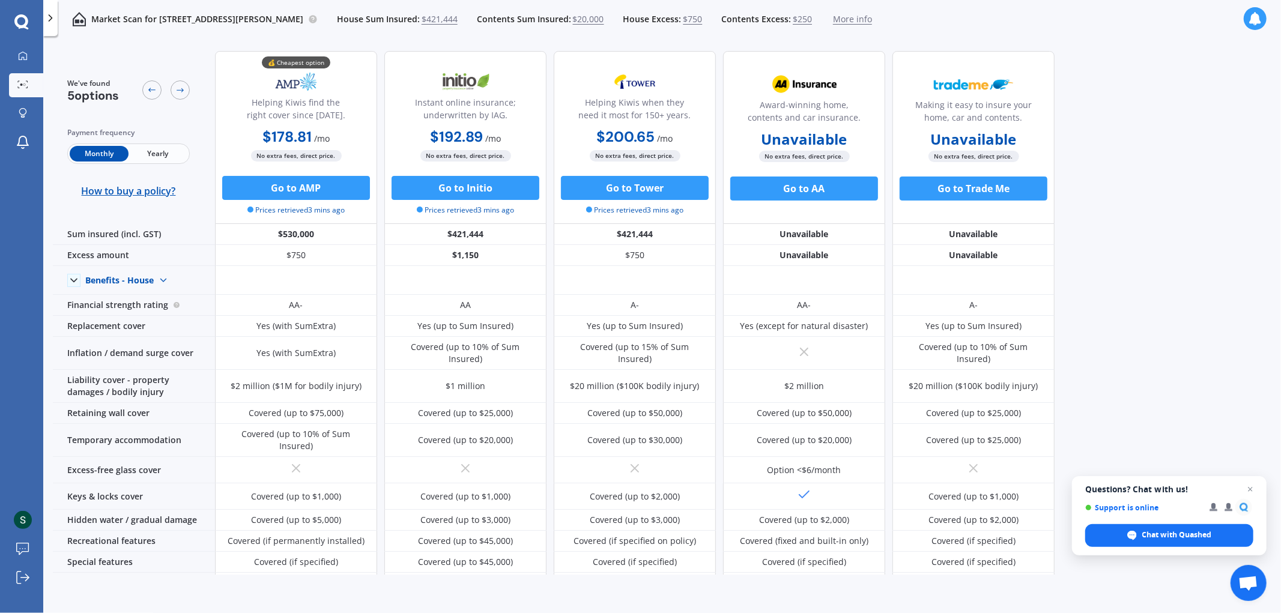
click at [177, 152] on span "Yearly" at bounding box center [158, 154] width 59 height 16
click at [117, 148] on span "Monthly" at bounding box center [99, 154] width 59 height 16
click at [55, 13] on icon at bounding box center [50, 18] width 12 height 12
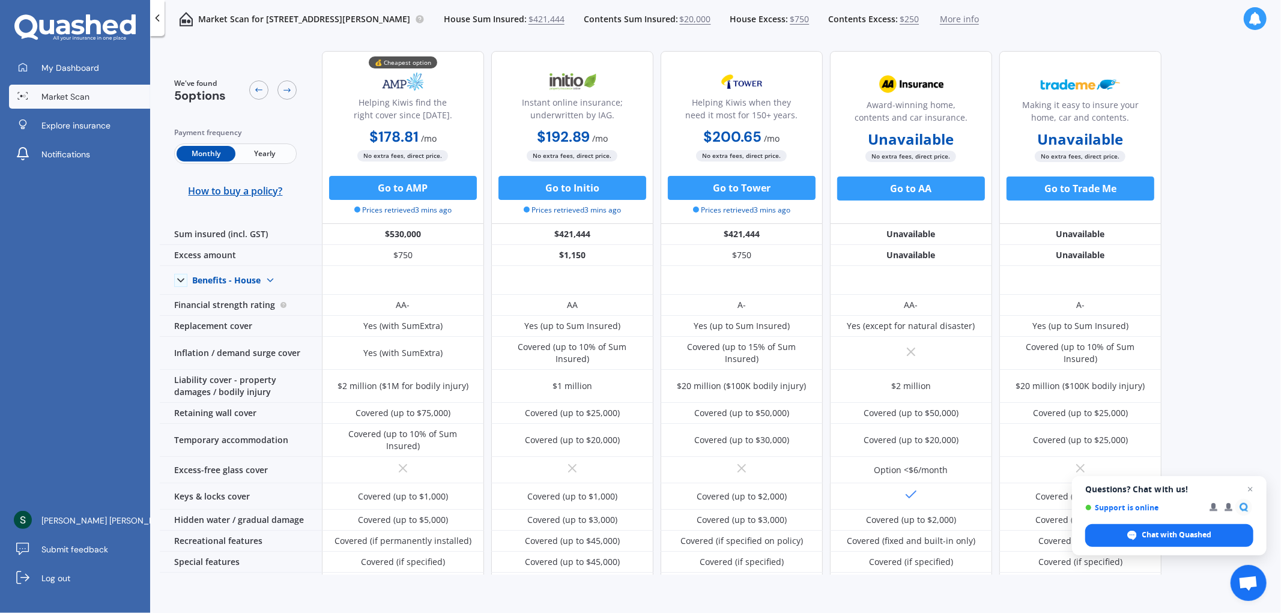
click at [1207, 113] on div "We've found 5 options Payment frequency Monthly Yearly How to buy a policy? 💰 C…" at bounding box center [720, 307] width 1121 height 533
